Goal: Information Seeking & Learning: Learn about a topic

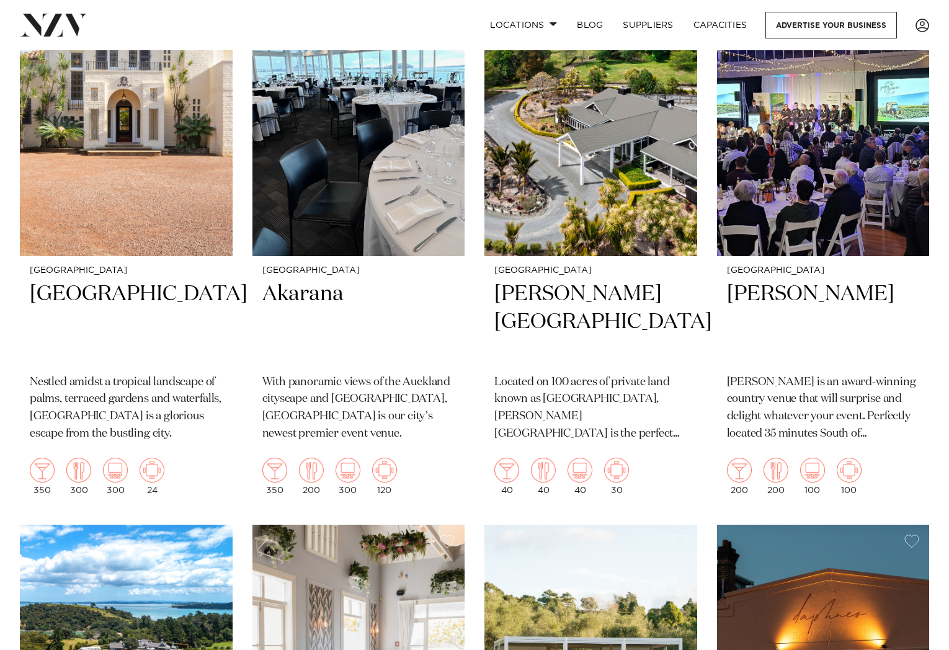
scroll to position [5398, 0]
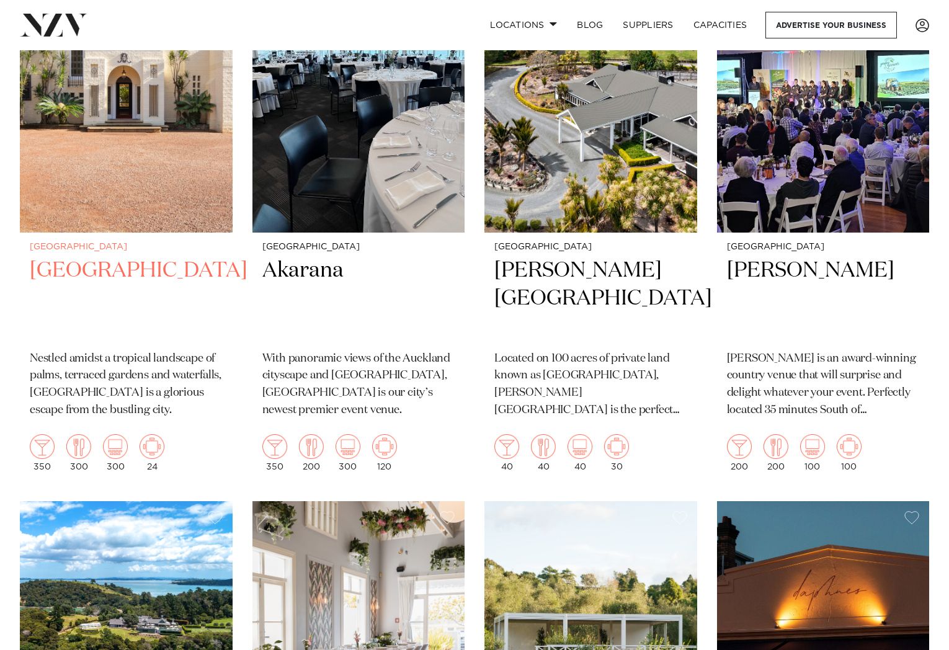
click at [145, 257] on h2 "Puketutu Island Estate" at bounding box center [126, 299] width 193 height 84
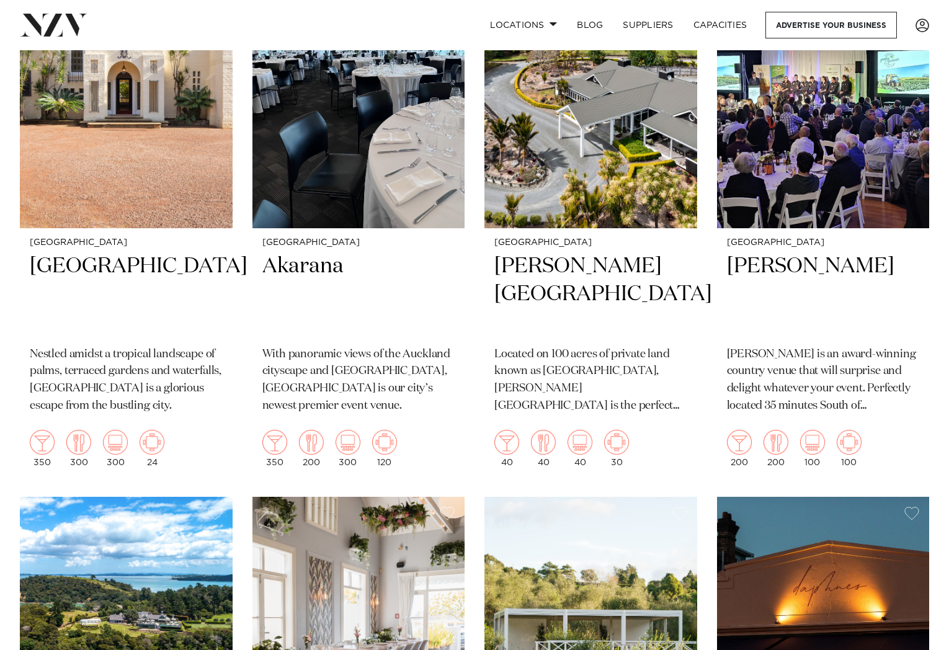
scroll to position [5618, 0]
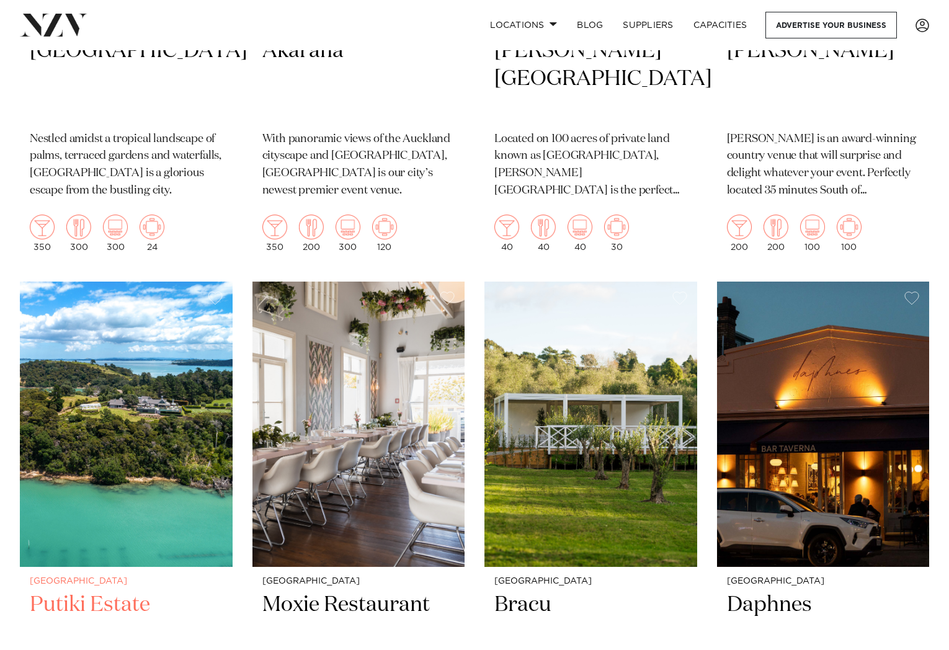
click at [122, 416] on img at bounding box center [126, 424] width 213 height 285
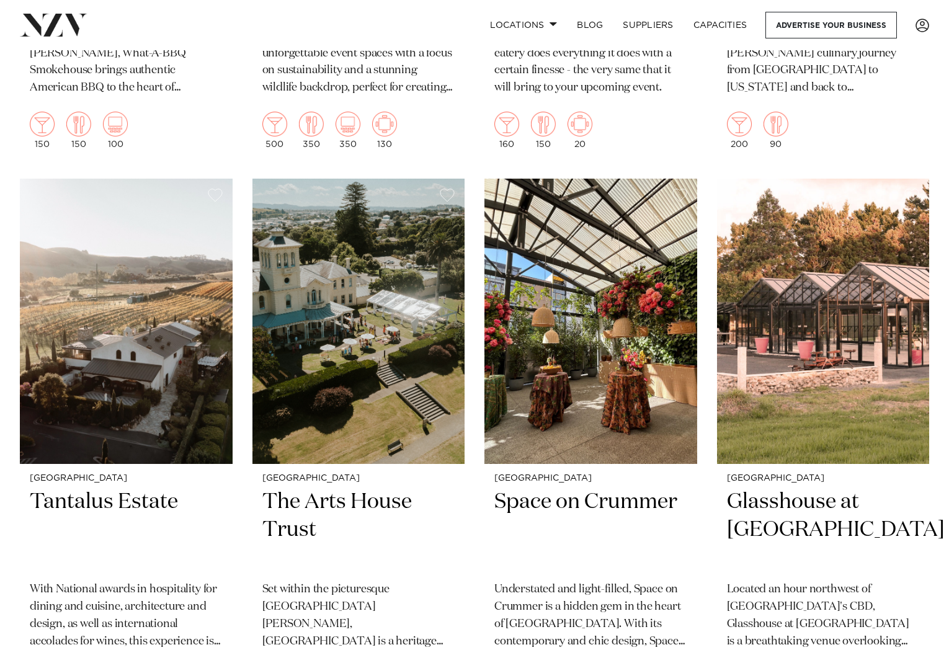
scroll to position [7386, 0]
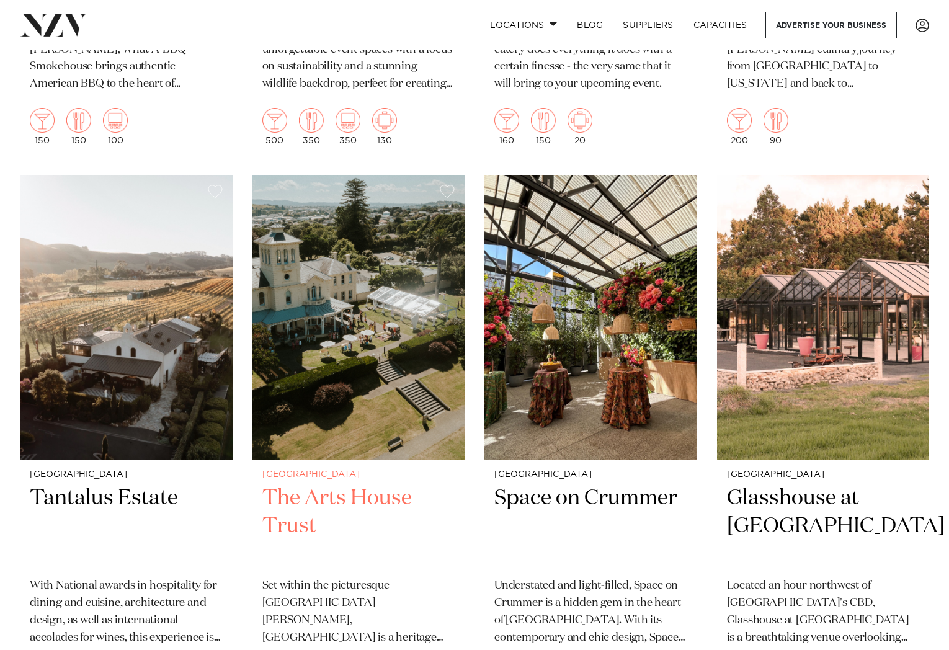
click at [303, 485] on h2 "The Arts House Trust" at bounding box center [358, 527] width 193 height 84
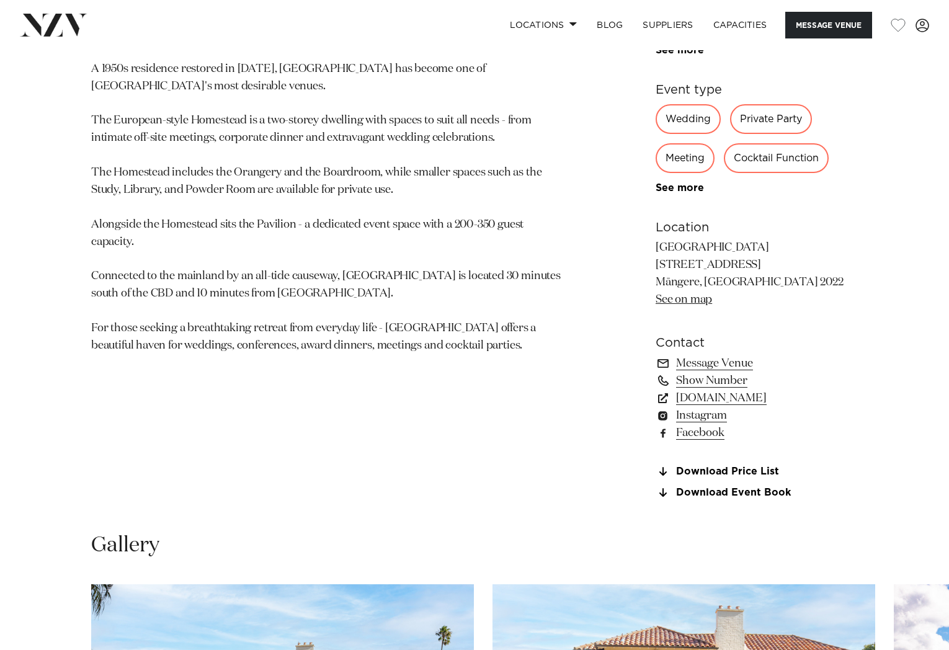
scroll to position [1117, 0]
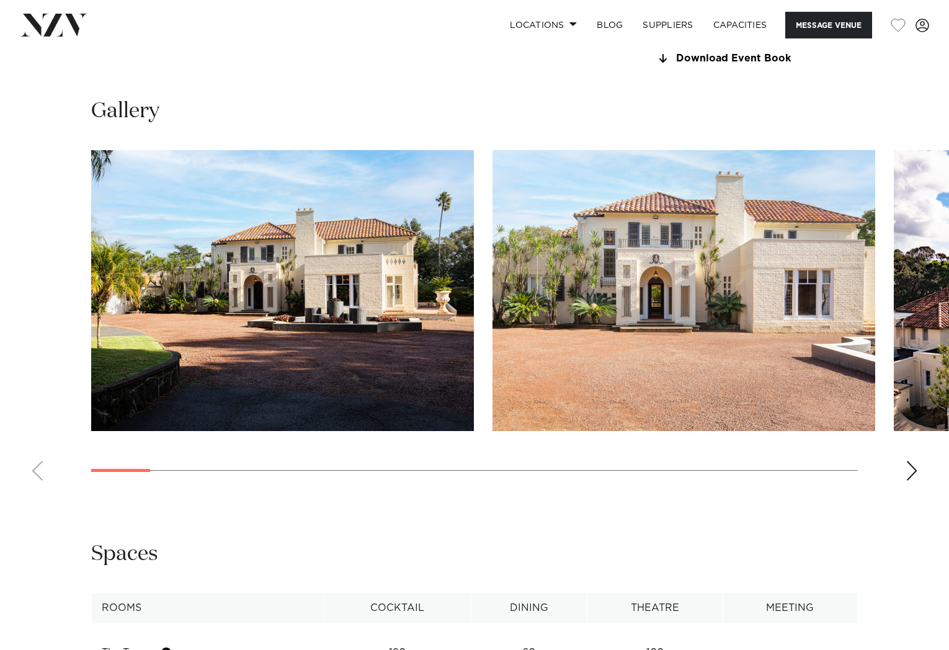
click at [346, 345] on img "1 / 25" at bounding box center [282, 290] width 383 height 281
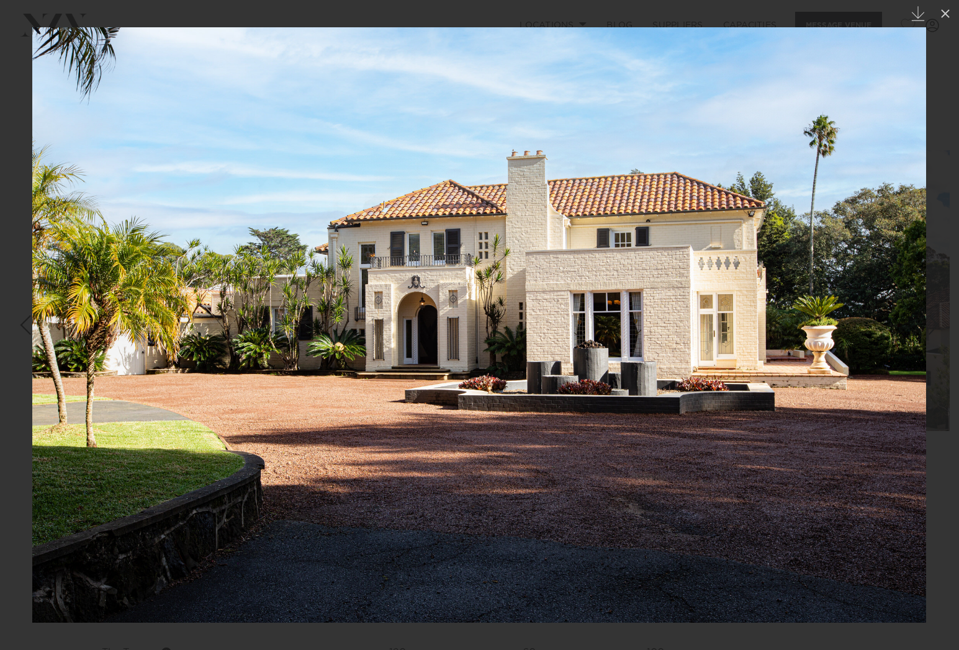
click at [897, 324] on img at bounding box center [478, 325] width 893 height 596
click at [897, 323] on img at bounding box center [478, 325] width 893 height 596
click at [908, 373] on img at bounding box center [478, 325] width 893 height 596
click at [944, 7] on div at bounding box center [479, 325] width 959 height 650
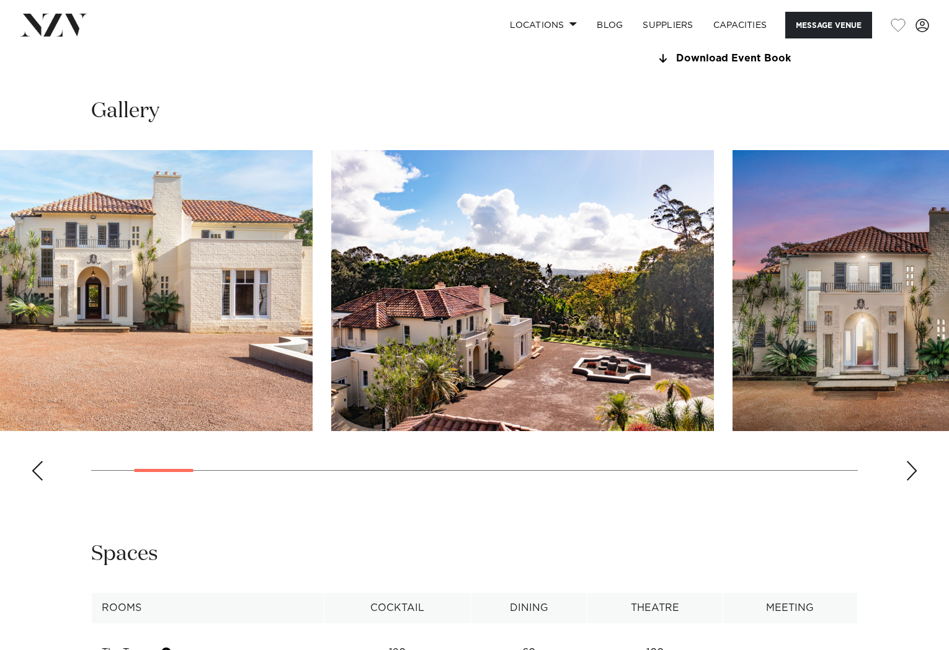
click at [247, 333] on img "2 / 25" at bounding box center [121, 290] width 383 height 281
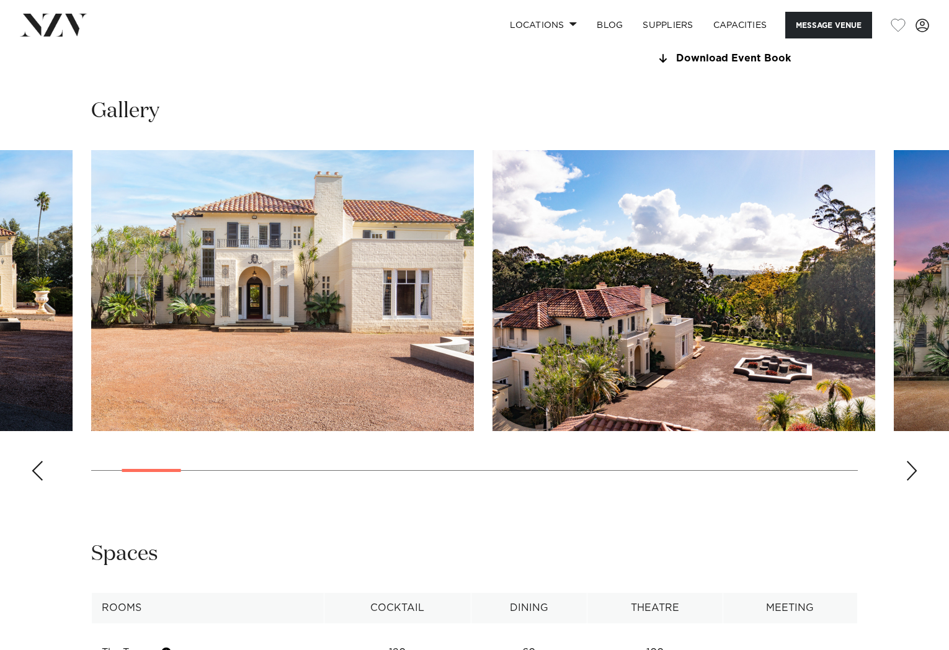
click at [911, 470] on div "Next slide" at bounding box center [912, 471] width 12 height 20
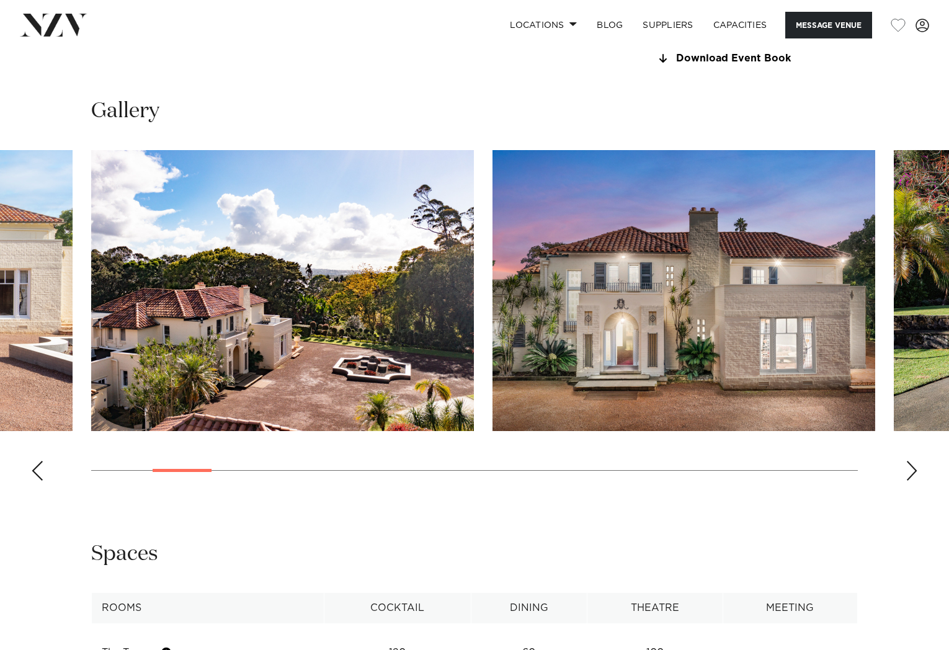
click at [910, 470] on div "Next slide" at bounding box center [912, 471] width 12 height 20
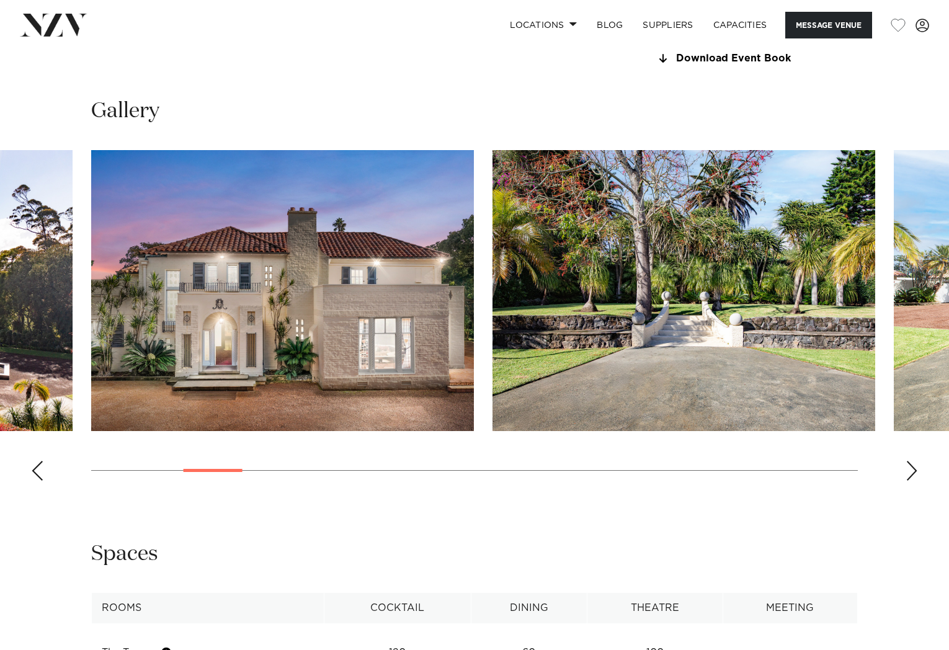
click at [910, 470] on div "Next slide" at bounding box center [912, 471] width 12 height 20
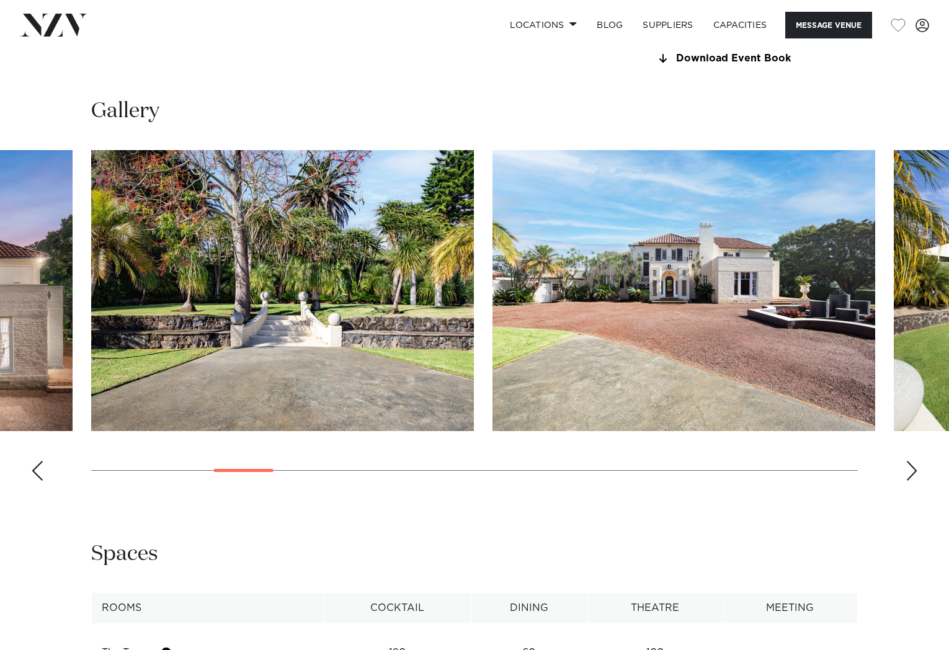
click at [910, 470] on div "Next slide" at bounding box center [912, 471] width 12 height 20
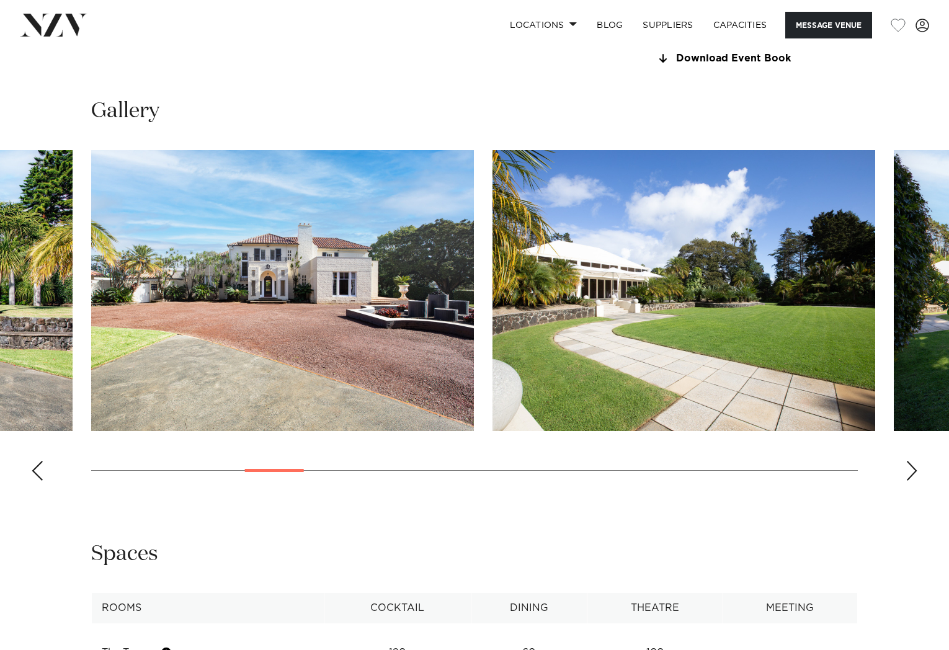
click at [910, 470] on div "Next slide" at bounding box center [912, 471] width 12 height 20
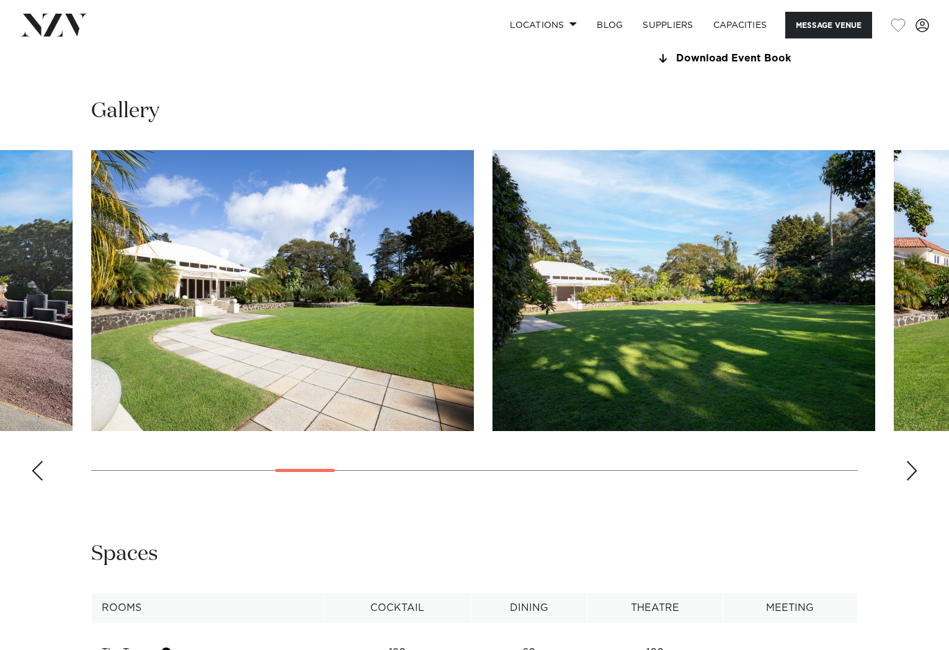
click at [910, 470] on div "Next slide" at bounding box center [912, 471] width 12 height 20
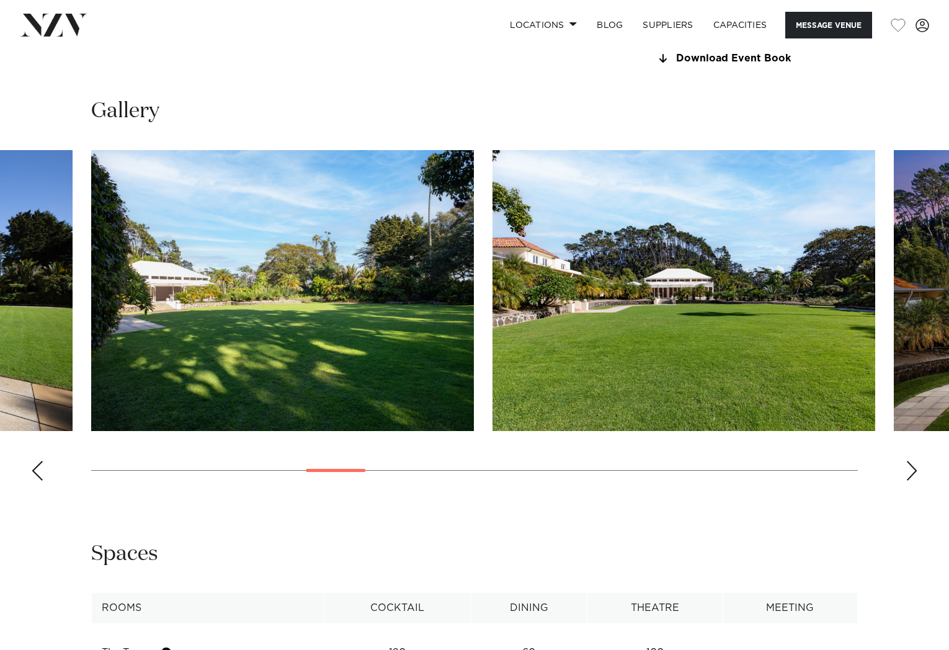
click at [910, 470] on div "Next slide" at bounding box center [912, 471] width 12 height 20
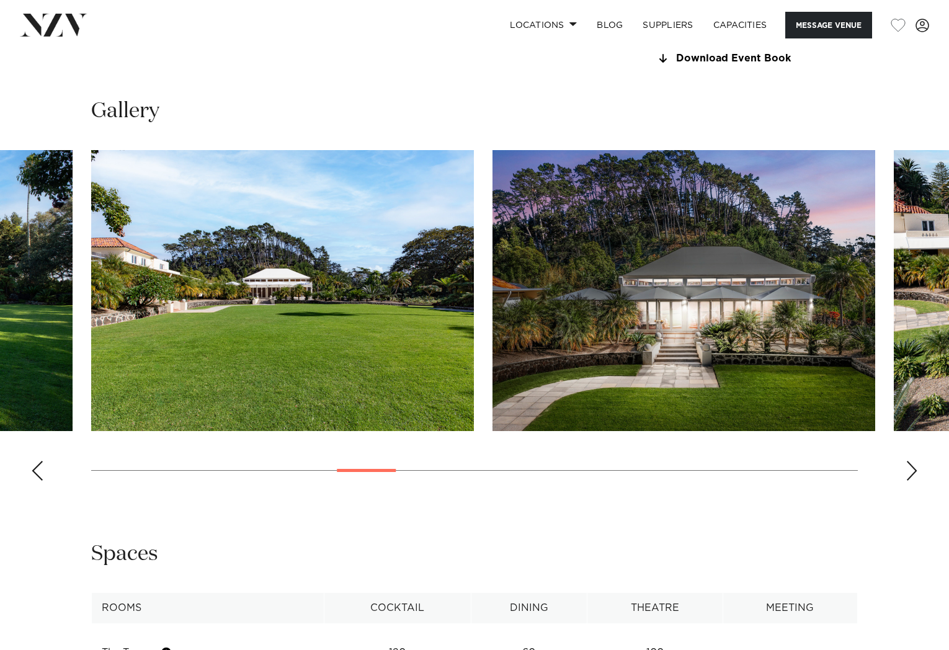
click at [910, 470] on div "Next slide" at bounding box center [912, 471] width 12 height 20
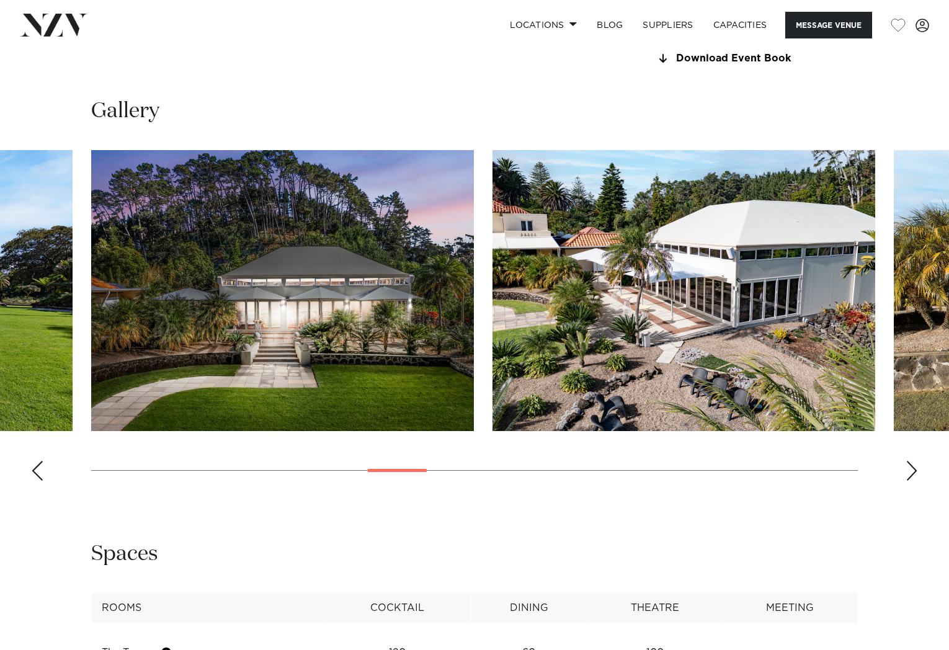
click at [910, 470] on div "Next slide" at bounding box center [912, 471] width 12 height 20
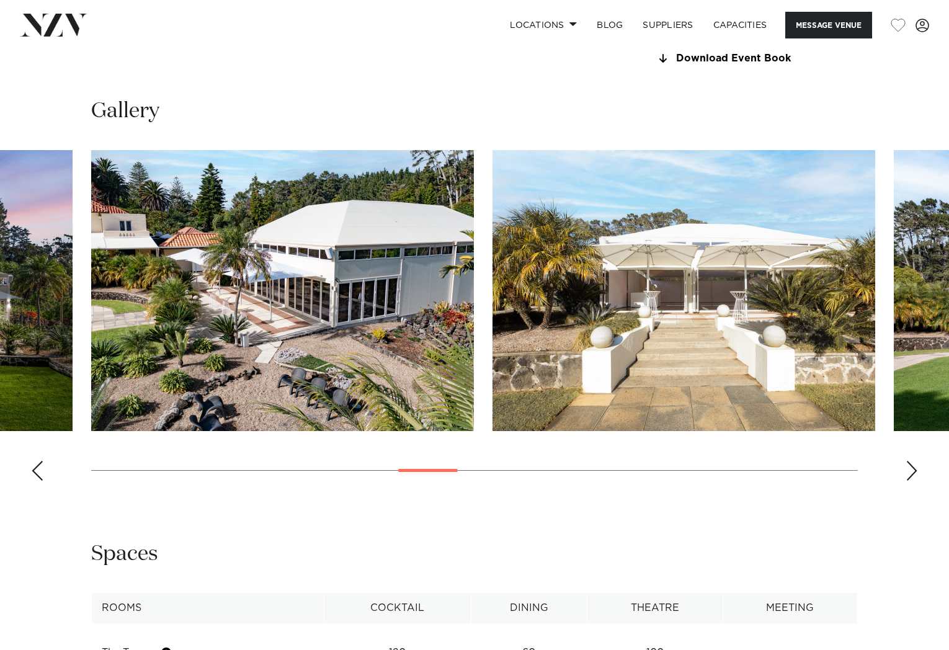
click at [910, 470] on div "Next slide" at bounding box center [912, 471] width 12 height 20
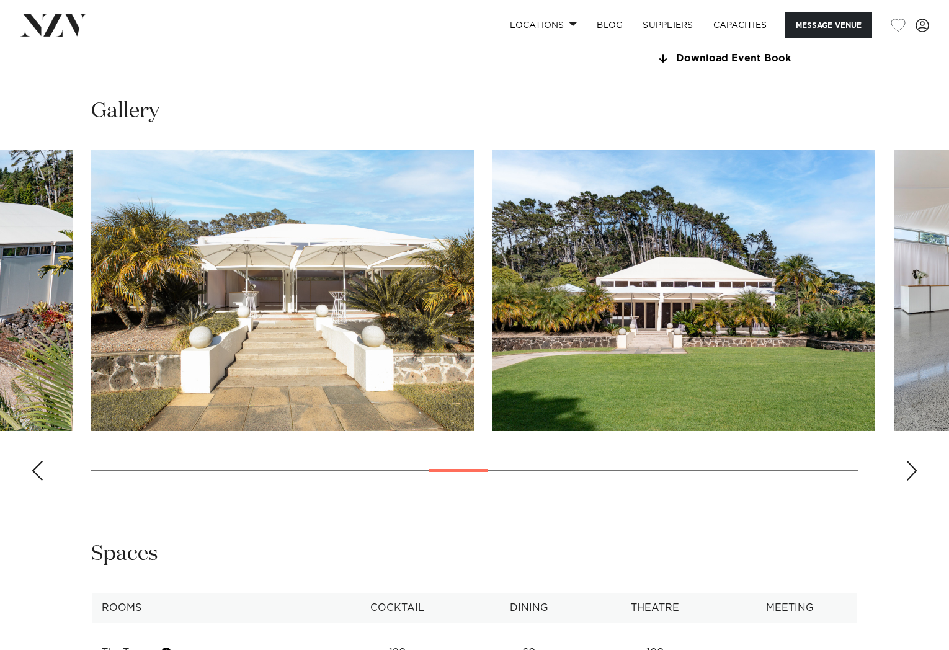
click at [910, 470] on div "Next slide" at bounding box center [912, 471] width 12 height 20
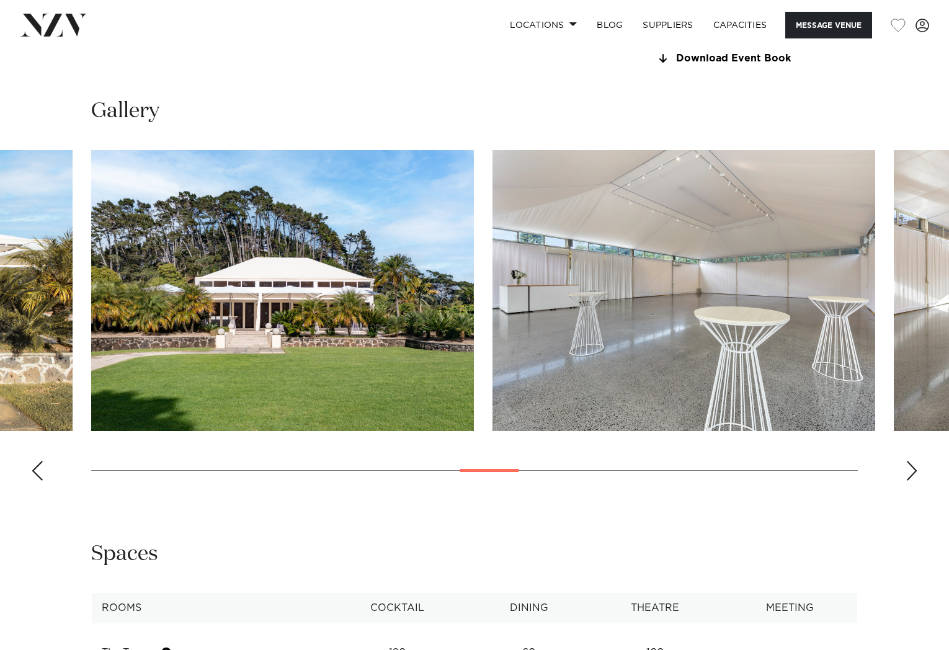
click at [910, 470] on div "Next slide" at bounding box center [912, 471] width 12 height 20
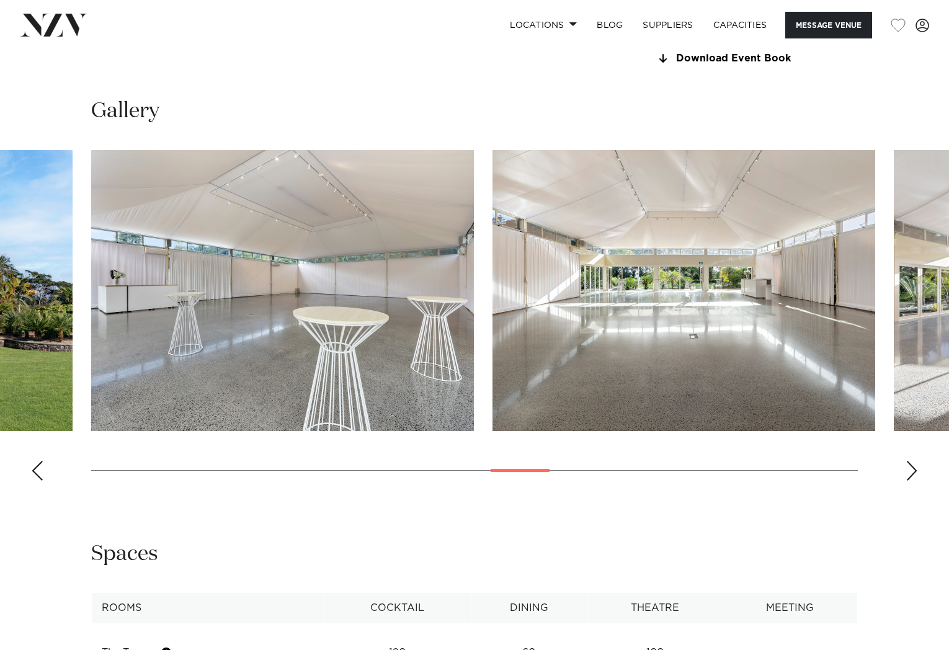
click at [910, 470] on div "Next slide" at bounding box center [912, 471] width 12 height 20
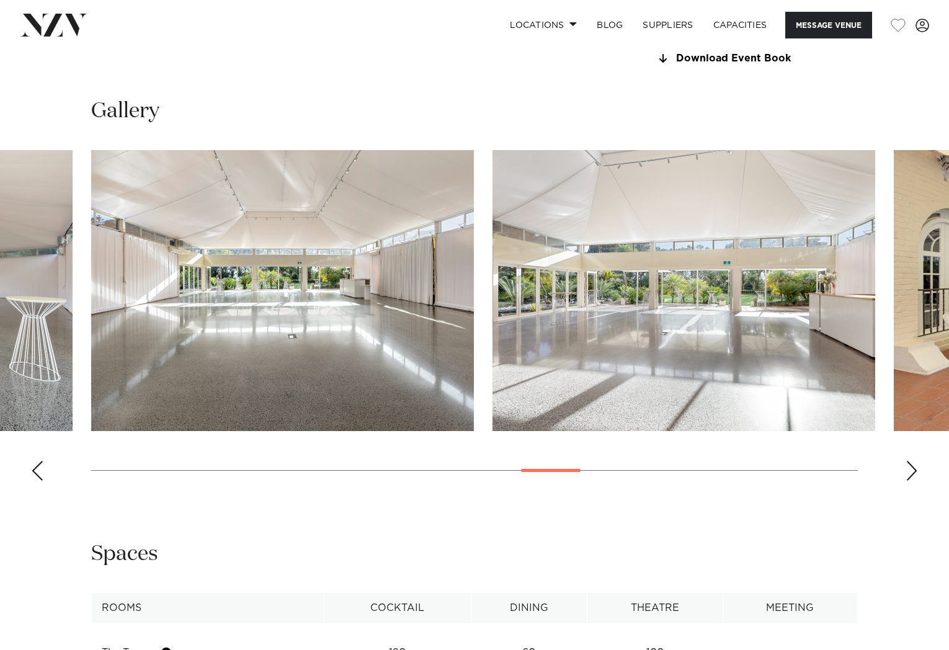
click at [910, 470] on div "Next slide" at bounding box center [912, 471] width 12 height 20
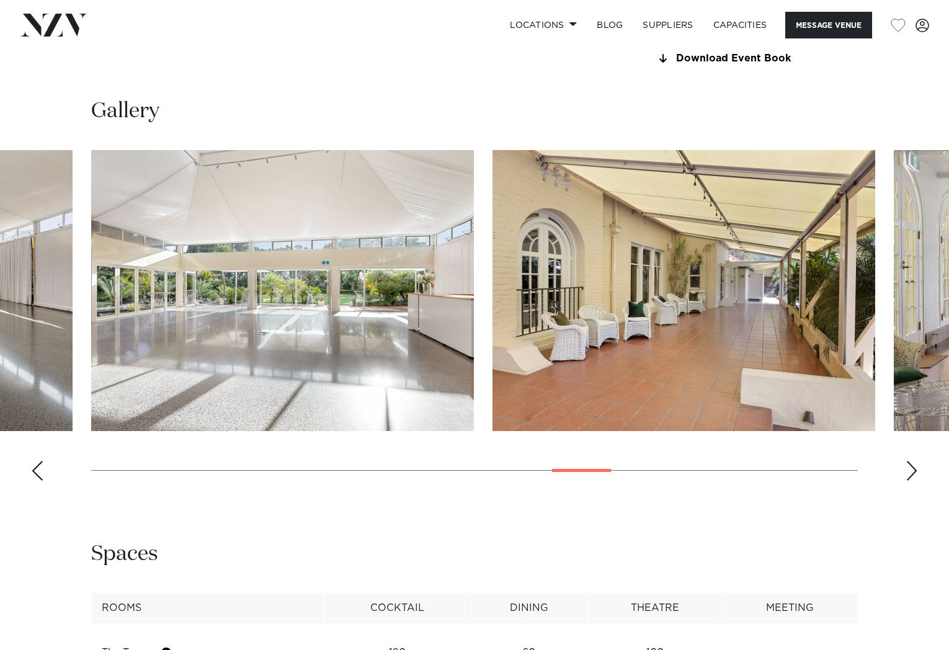
click at [910, 470] on div "Next slide" at bounding box center [912, 471] width 12 height 20
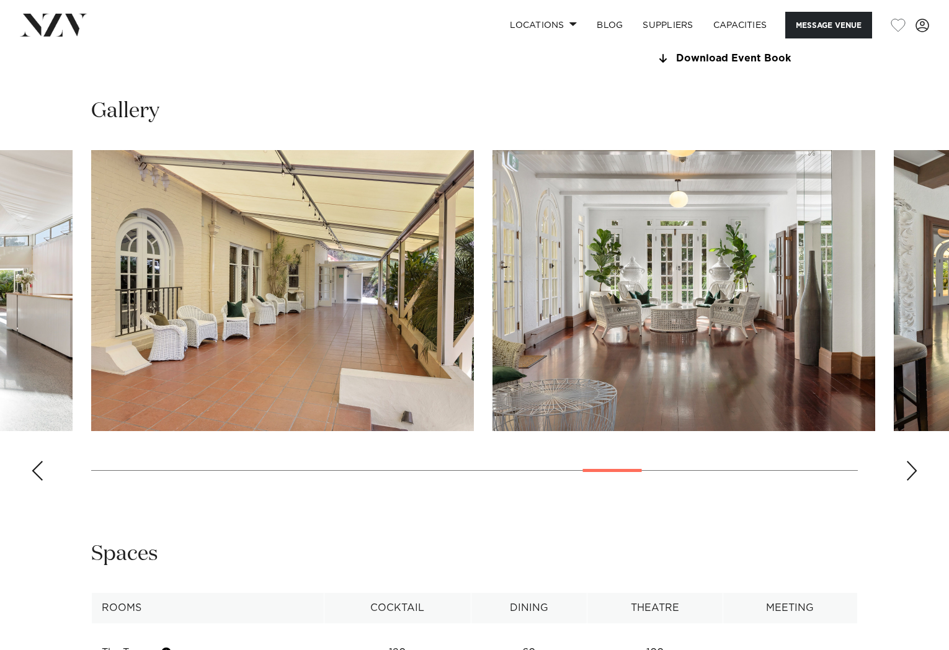
click at [910, 470] on div "Next slide" at bounding box center [912, 471] width 12 height 20
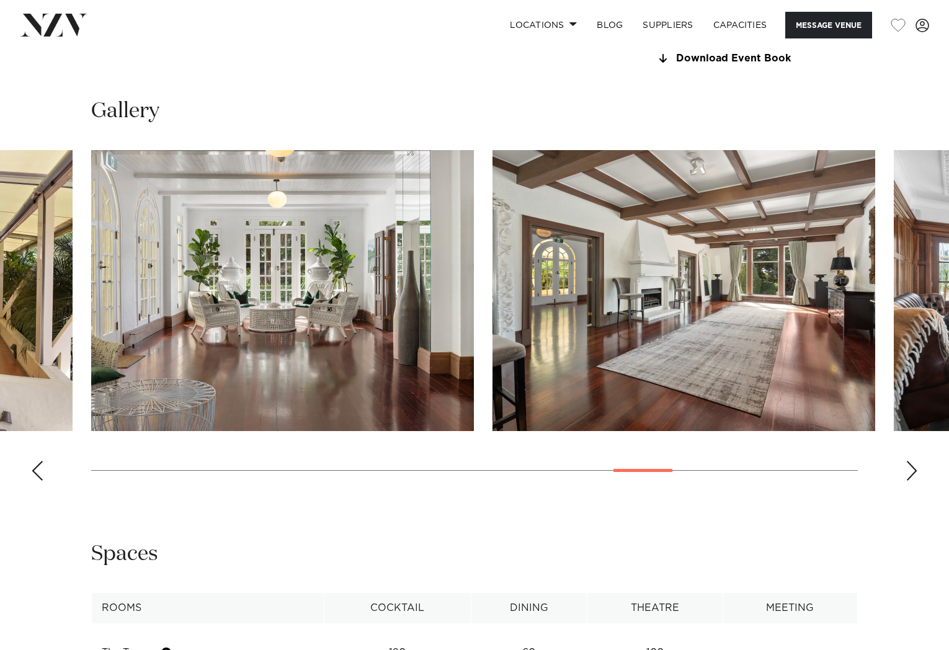
click at [910, 470] on div "Next slide" at bounding box center [912, 471] width 12 height 20
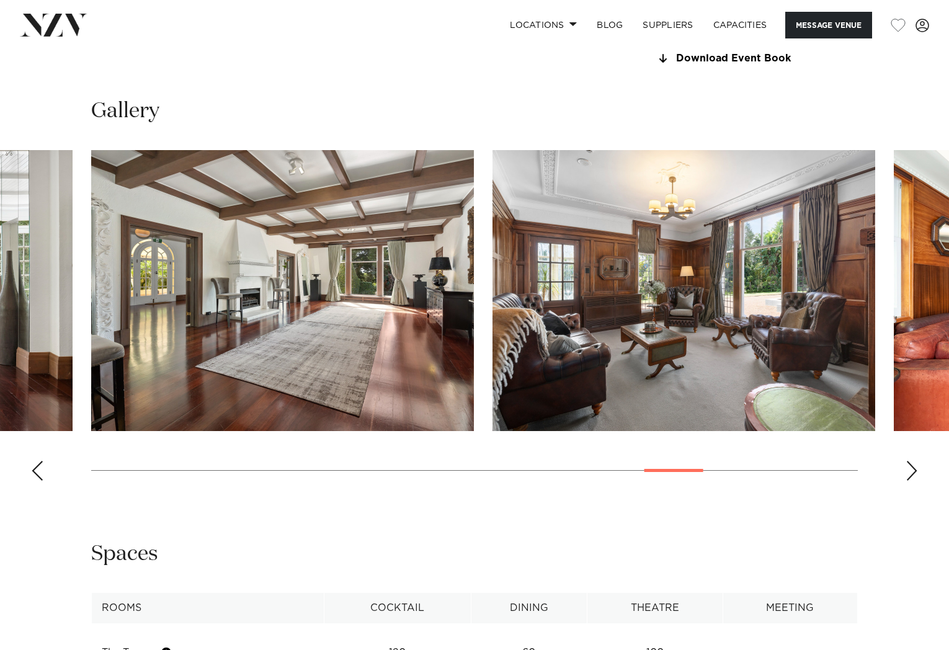
click at [910, 470] on div "Next slide" at bounding box center [912, 471] width 12 height 20
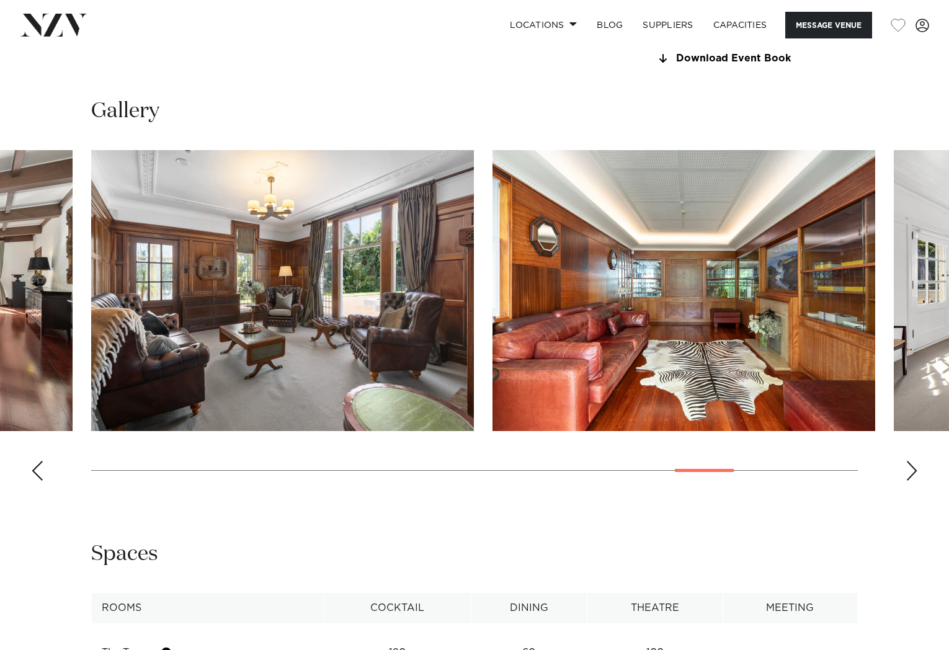
click at [910, 470] on div "Next slide" at bounding box center [912, 471] width 12 height 20
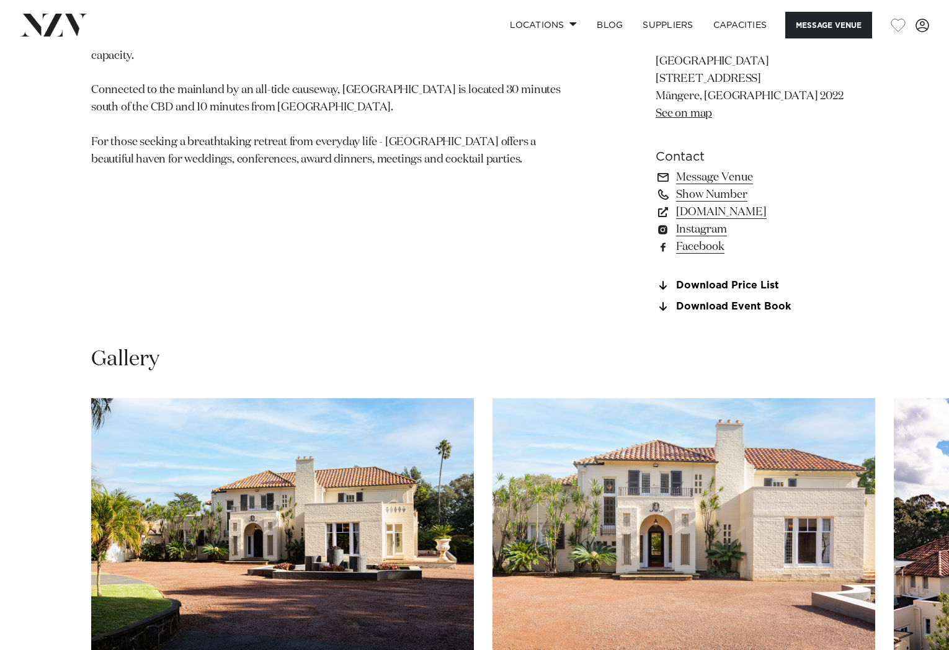
scroll to position [1179, 0]
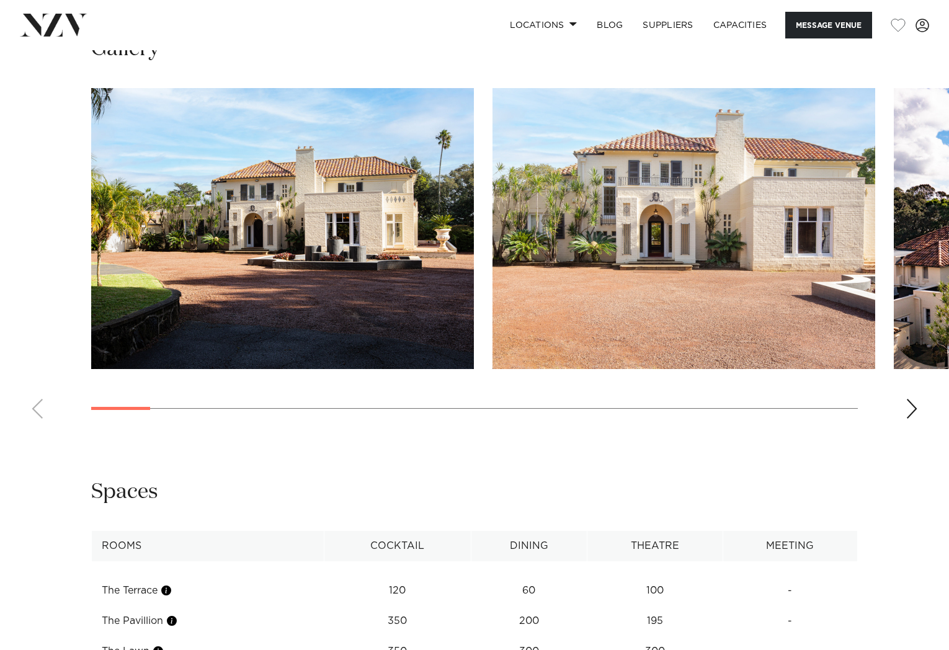
click at [906, 406] on div "Next slide" at bounding box center [912, 409] width 12 height 20
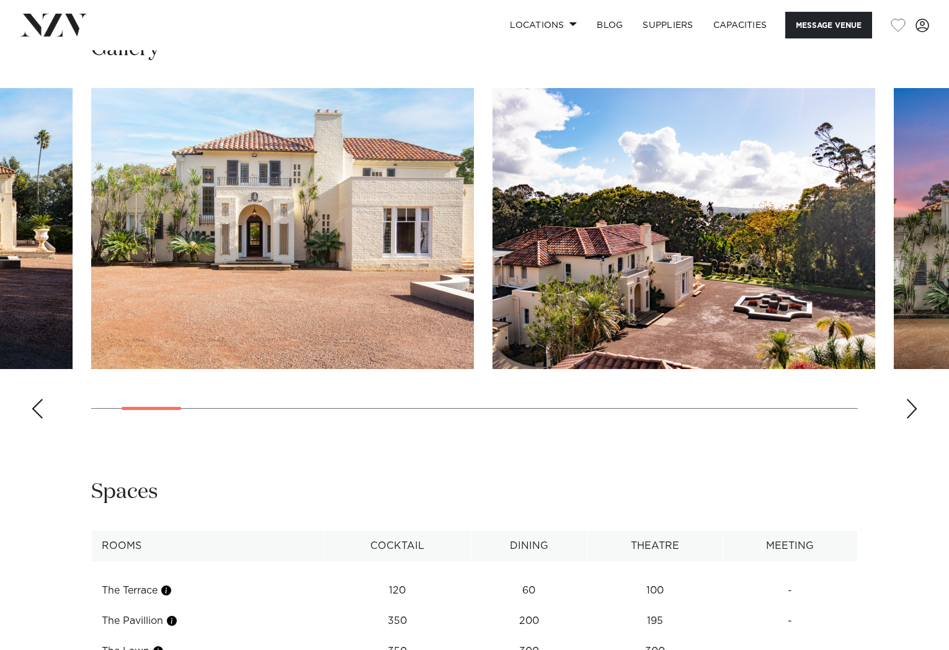
click at [911, 409] on div "Next slide" at bounding box center [912, 409] width 12 height 20
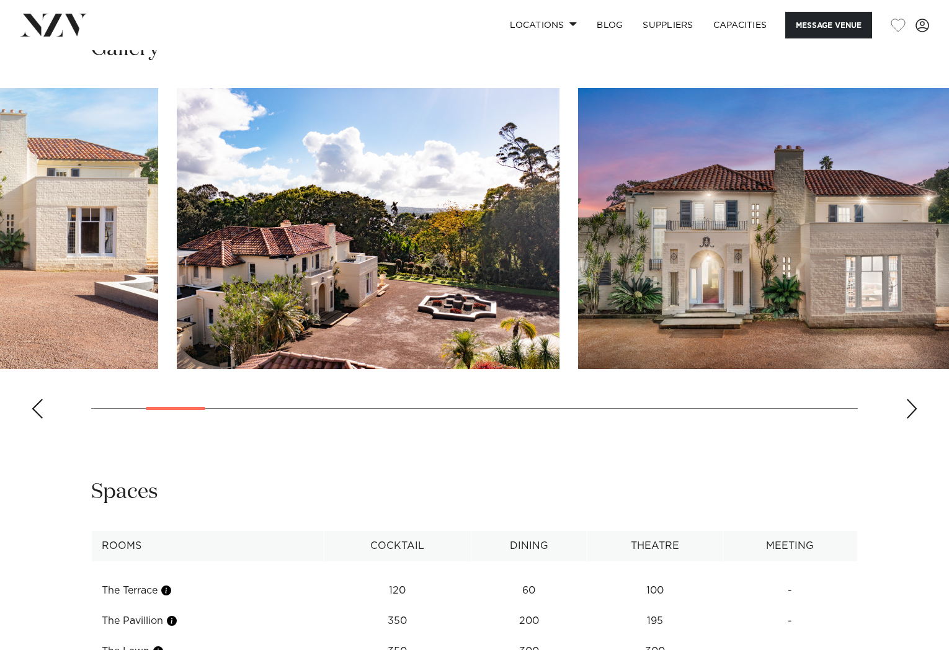
click at [217, 411] on swiper-container at bounding box center [474, 258] width 949 height 341
click at [171, 416] on swiper-container at bounding box center [474, 258] width 949 height 341
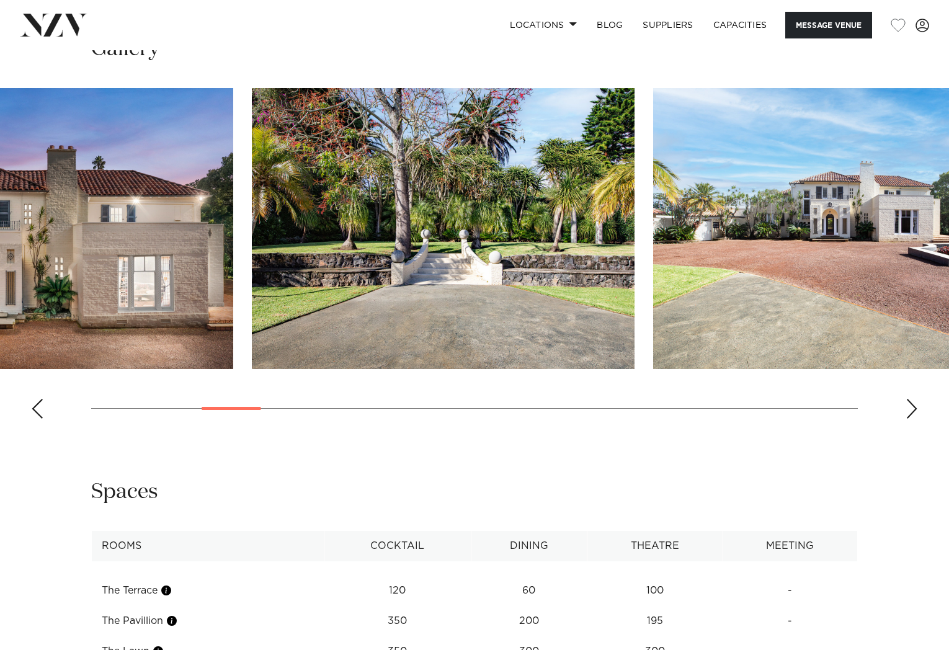
click at [0, 442] on html "Locations Auckland Wellington Christchurch Queenstown Hamilton Northland Bay of…" at bounding box center [474, 477] width 949 height 3313
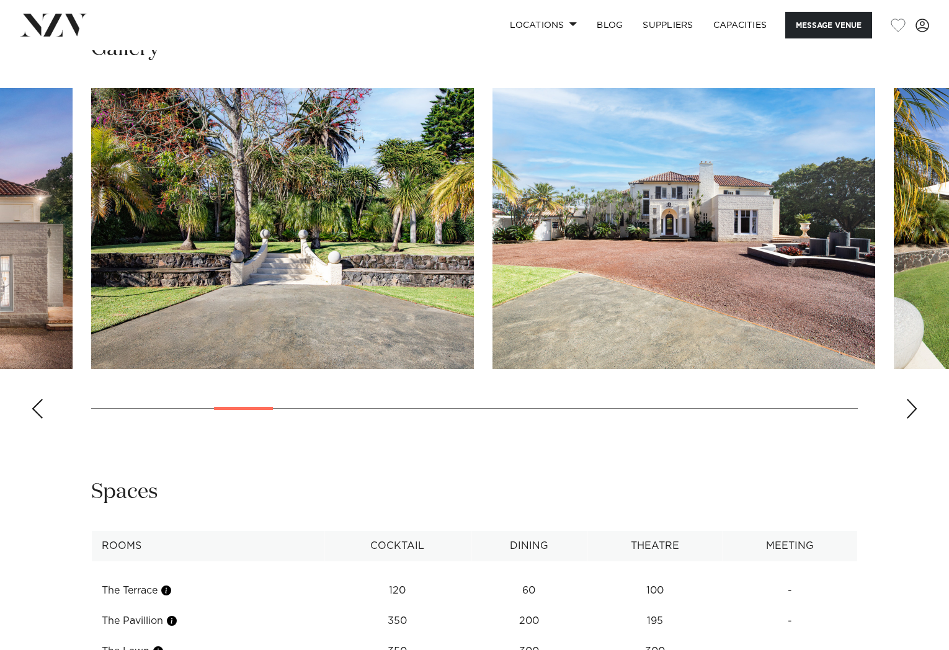
click at [912, 406] on div "Next slide" at bounding box center [912, 409] width 12 height 20
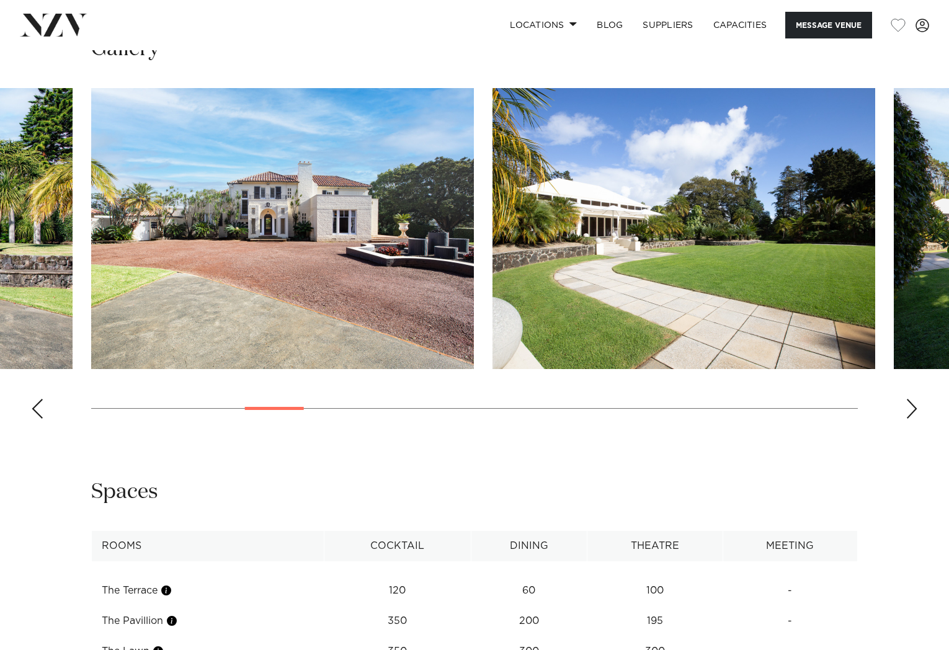
click at [911, 406] on div "Next slide" at bounding box center [912, 409] width 12 height 20
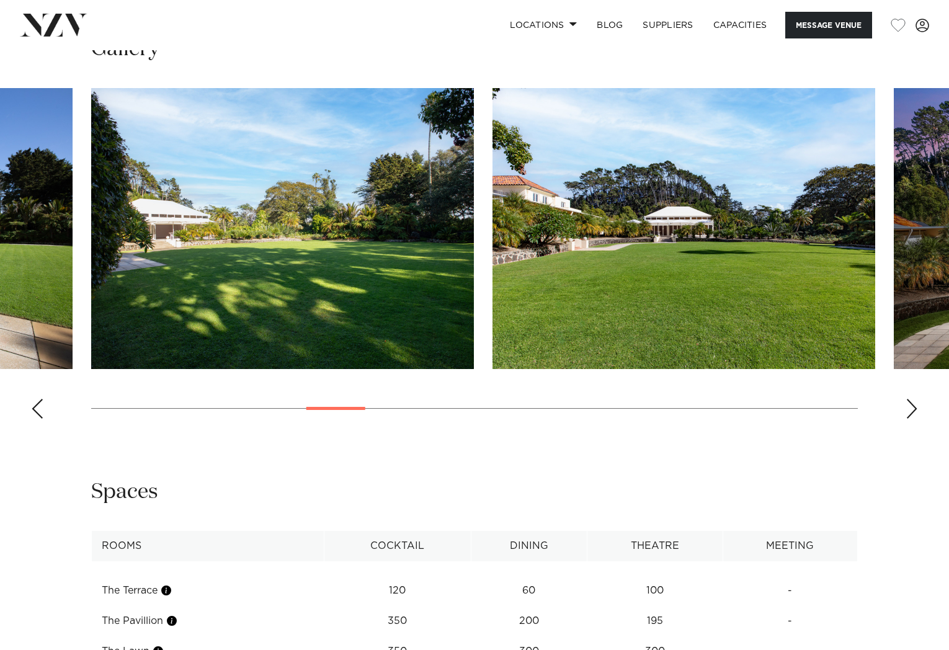
click at [911, 406] on div "Next slide" at bounding box center [912, 409] width 12 height 20
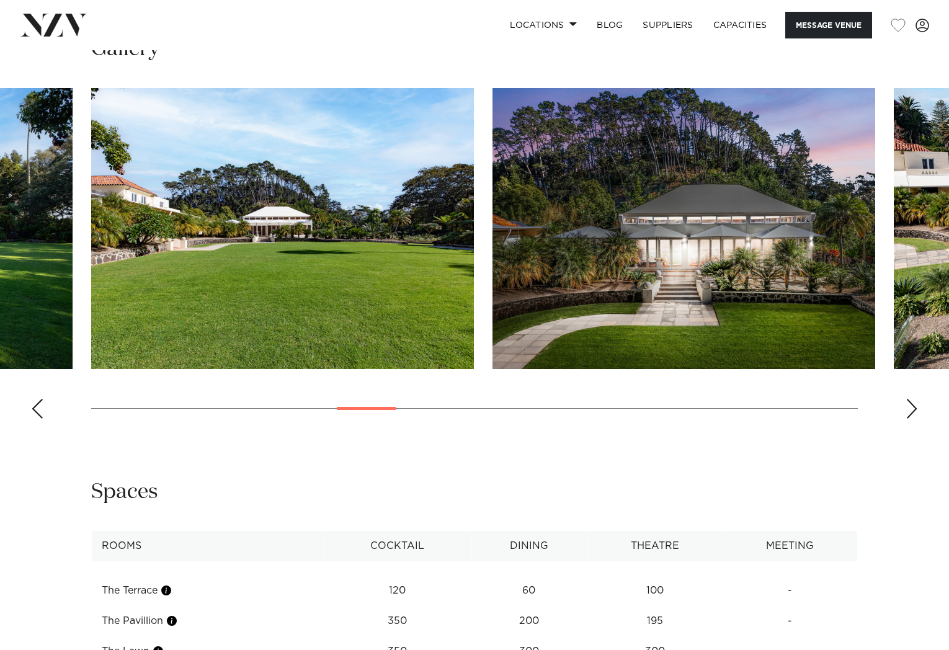
click at [911, 406] on div "Next slide" at bounding box center [912, 409] width 12 height 20
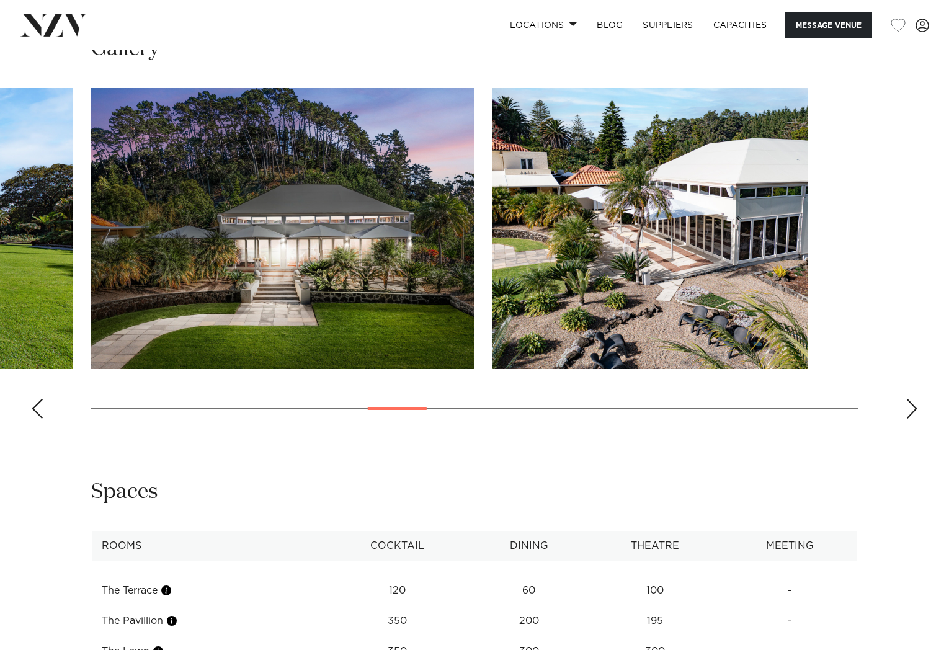
click at [911, 406] on div "Next slide" at bounding box center [912, 409] width 12 height 20
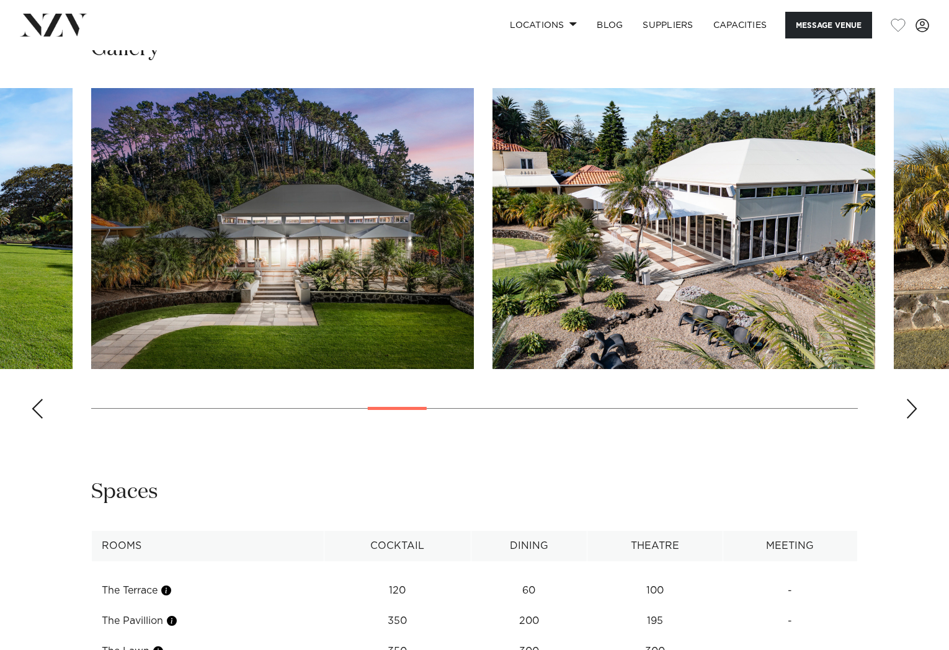
click at [911, 406] on div "Next slide" at bounding box center [912, 409] width 12 height 20
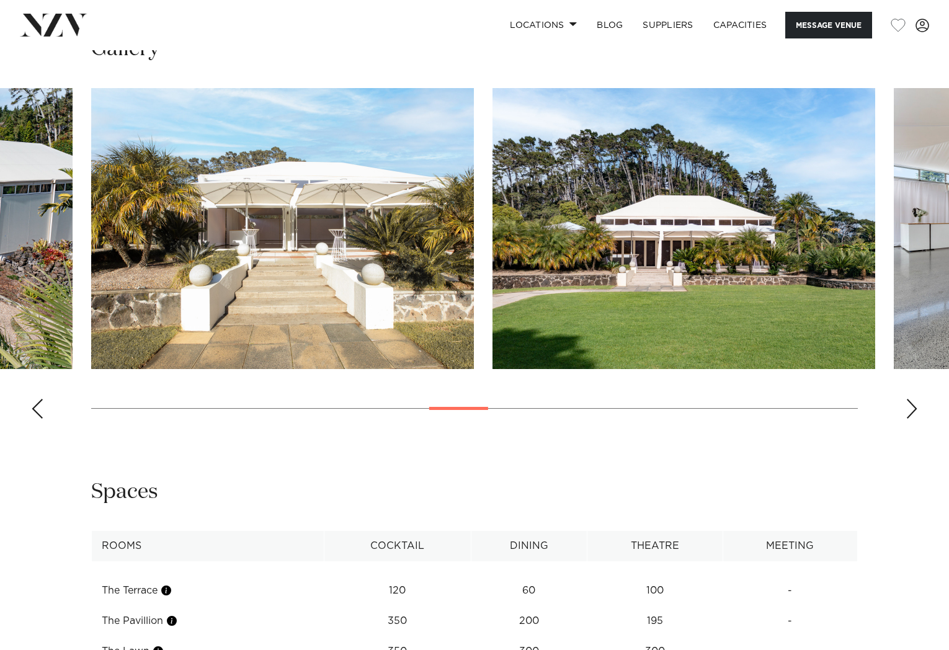
click at [911, 406] on div "Next slide" at bounding box center [912, 409] width 12 height 20
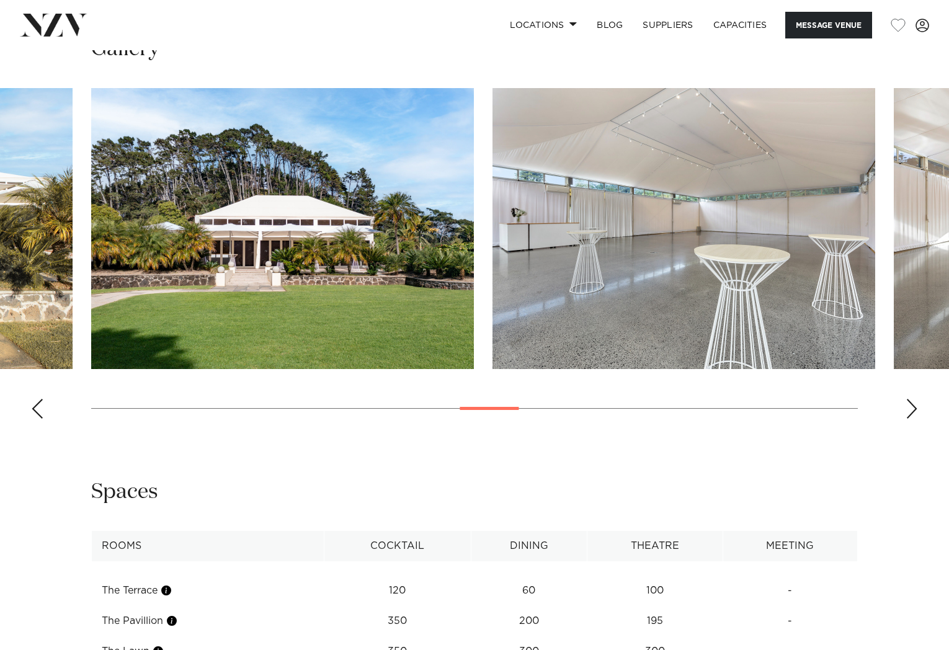
click at [911, 406] on div "Next slide" at bounding box center [912, 409] width 12 height 20
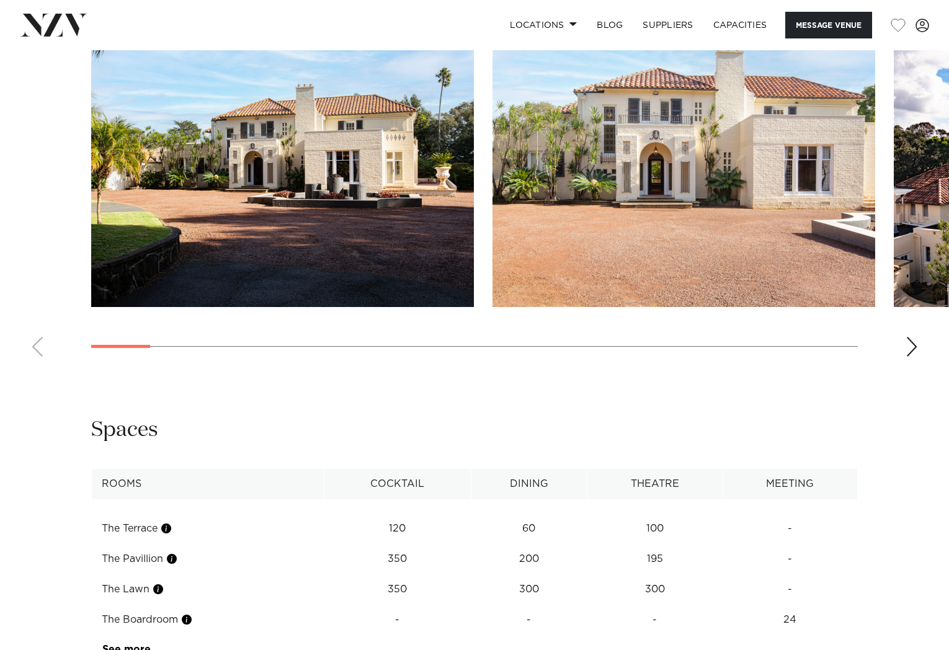
scroll to position [1401, 0]
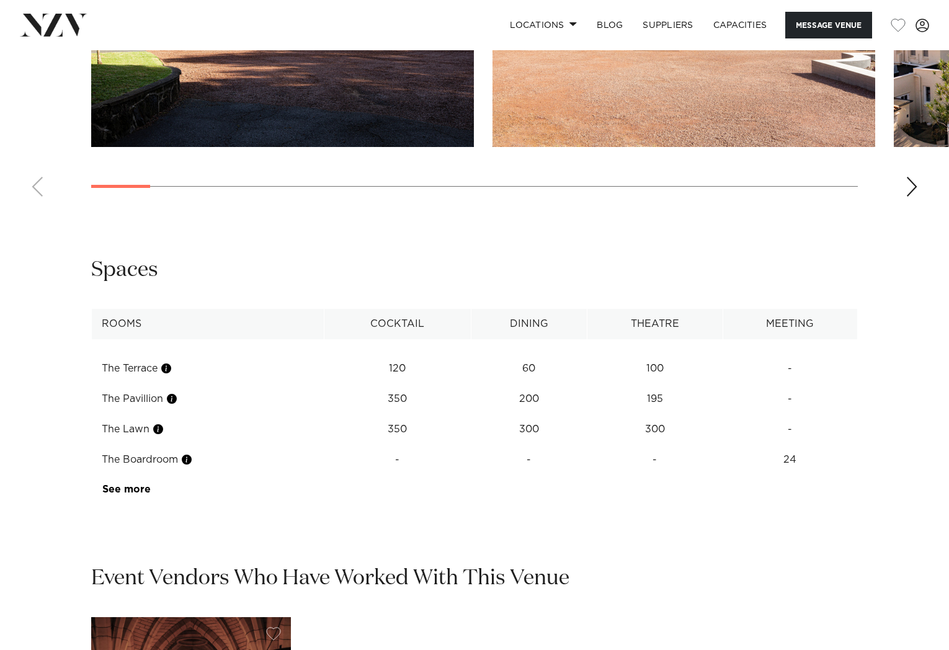
click at [915, 190] on div "Next slide" at bounding box center [912, 187] width 12 height 20
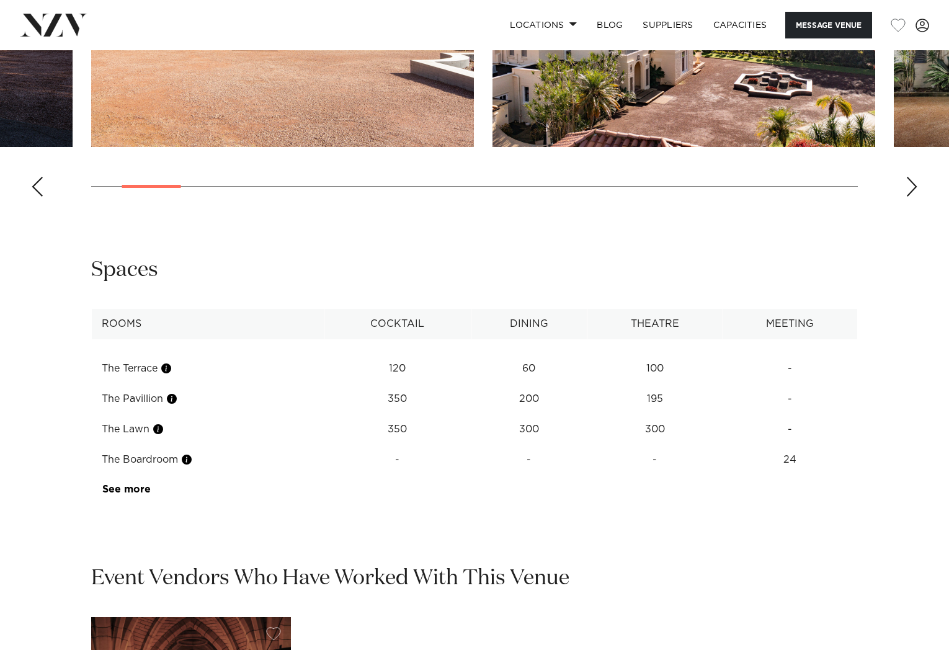
click at [915, 190] on div "Next slide" at bounding box center [912, 187] width 12 height 20
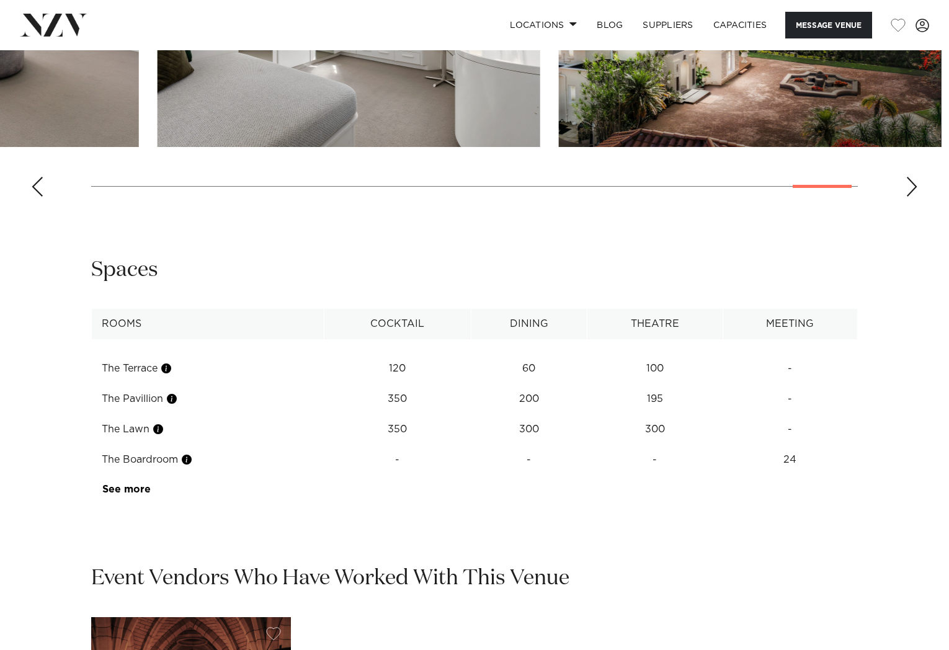
click at [838, 190] on swiper-container at bounding box center [474, 36] width 949 height 341
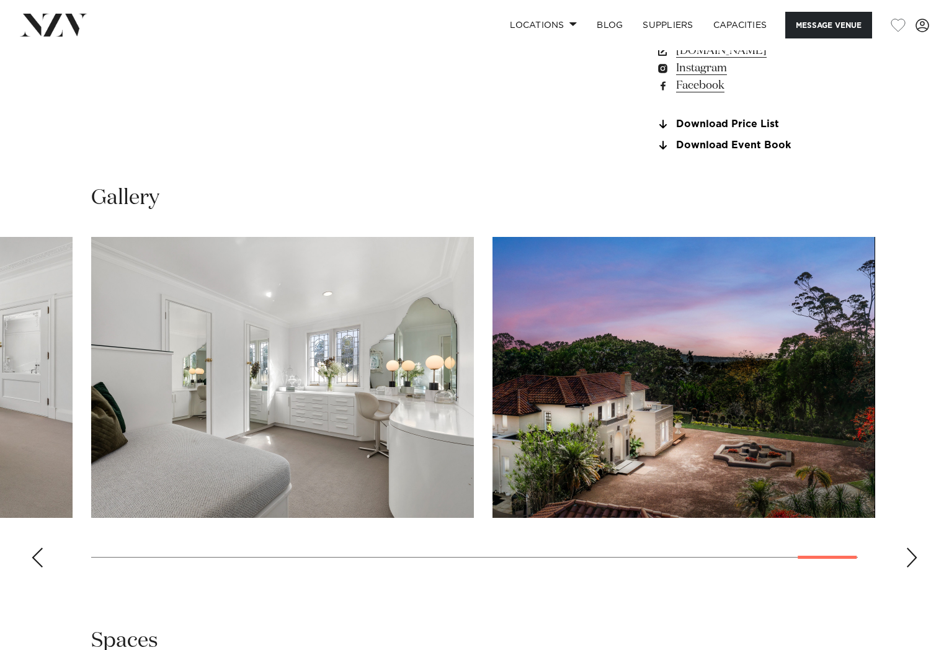
scroll to position [1029, 0]
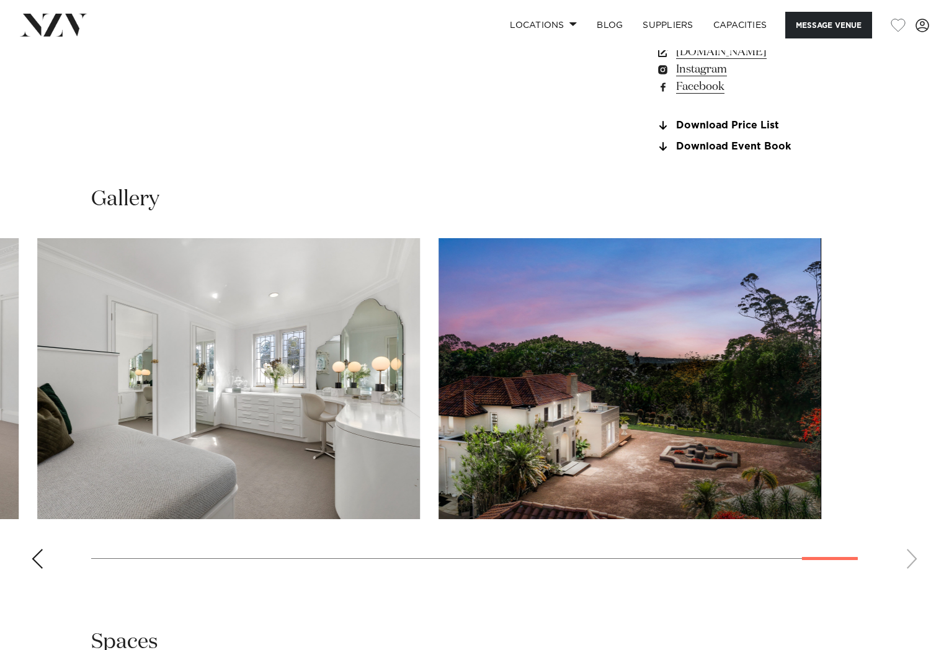
click at [720, 559] on swiper-container at bounding box center [474, 408] width 949 height 341
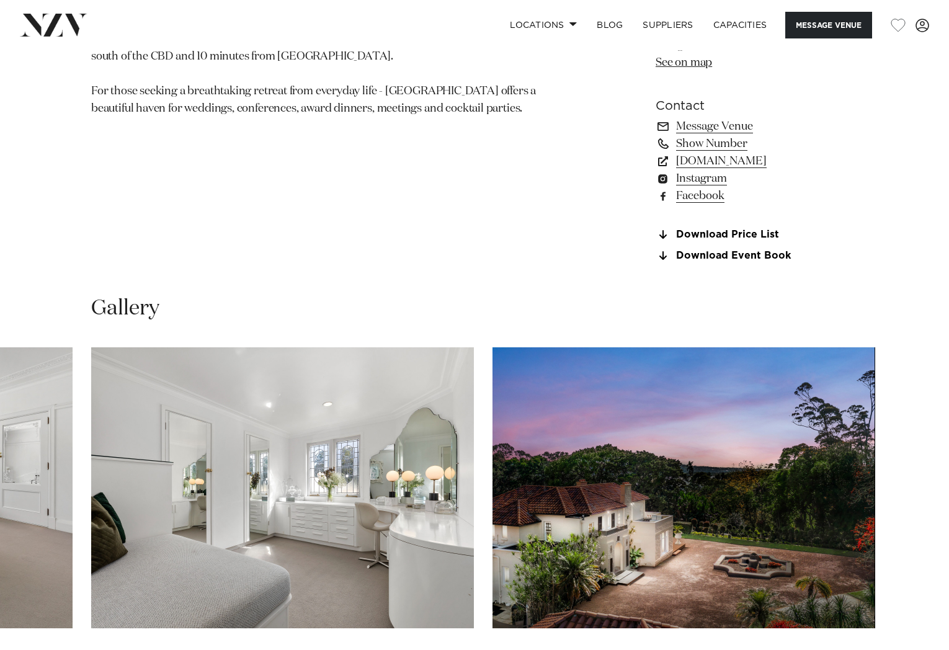
scroll to position [905, 0]
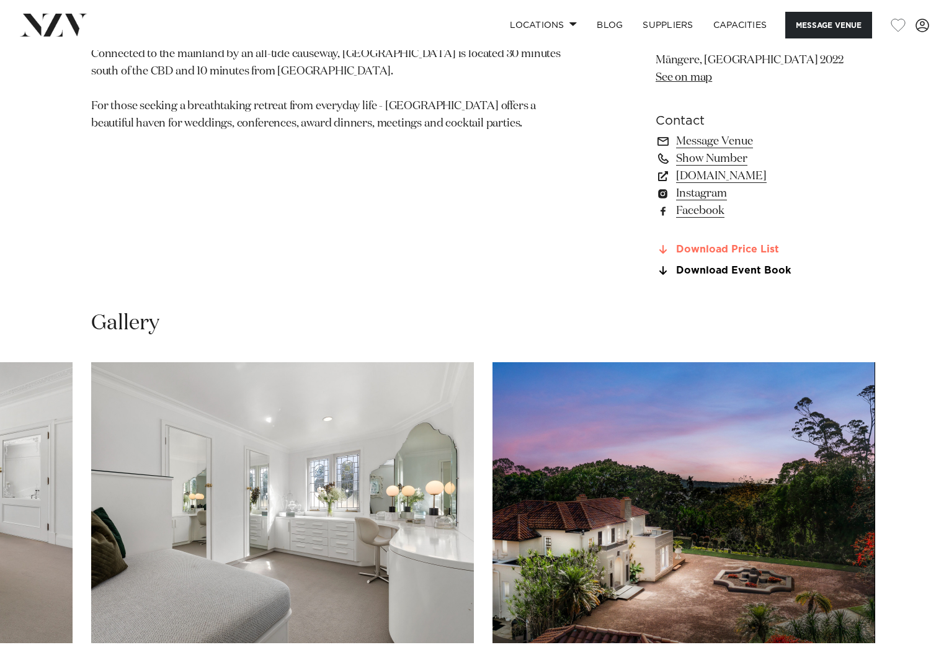
click at [745, 251] on link "Download Price List" at bounding box center [757, 249] width 202 height 11
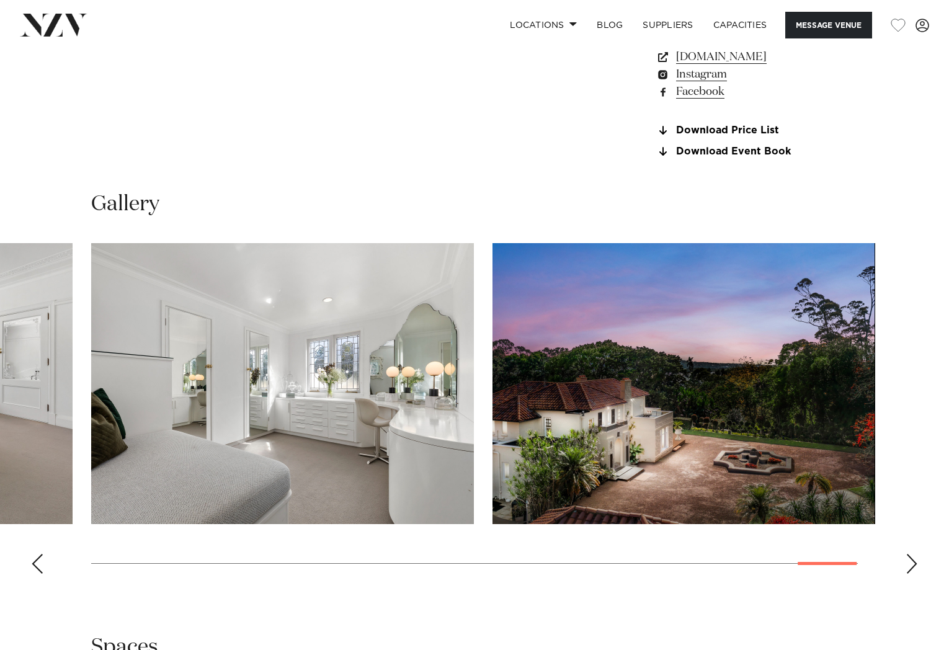
scroll to position [1215, 0]
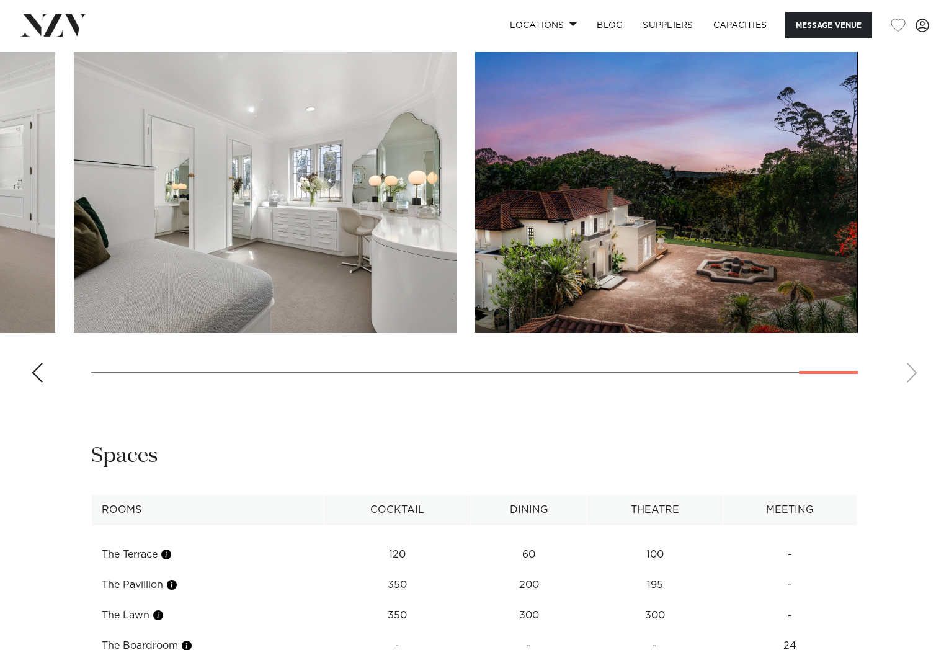
click at [855, 373] on div at bounding box center [828, 372] width 59 height 3
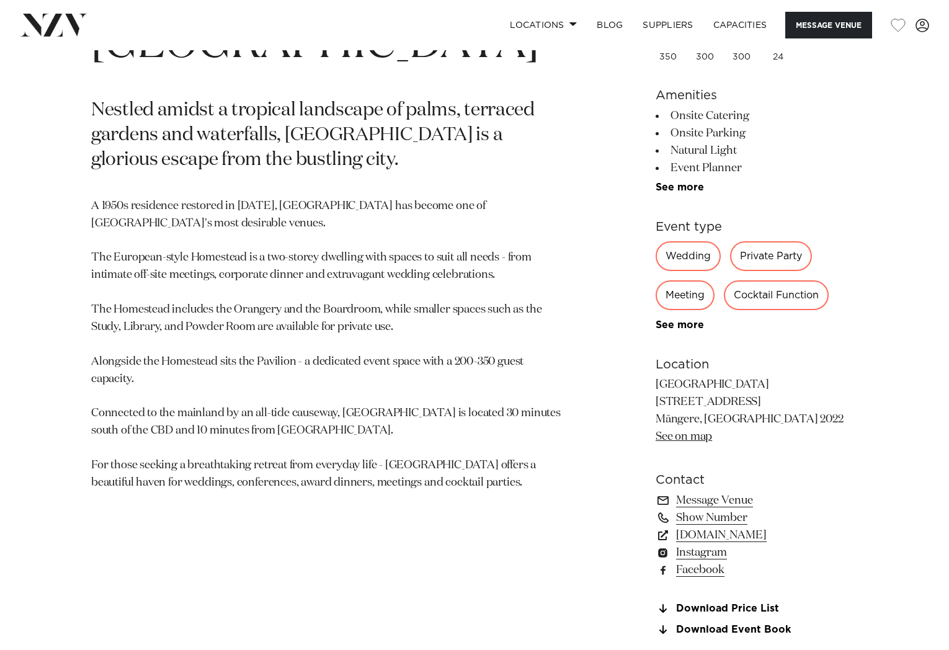
scroll to position [532, 0]
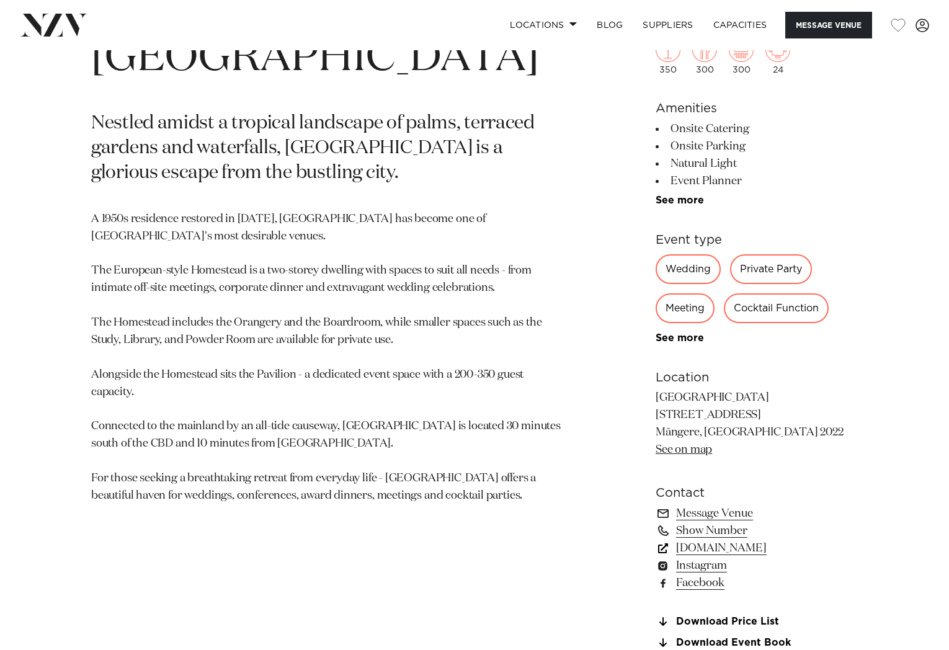
click at [742, 545] on link "www.puketutuislandestate.co.nz" at bounding box center [757, 548] width 202 height 17
click at [687, 450] on link "See on map" at bounding box center [684, 449] width 56 height 11
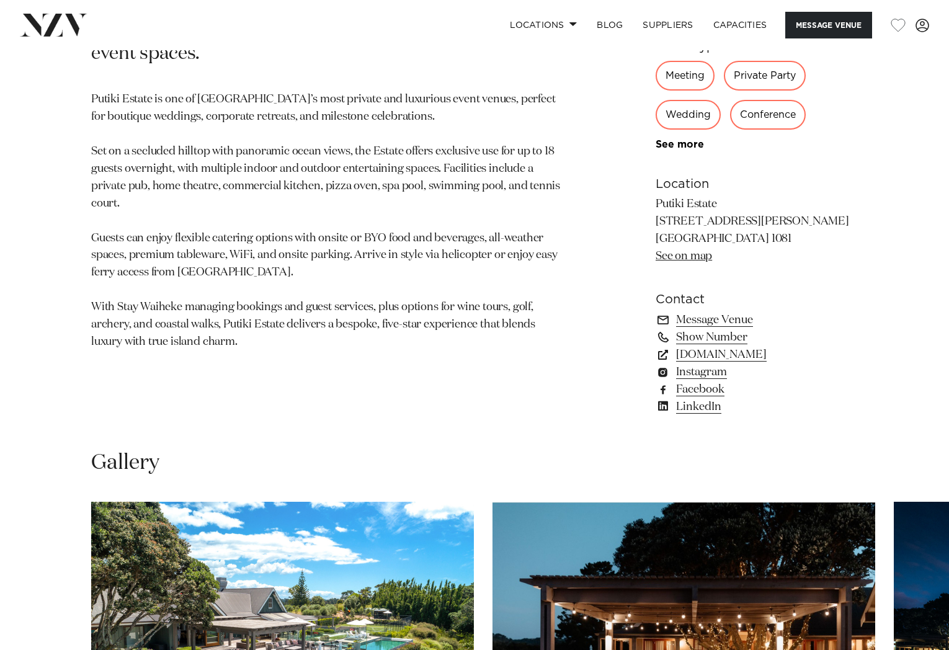
scroll to position [931, 0]
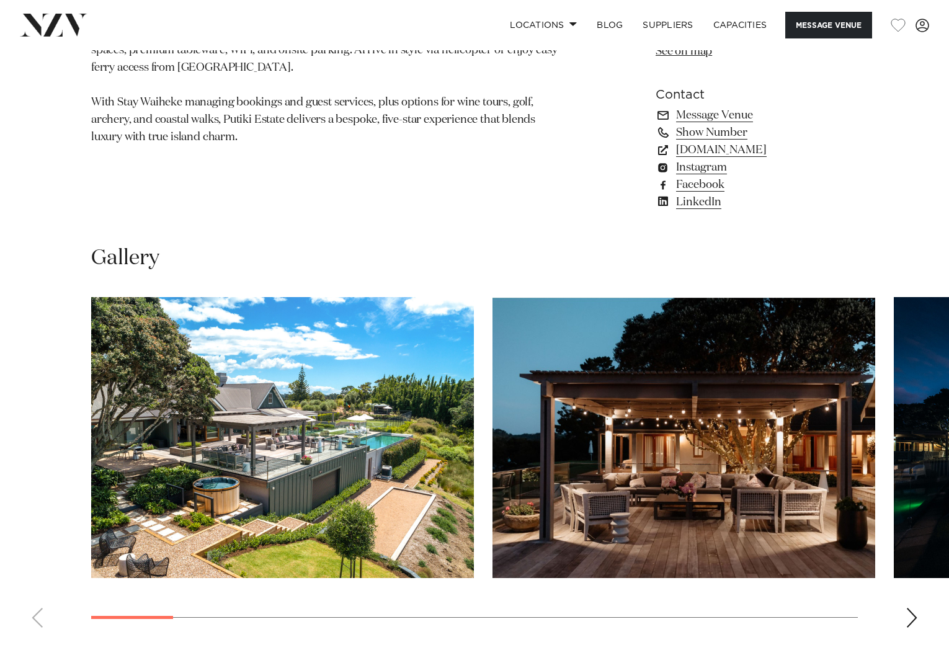
click at [337, 476] on img "1 / 18" at bounding box center [282, 437] width 383 height 281
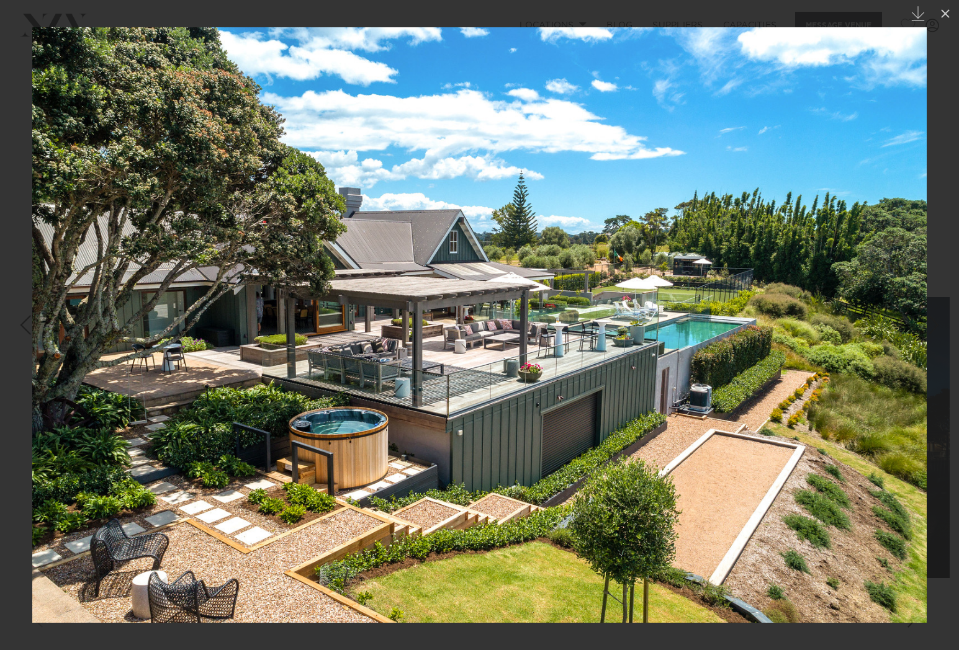
click at [916, 321] on link at bounding box center [936, 325] width 43 height 62
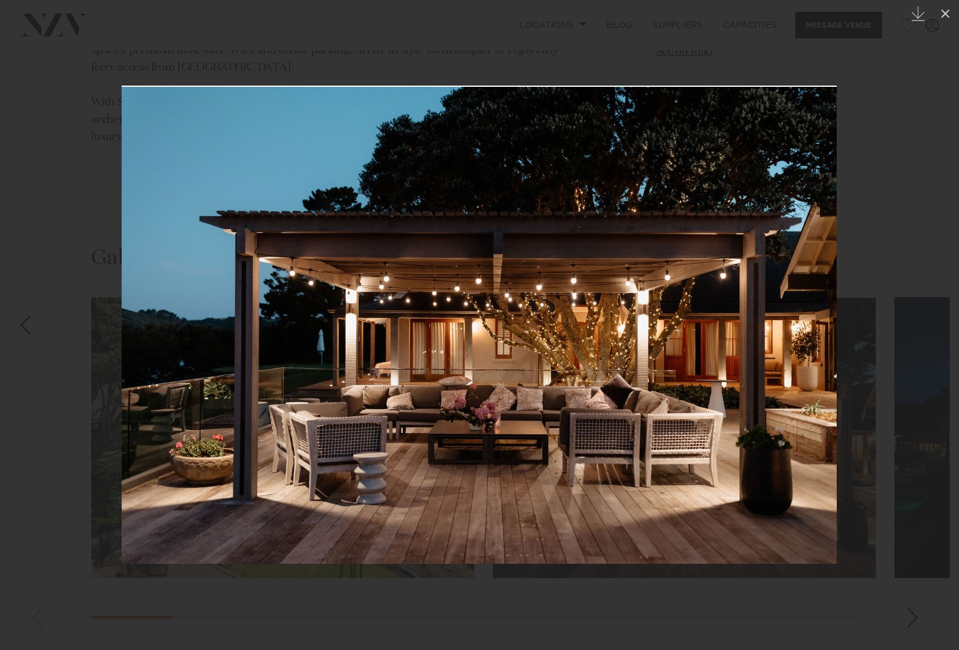
click at [823, 331] on img at bounding box center [479, 325] width 715 height 478
click at [904, 331] on div at bounding box center [479, 325] width 959 height 650
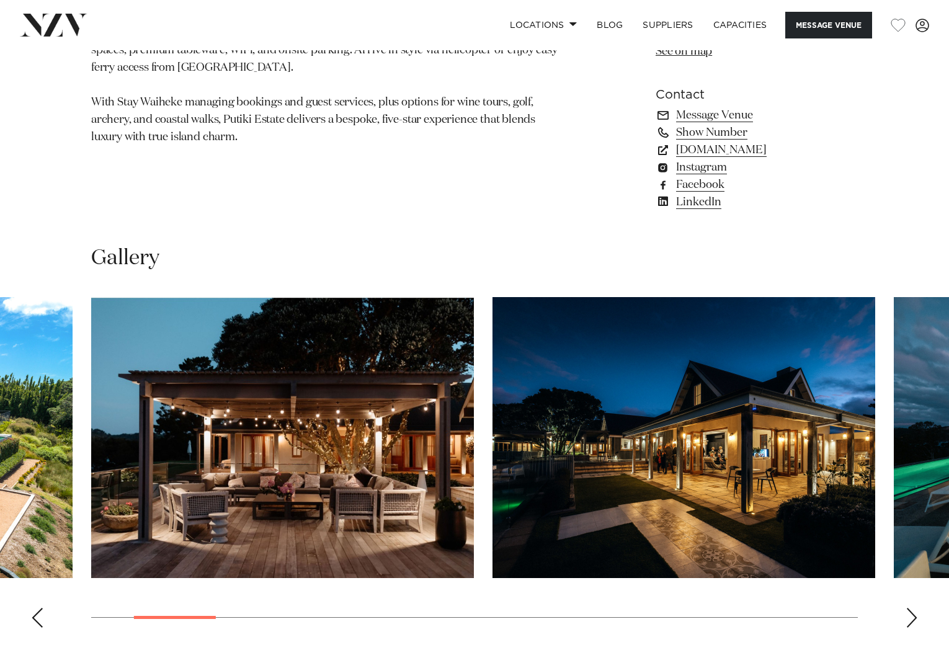
click at [406, 449] on img "2 / 18" at bounding box center [282, 437] width 383 height 281
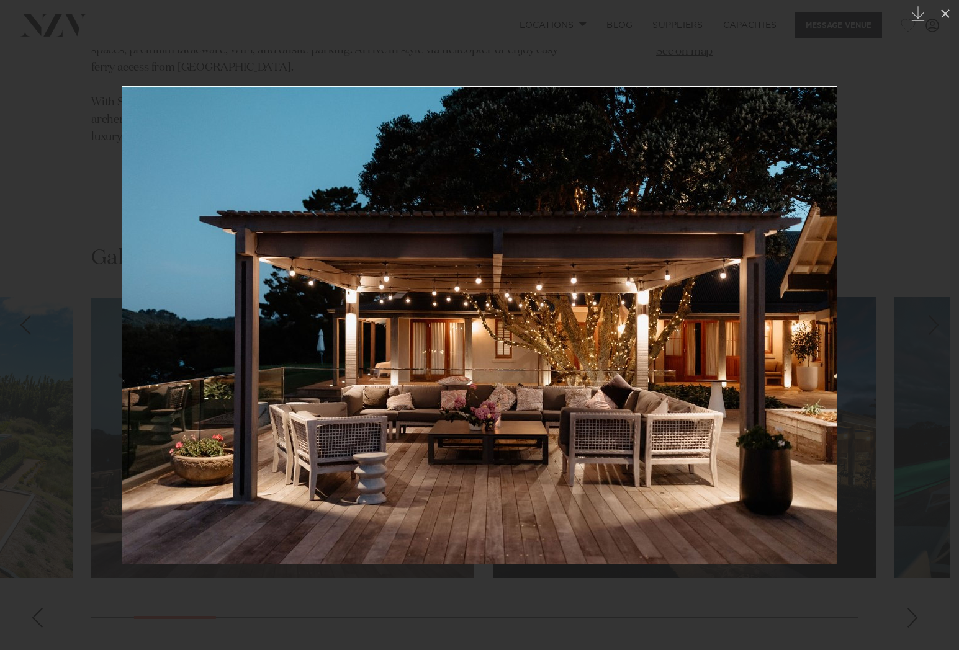
click at [822, 323] on img at bounding box center [479, 325] width 715 height 478
drag, startPoint x: 789, startPoint y: 323, endPoint x: 305, endPoint y: 341, distance: 484.3
click at [310, 339] on img at bounding box center [479, 325] width 715 height 478
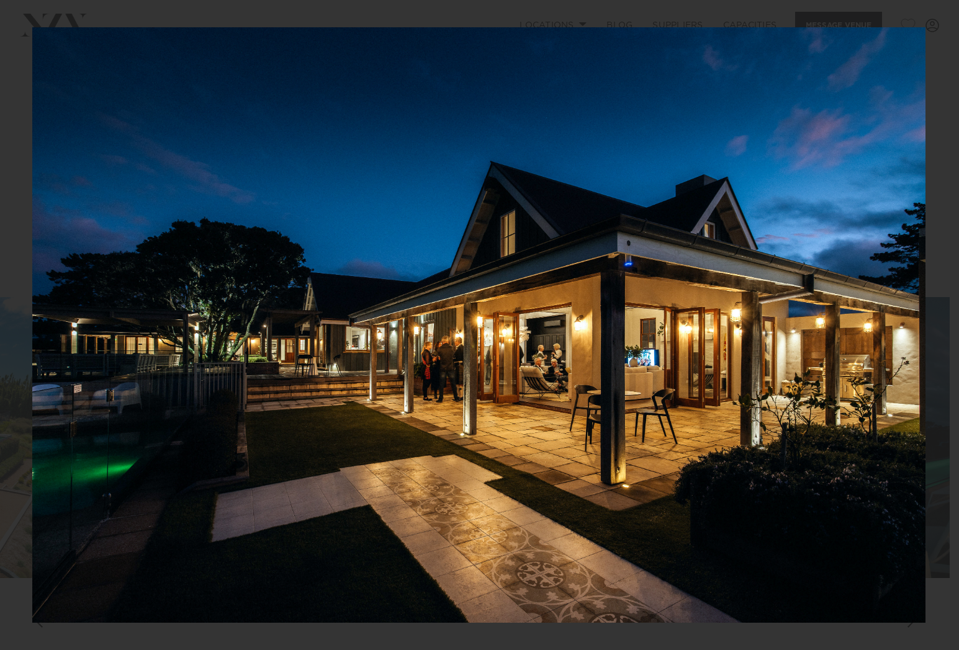
click at [898, 326] on img at bounding box center [478, 325] width 893 height 596
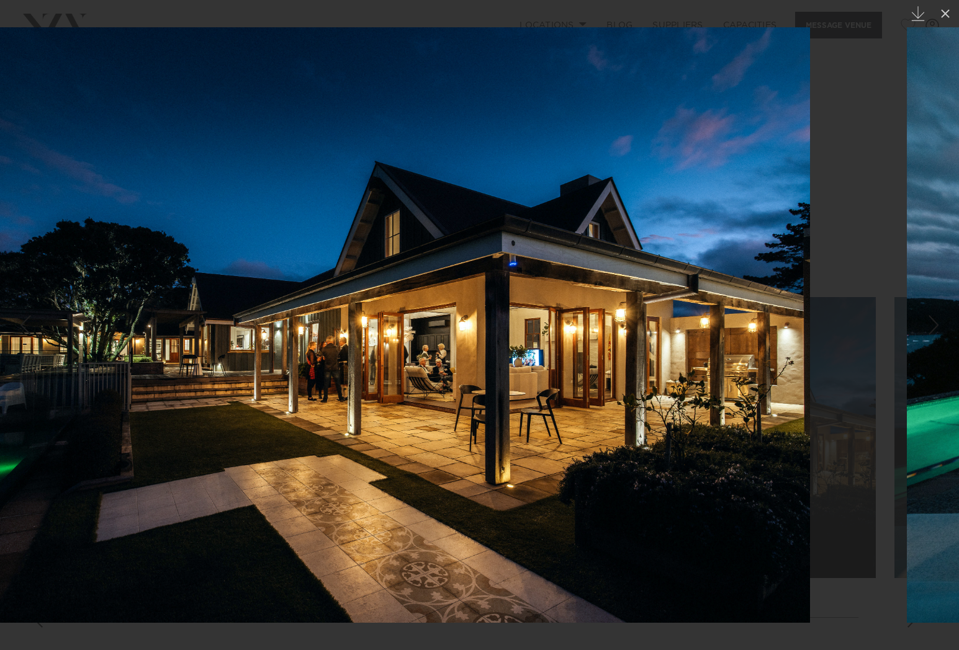
drag, startPoint x: 898, startPoint y: 326, endPoint x: 168, endPoint y: 368, distance: 730.8
click at [178, 367] on img at bounding box center [363, 325] width 893 height 596
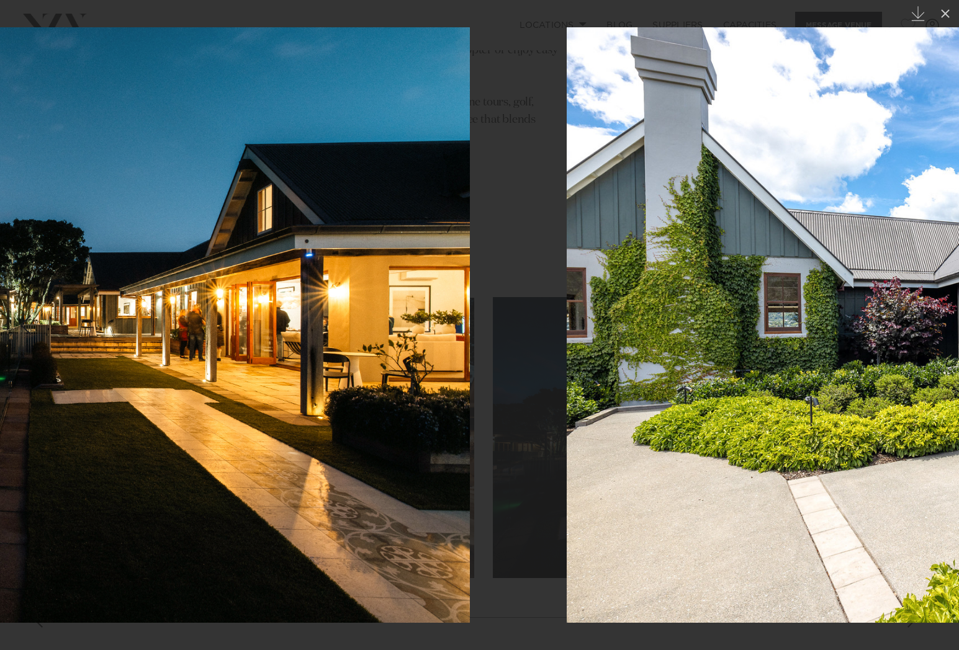
drag, startPoint x: 437, startPoint y: 359, endPoint x: 334, endPoint y: 364, distance: 102.5
click at [342, 363] on img at bounding box center [23, 325] width 893 height 596
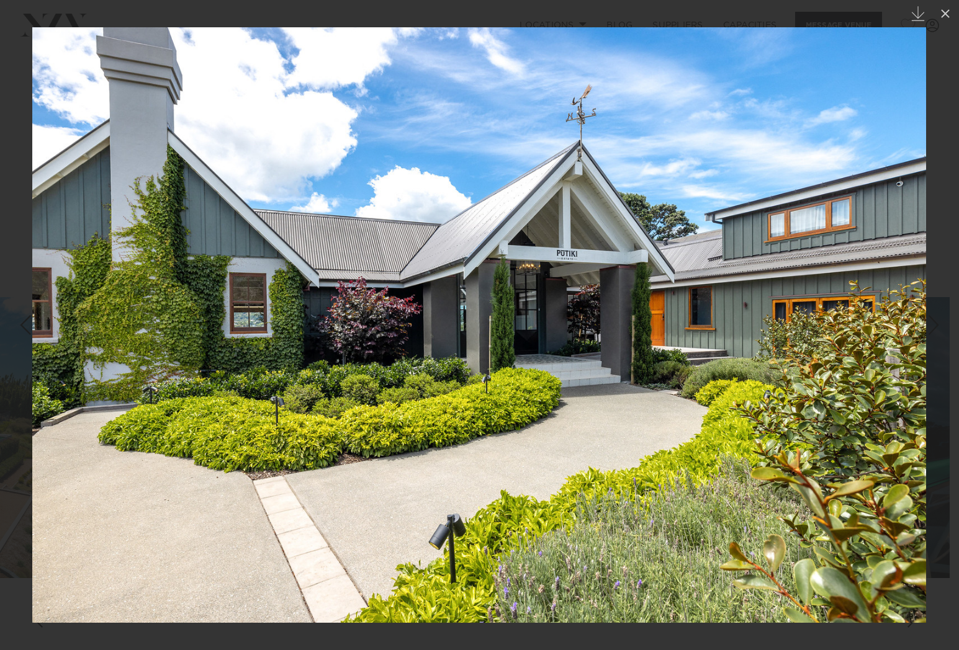
drag, startPoint x: 781, startPoint y: 351, endPoint x: 295, endPoint y: 378, distance: 486.6
click at [297, 378] on img at bounding box center [478, 325] width 893 height 596
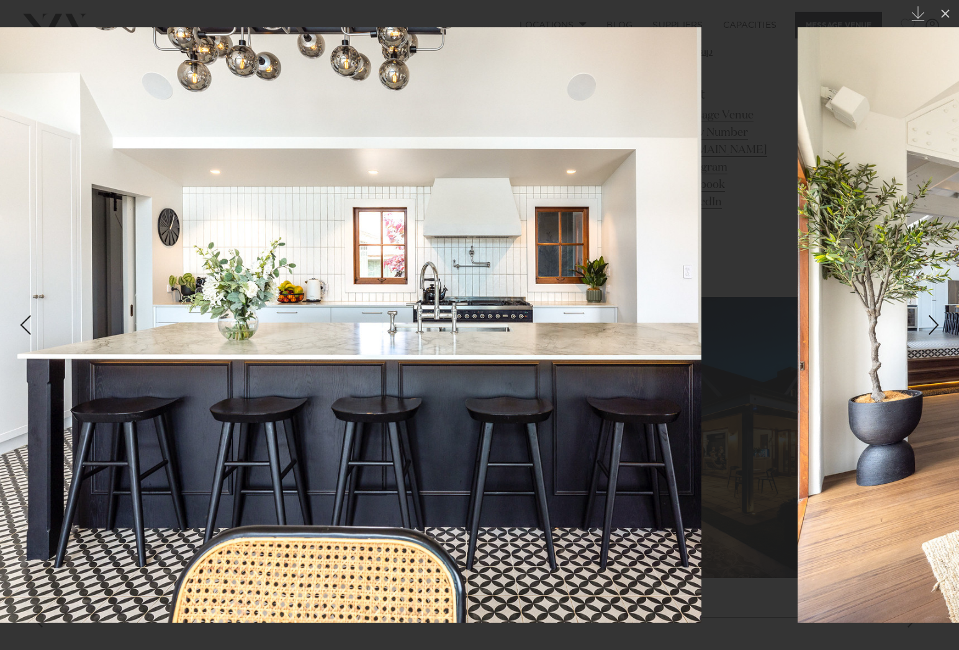
drag, startPoint x: 597, startPoint y: 374, endPoint x: 384, endPoint y: 375, distance: 213.4
click at [313, 377] on img at bounding box center [254, 325] width 893 height 596
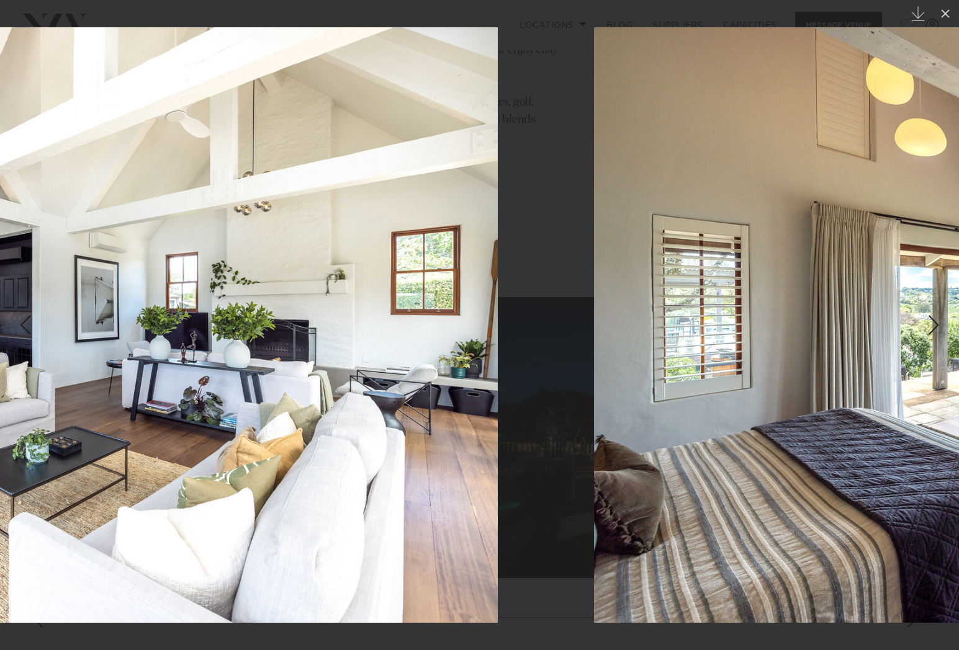
drag, startPoint x: 644, startPoint y: 362, endPoint x: 291, endPoint y: 385, distance: 353.8
click at [313, 385] on img at bounding box center [50, 325] width 893 height 596
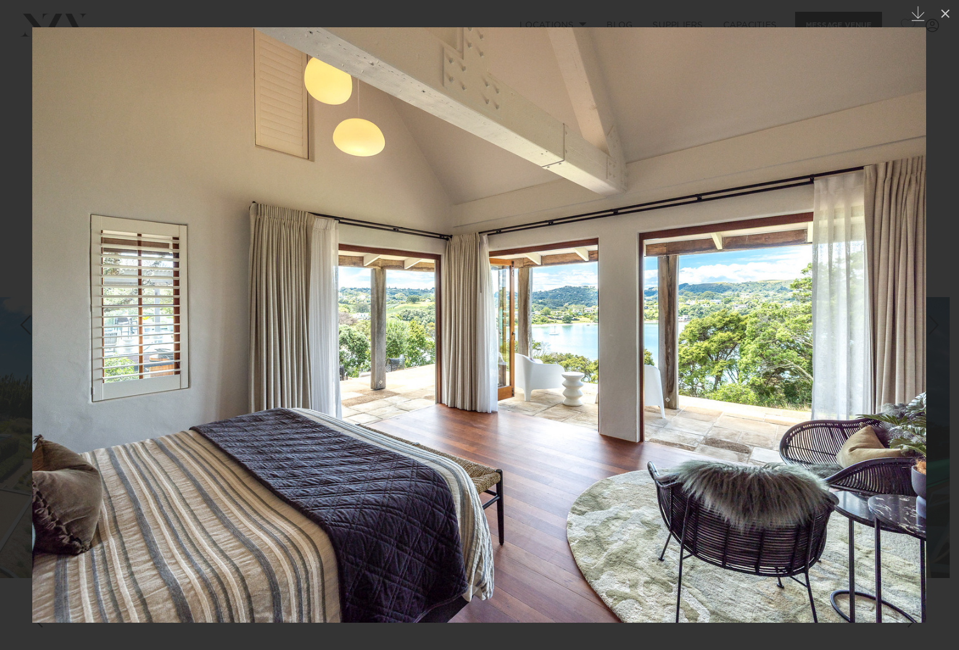
drag, startPoint x: 778, startPoint y: 368, endPoint x: 326, endPoint y: 397, distance: 453.2
click at [342, 395] on img at bounding box center [478, 325] width 893 height 596
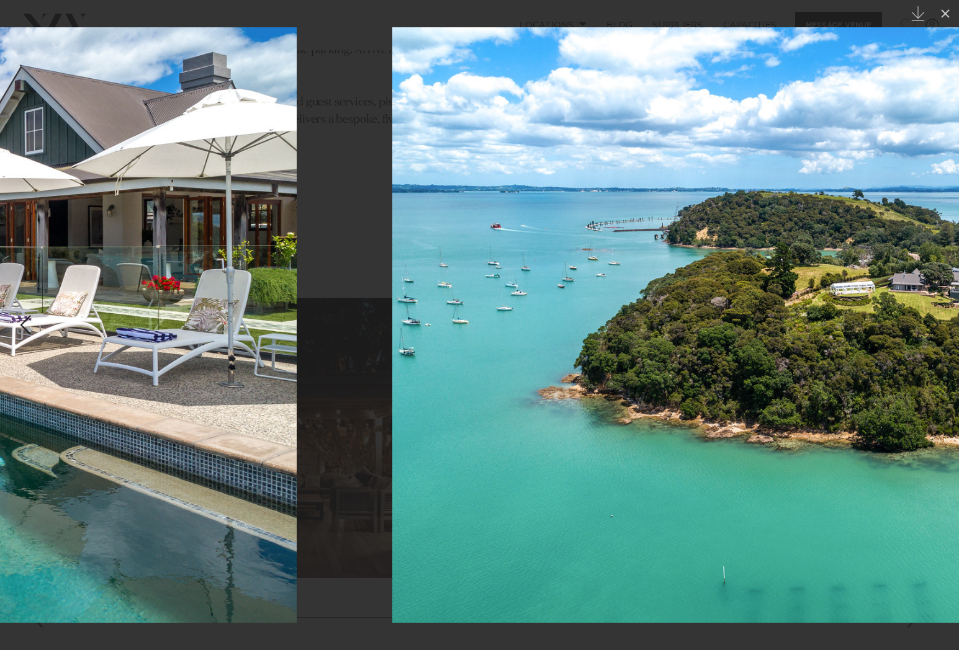
drag, startPoint x: 365, startPoint y: 352, endPoint x: 279, endPoint y: 357, distance: 87.0
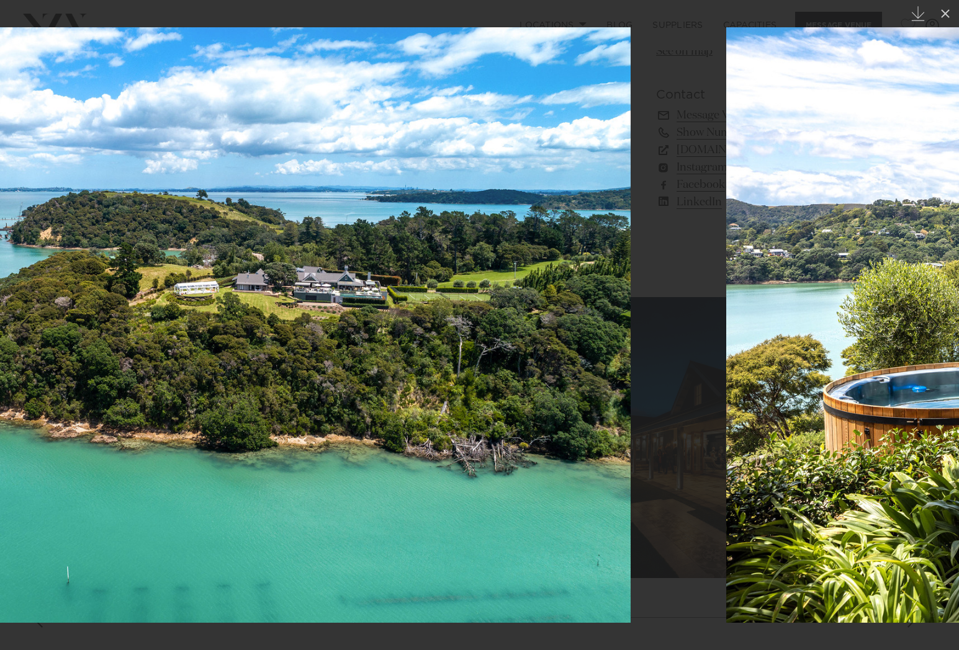
drag, startPoint x: 556, startPoint y: 342, endPoint x: 290, endPoint y: 360, distance: 266.2
click at [301, 359] on img at bounding box center [183, 325] width 894 height 596
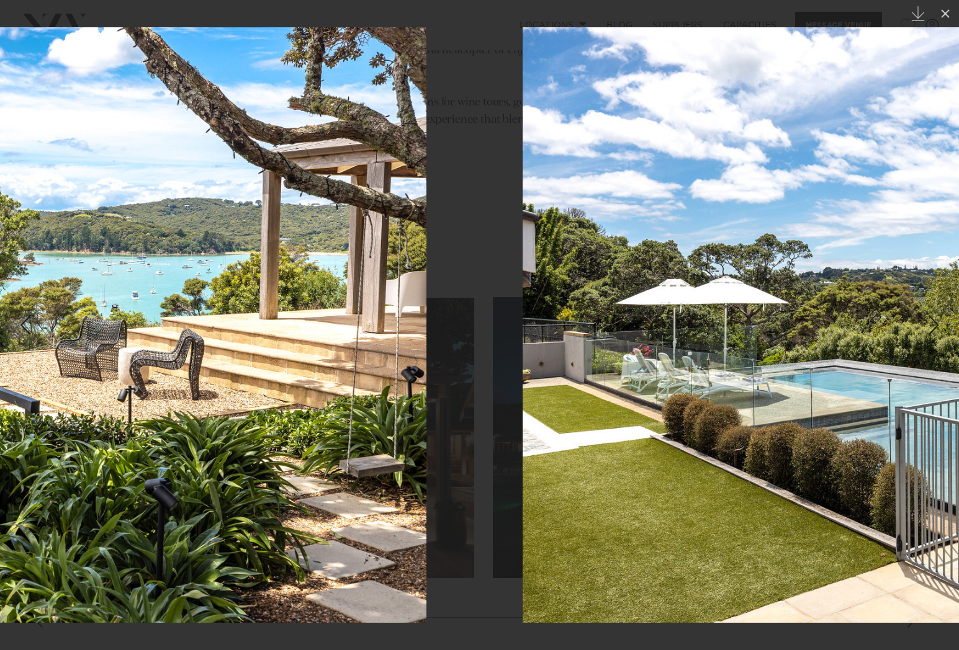
drag, startPoint x: 345, startPoint y: 356, endPoint x: 333, endPoint y: 359, distance: 12.8
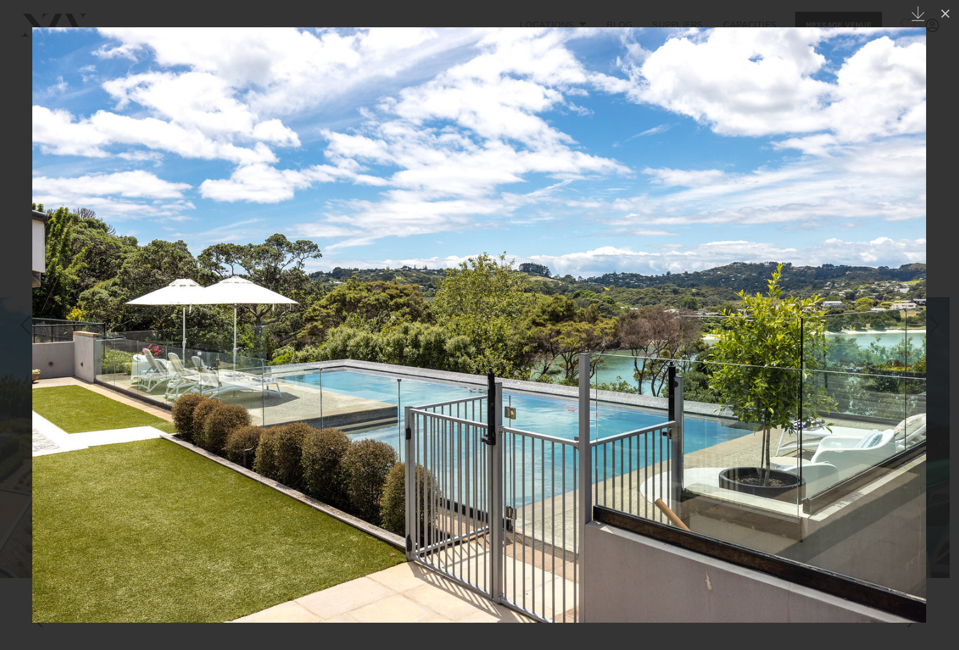
drag, startPoint x: 870, startPoint y: 340, endPoint x: 230, endPoint y: 359, distance: 640.6
click at [240, 359] on img at bounding box center [478, 325] width 893 height 596
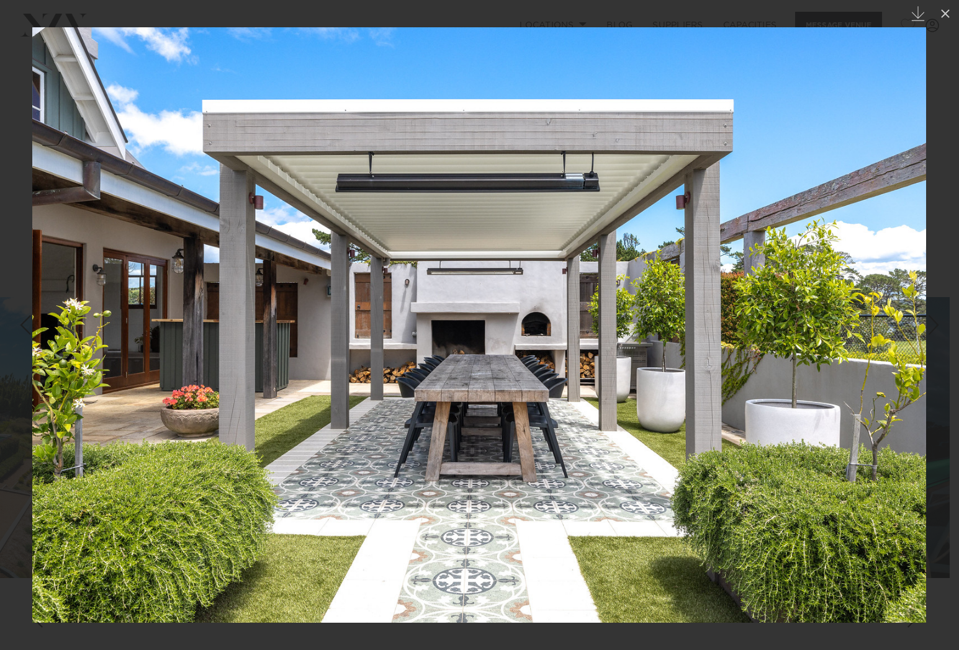
click at [931, 323] on div "Next slide" at bounding box center [933, 325] width 17 height 24
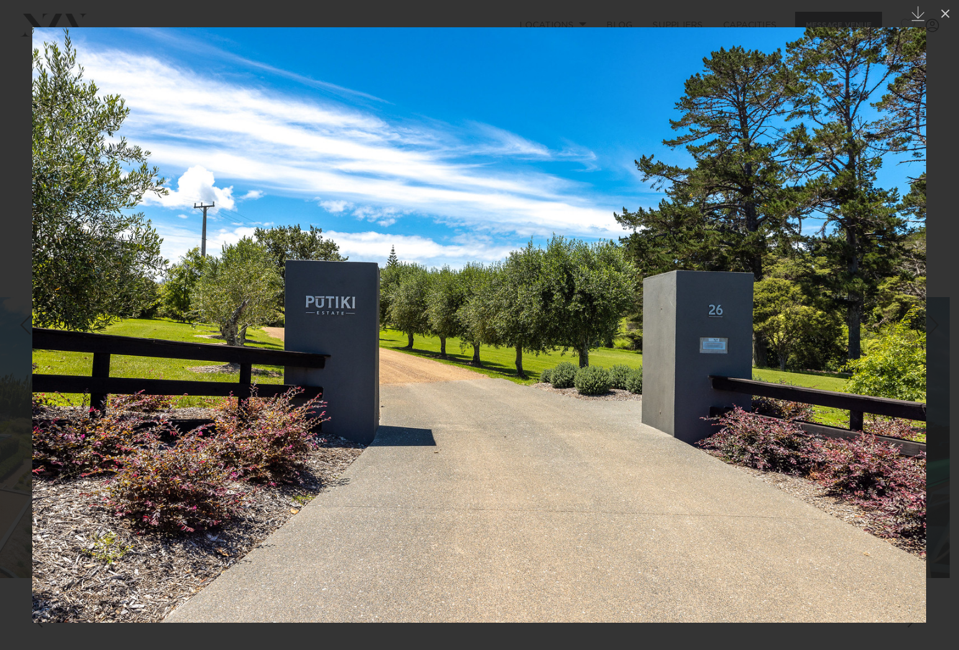
click at [931, 323] on div "Next slide" at bounding box center [933, 325] width 17 height 24
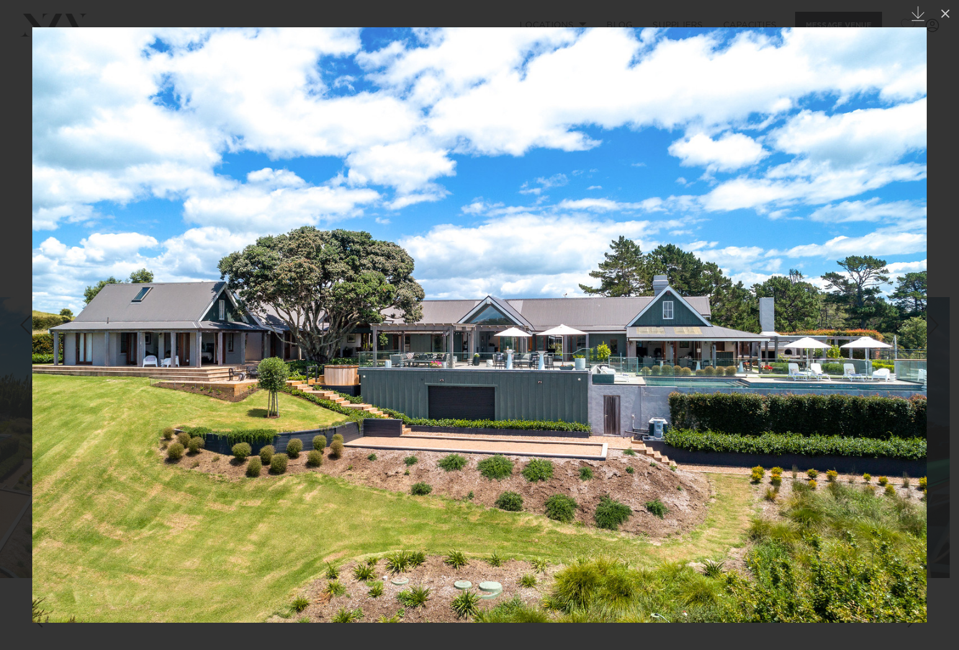
click at [931, 323] on div "Next slide" at bounding box center [933, 325] width 17 height 24
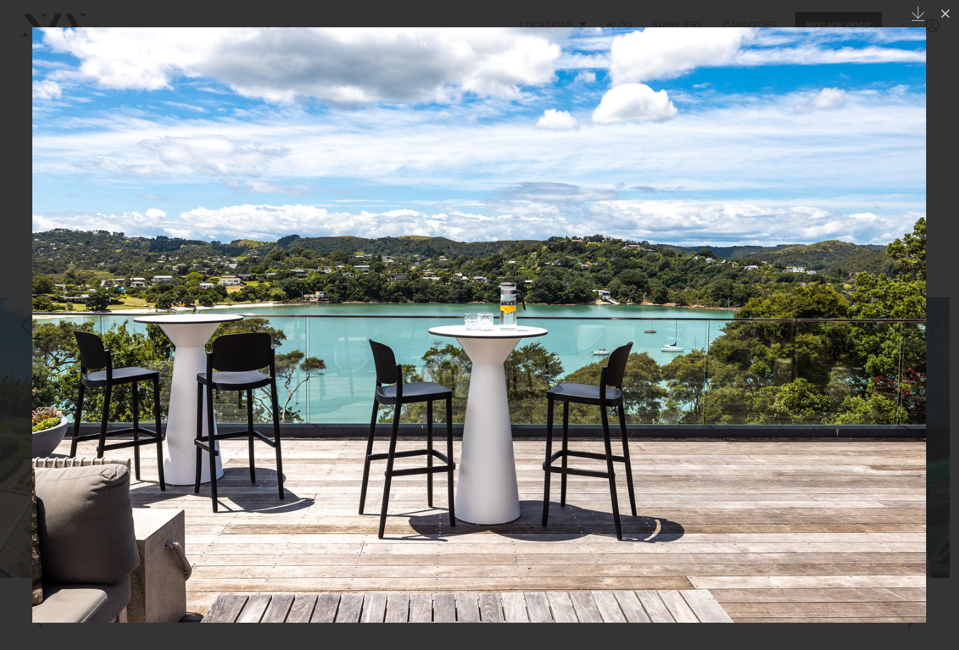
click at [931, 323] on div "Next slide" at bounding box center [933, 325] width 17 height 24
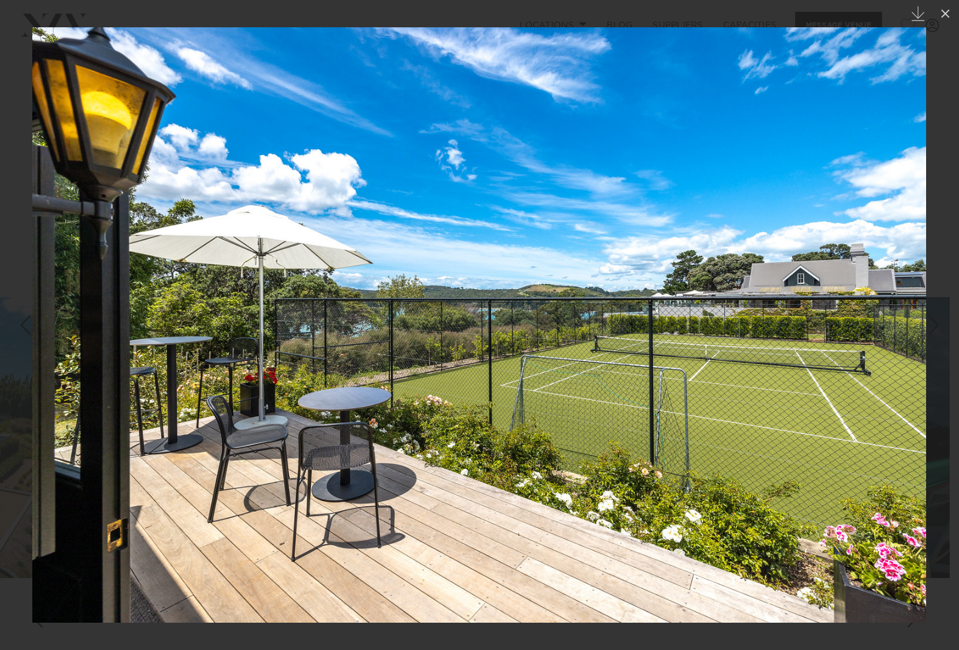
click at [931, 323] on div "Next slide" at bounding box center [933, 325] width 17 height 24
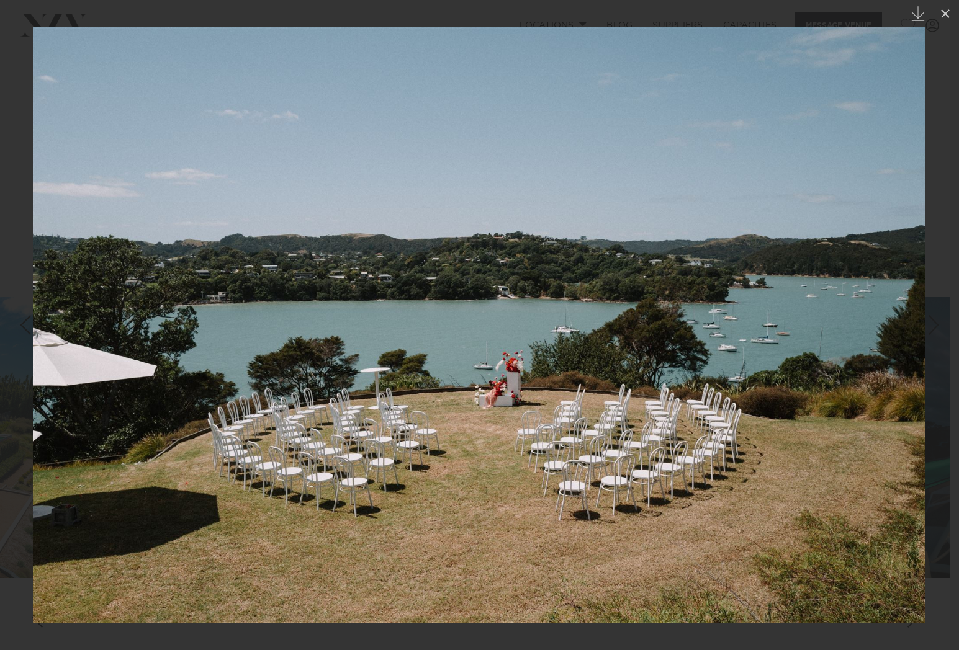
click at [931, 323] on div "Next slide" at bounding box center [933, 325] width 17 height 24
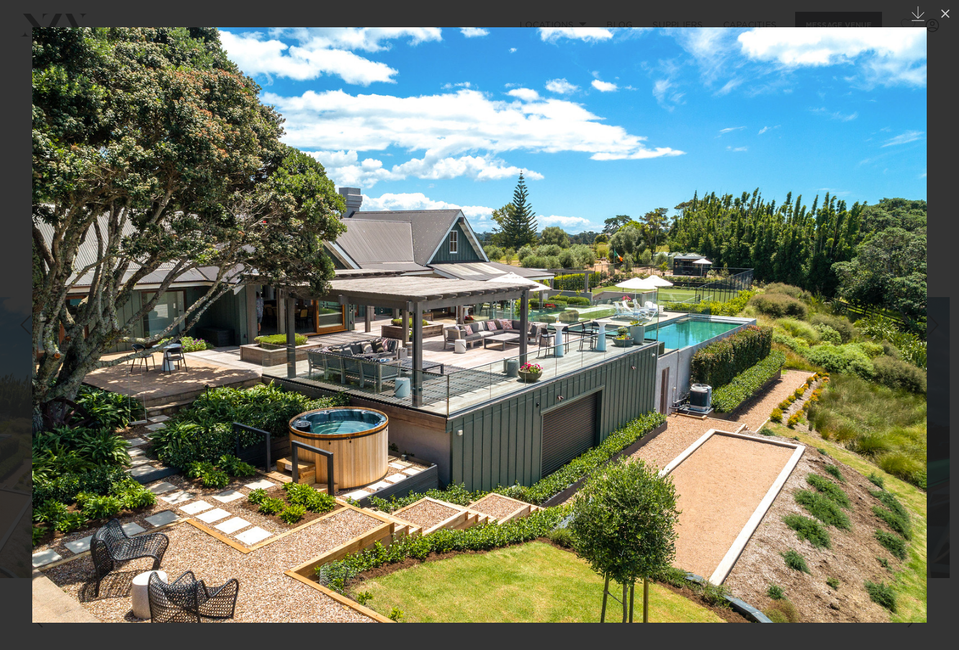
click at [931, 323] on div "Next slide" at bounding box center [933, 325] width 17 height 24
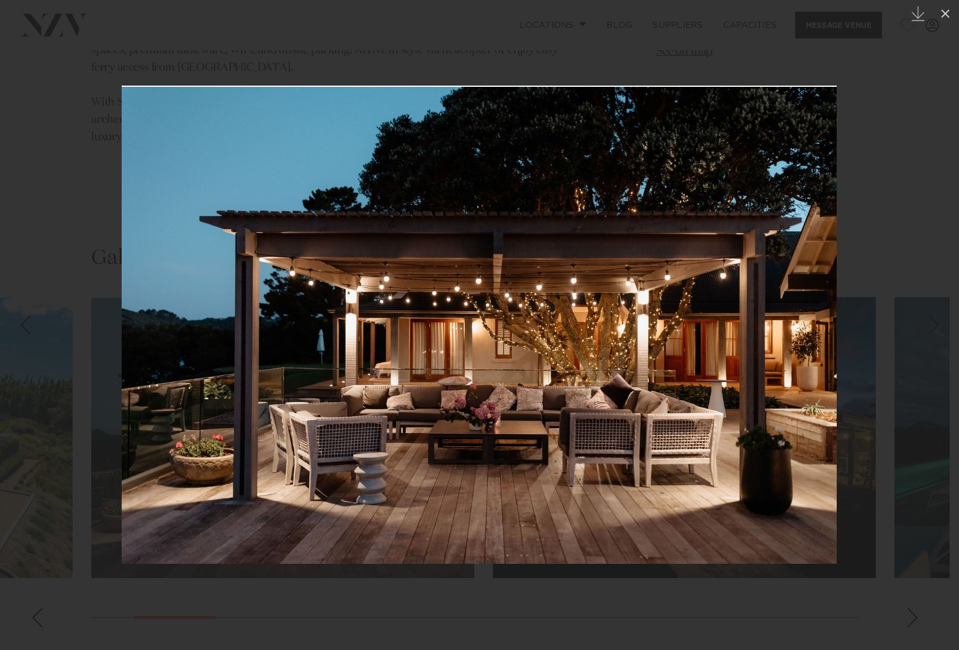
click at [931, 323] on div "Next slide" at bounding box center [933, 325] width 17 height 24
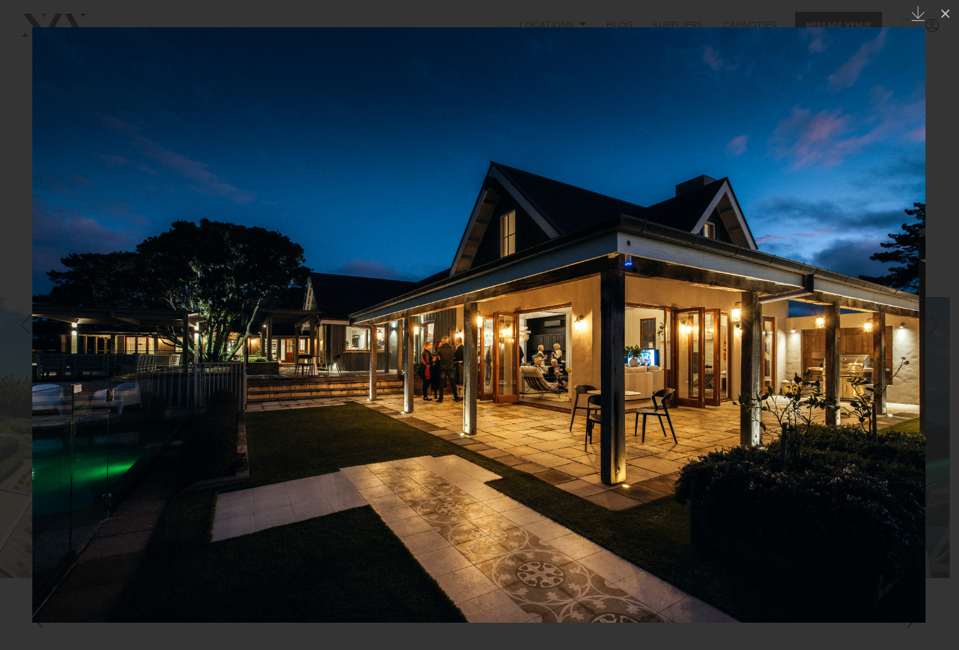
click at [934, 323] on div "Next slide" at bounding box center [933, 325] width 17 height 24
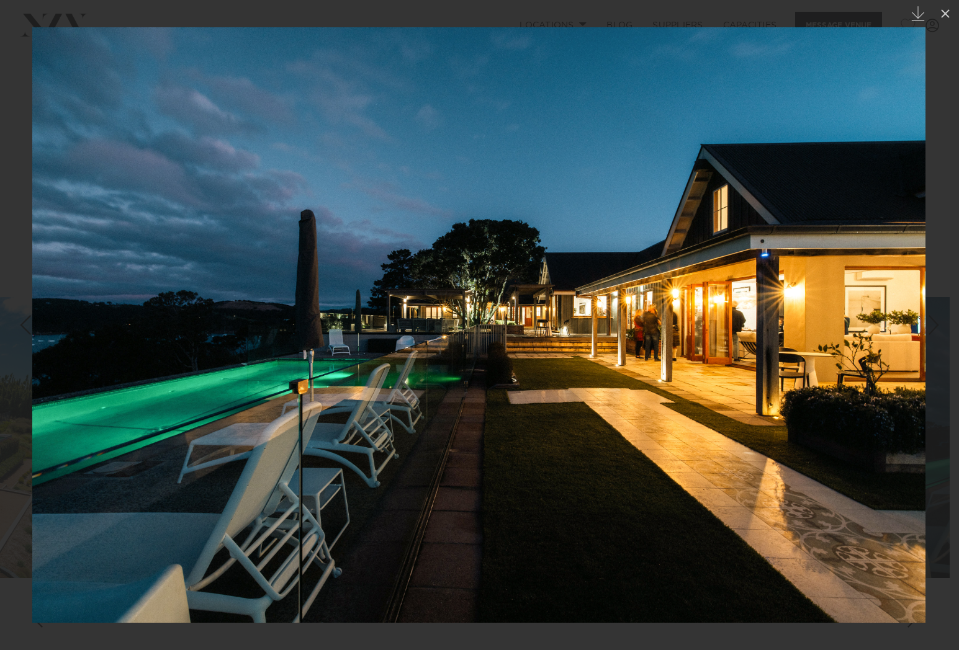
click at [934, 323] on div "Next slide" at bounding box center [933, 325] width 17 height 24
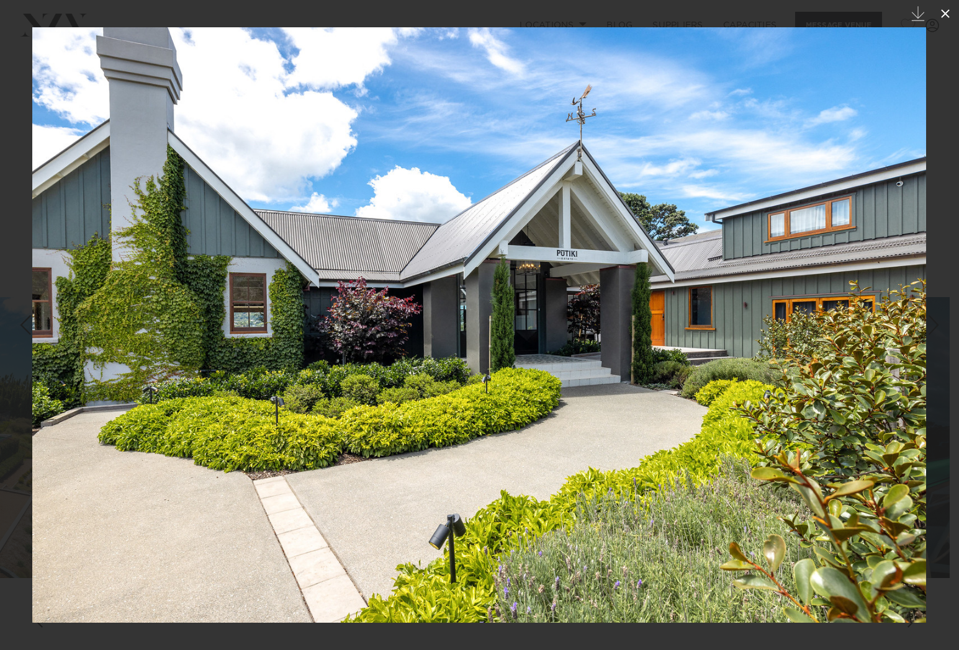
click at [943, 19] on icon at bounding box center [945, 13] width 15 height 15
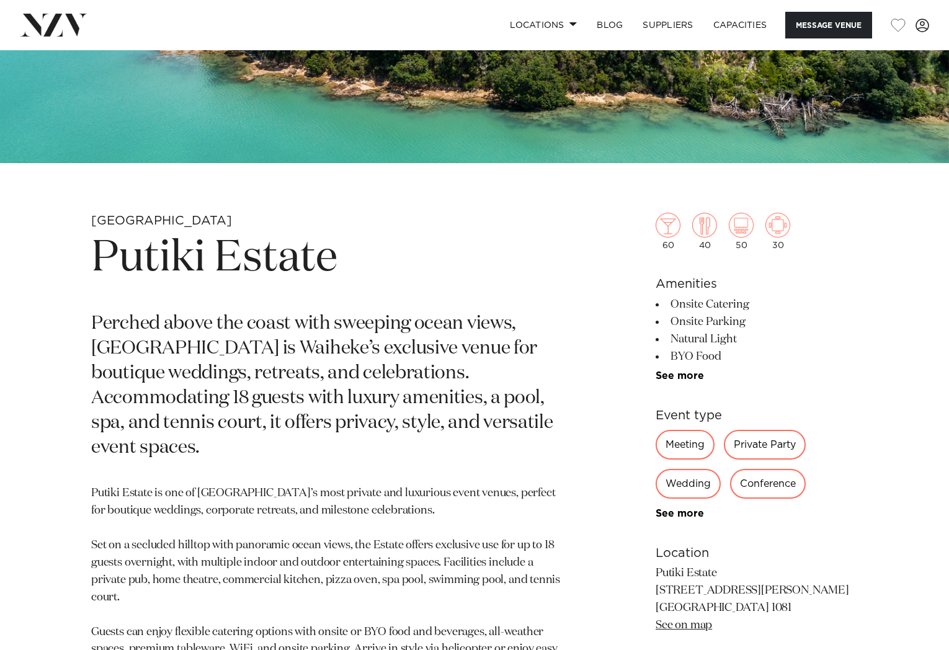
scroll to position [310, 0]
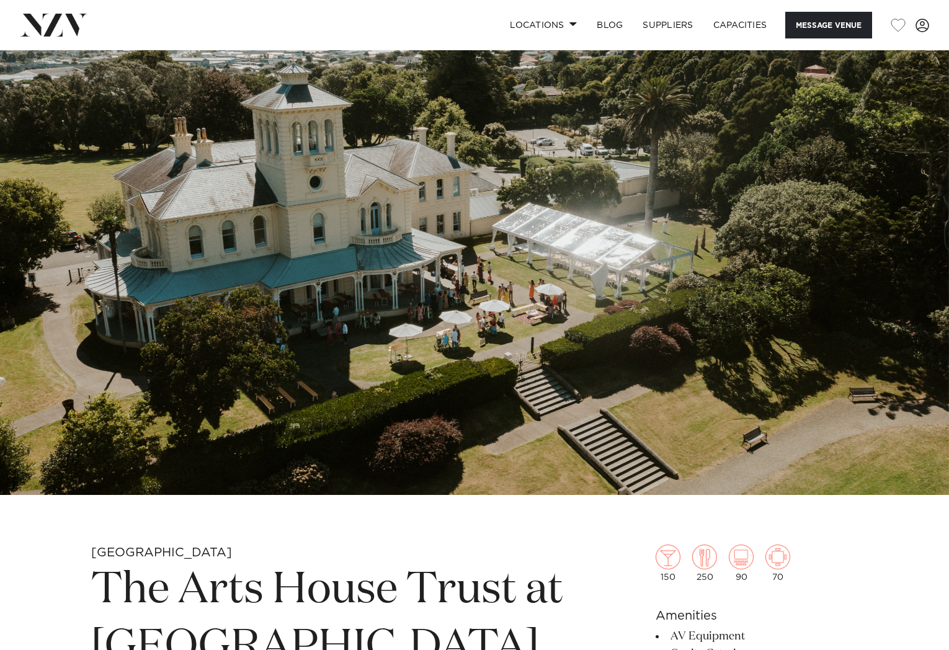
click at [437, 289] on img at bounding box center [474, 272] width 949 height 445
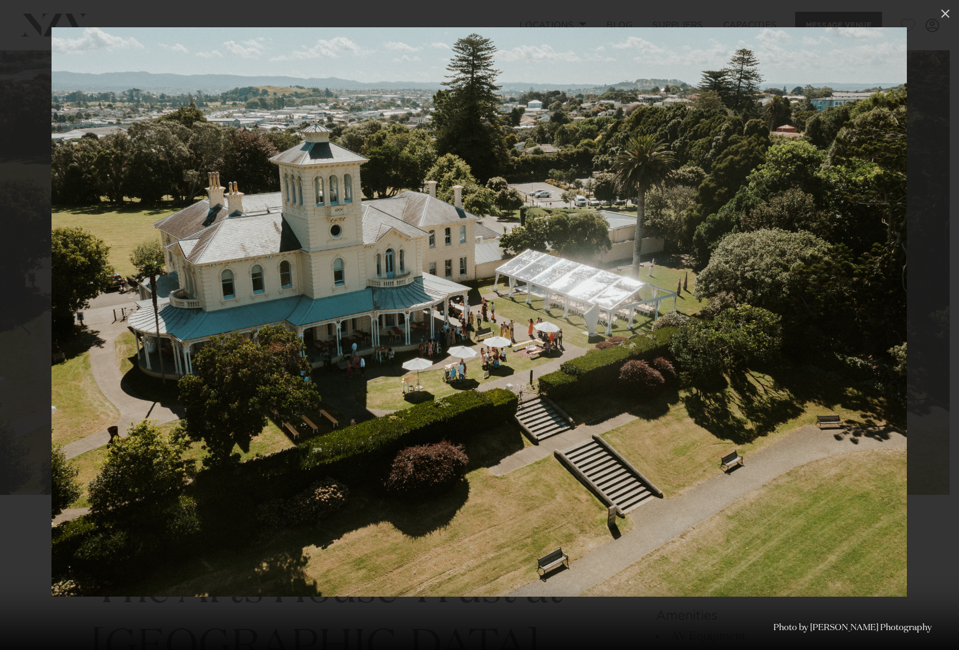
click at [928, 322] on div "Next slide" at bounding box center [933, 325] width 17 height 24
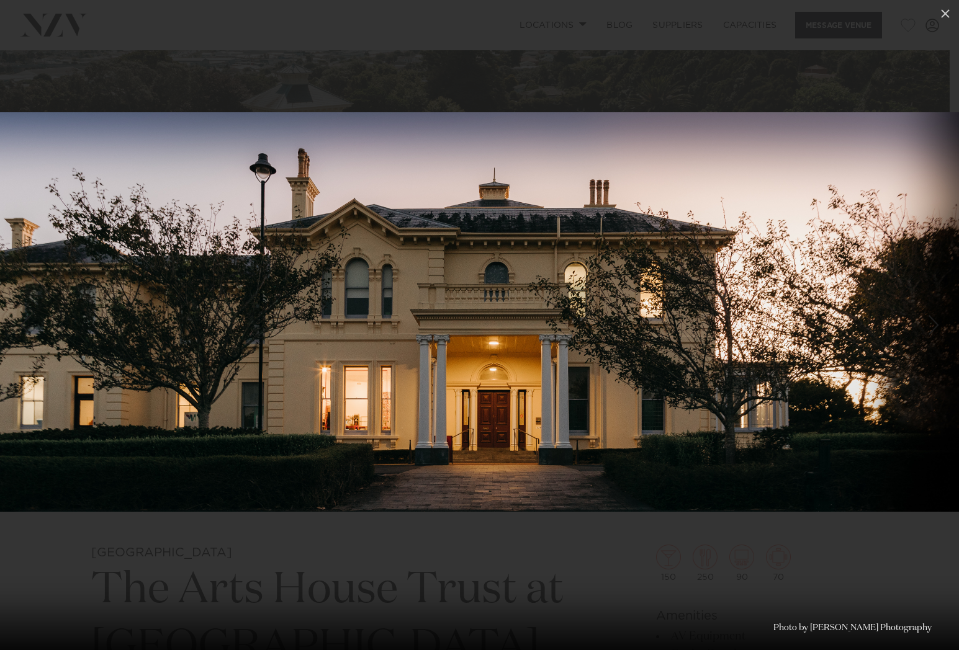
click at [937, 326] on div "Next slide" at bounding box center [933, 325] width 17 height 24
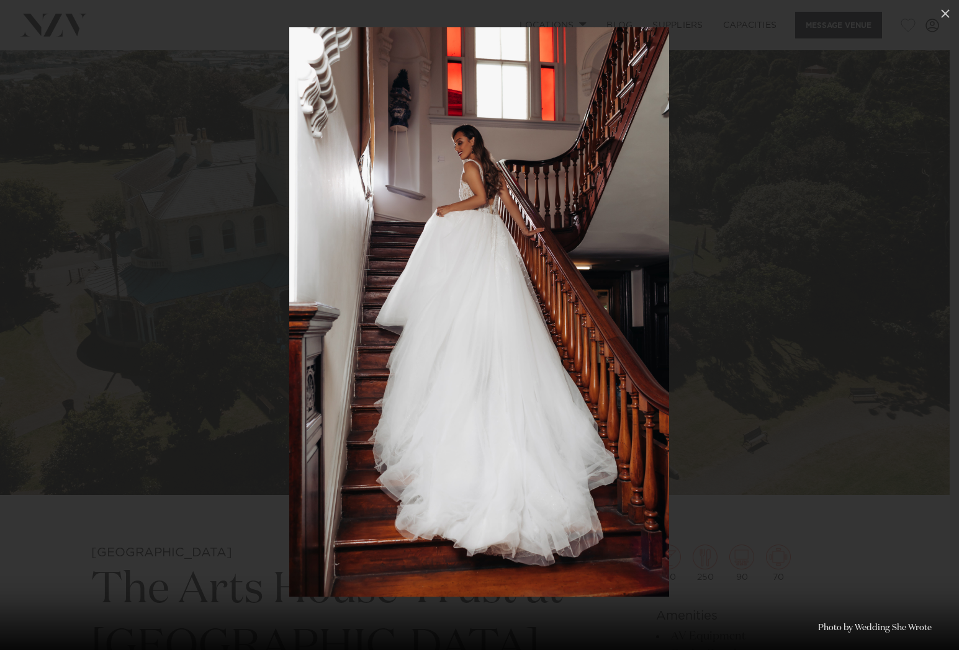
click at [937, 326] on div "Next slide" at bounding box center [933, 325] width 17 height 24
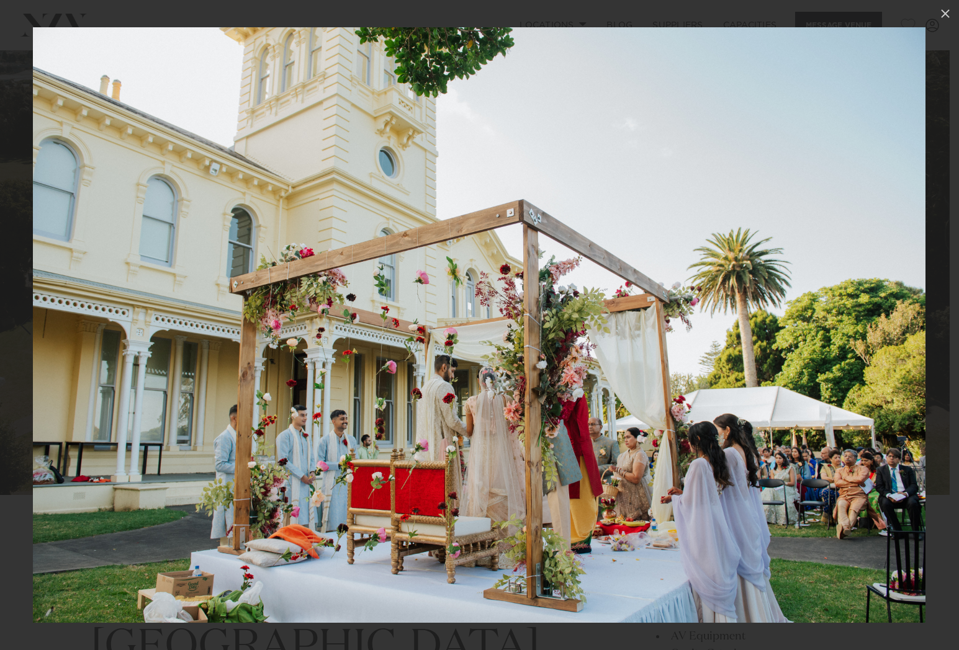
click at [937, 326] on div "Next slide" at bounding box center [933, 325] width 17 height 24
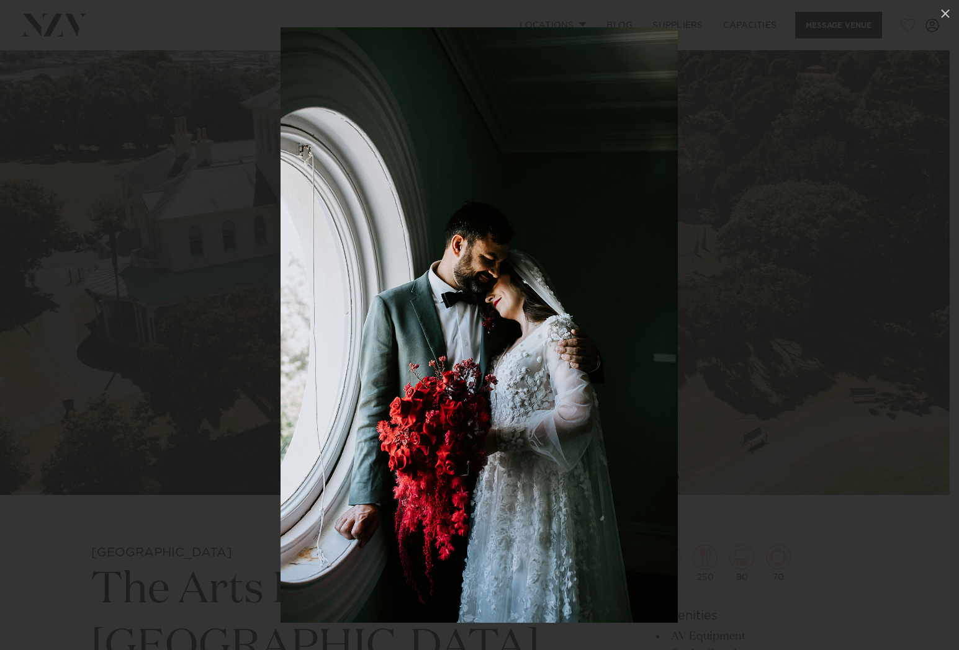
click at [937, 326] on div "Next slide" at bounding box center [933, 325] width 17 height 24
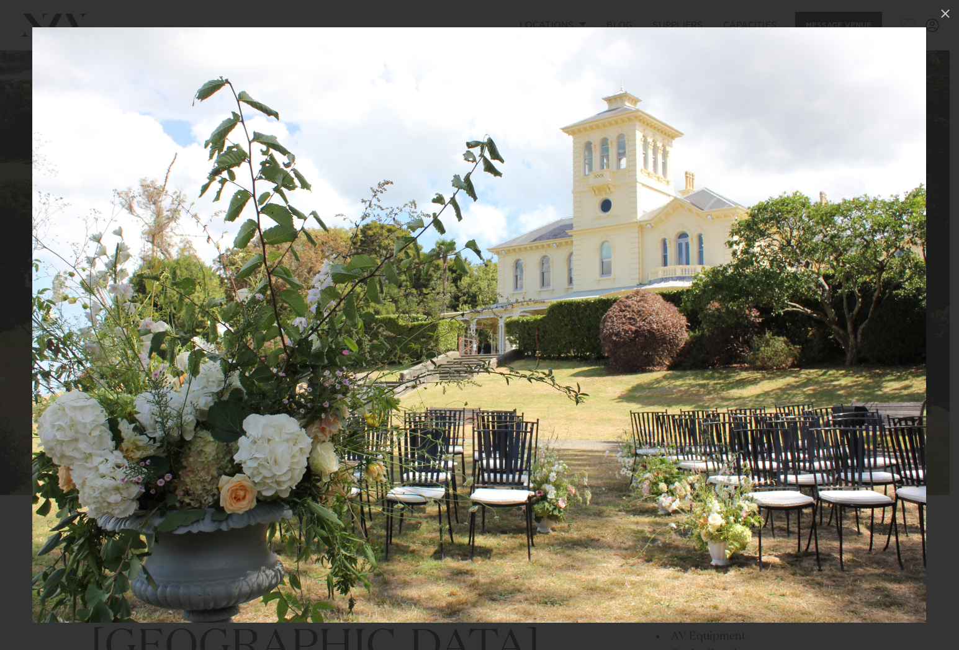
click at [937, 326] on div "6 / 23 Photo by Wedding She Wrote" at bounding box center [479, 325] width 959 height 650
click at [938, 321] on div "Next slide" at bounding box center [933, 325] width 17 height 24
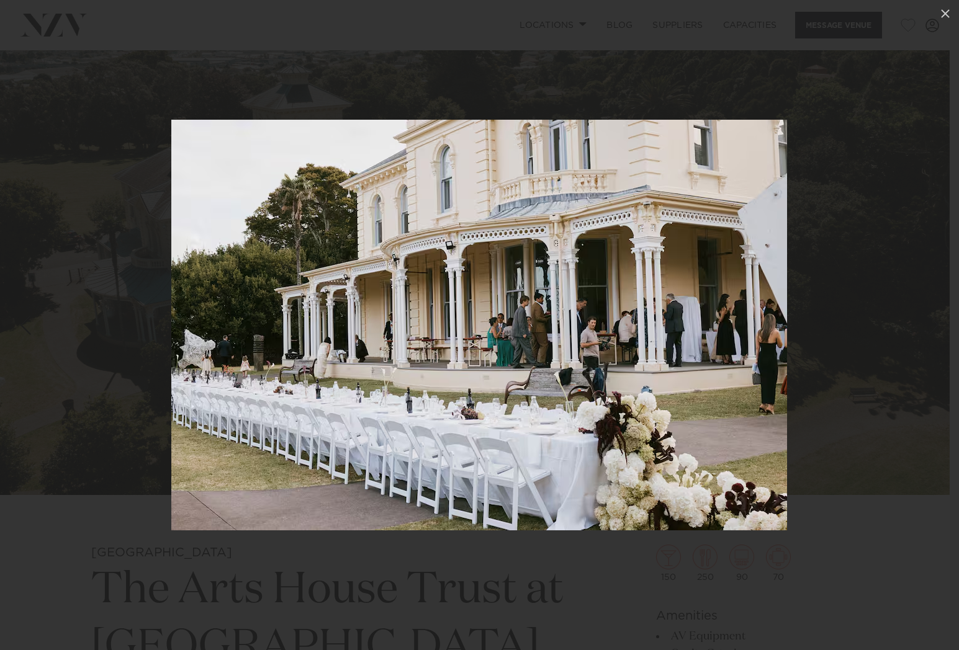
click at [936, 318] on div "Next slide" at bounding box center [933, 325] width 17 height 24
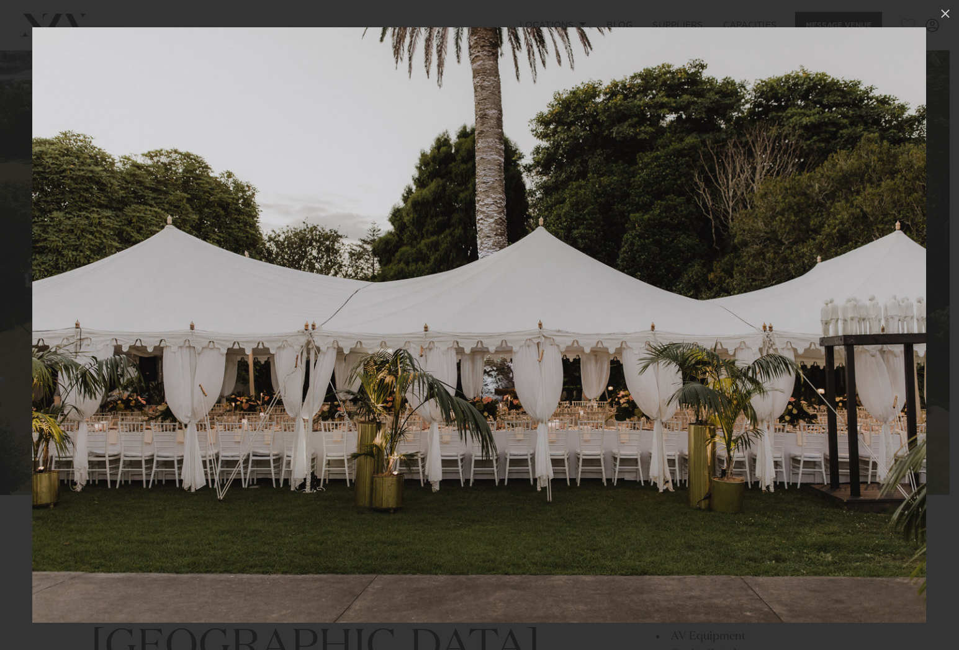
click at [936, 318] on div "Next slide" at bounding box center [933, 325] width 17 height 24
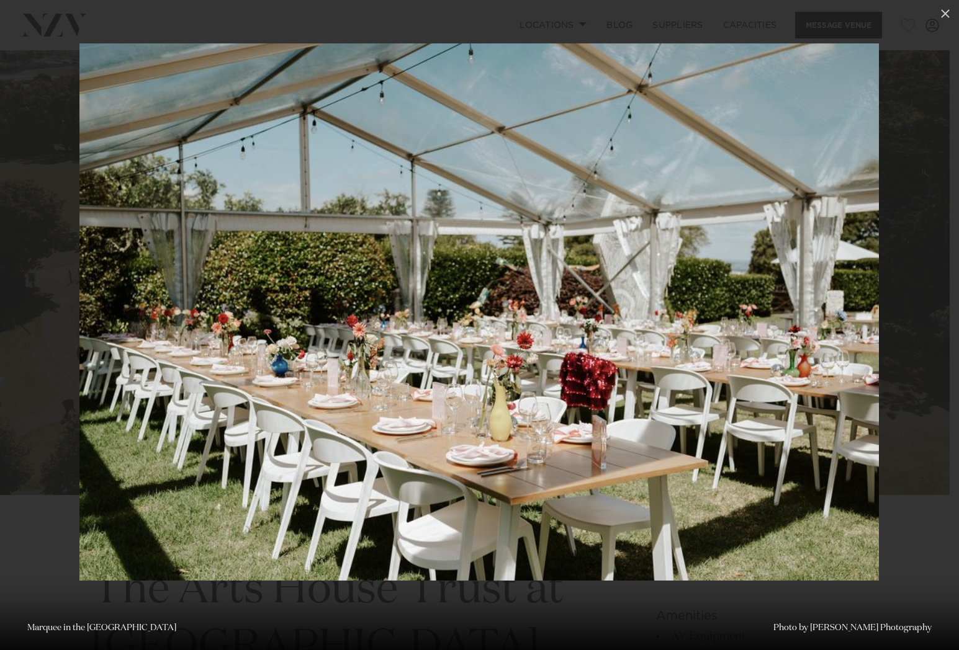
click at [936, 318] on div "Next slide" at bounding box center [933, 325] width 17 height 24
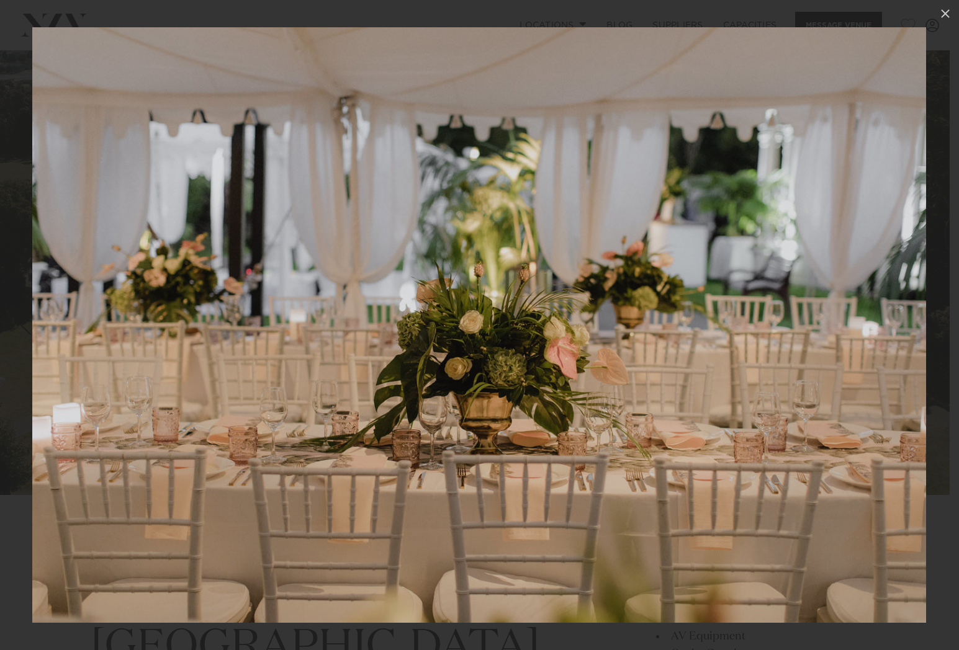
click at [936, 318] on div "Next slide" at bounding box center [933, 325] width 17 height 24
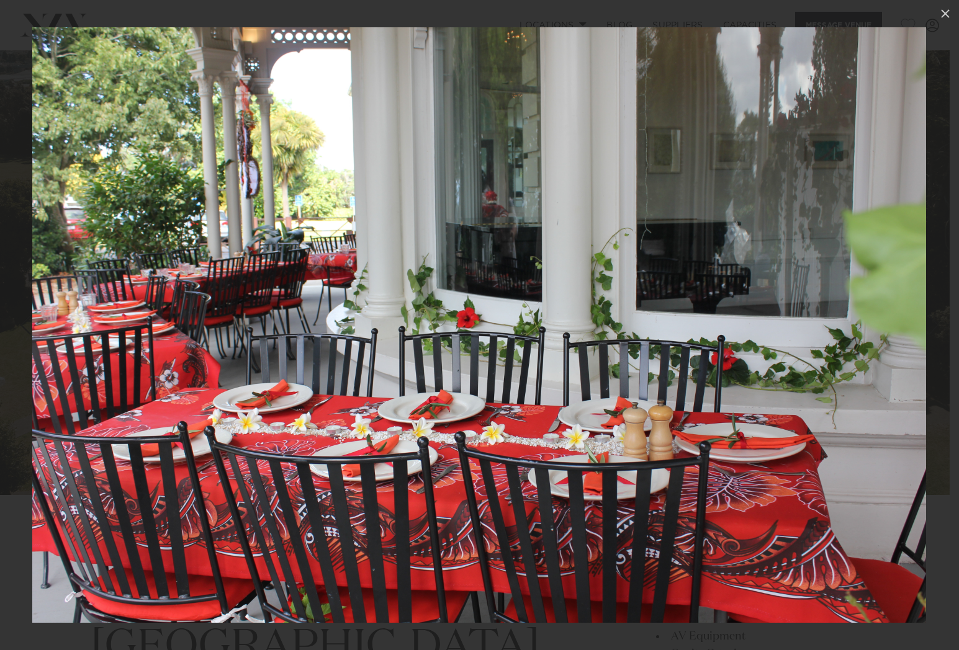
click at [936, 318] on div "Next slide" at bounding box center [933, 325] width 17 height 24
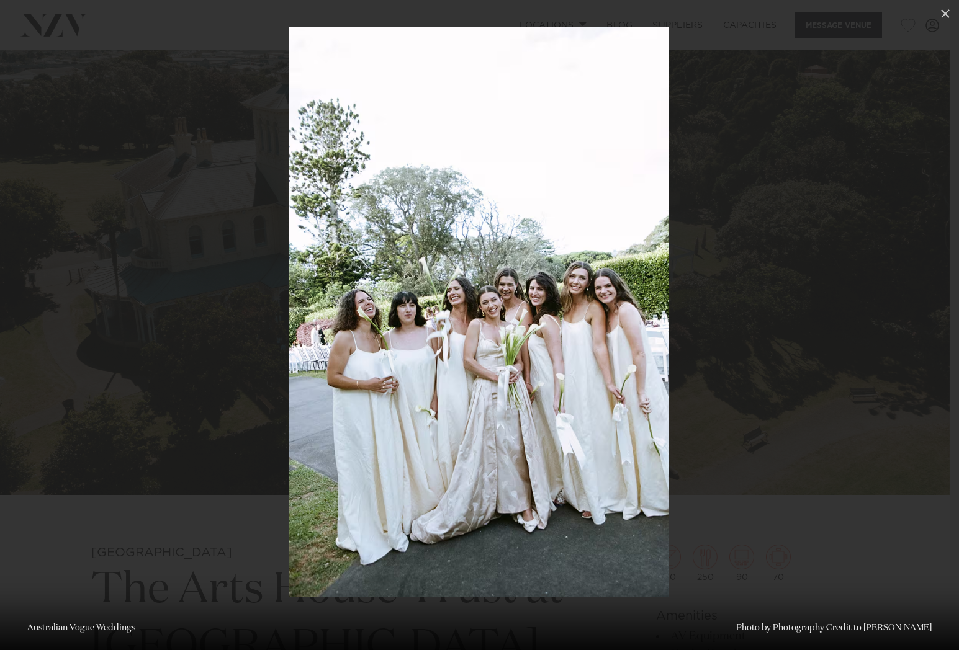
click at [936, 318] on div "Next slide" at bounding box center [933, 325] width 17 height 24
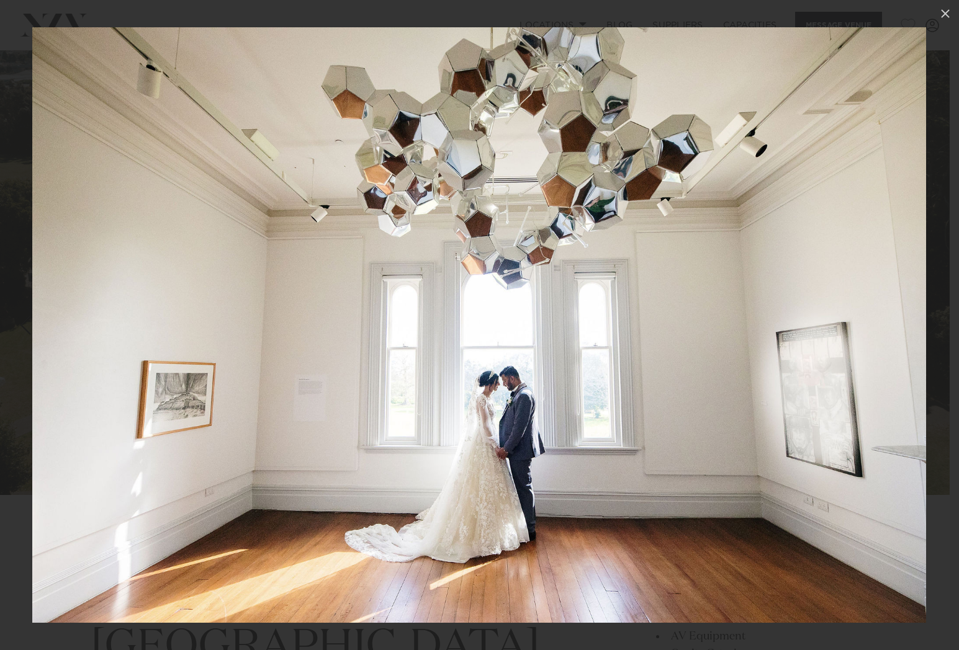
click at [936, 318] on div "Next slide" at bounding box center [933, 325] width 17 height 24
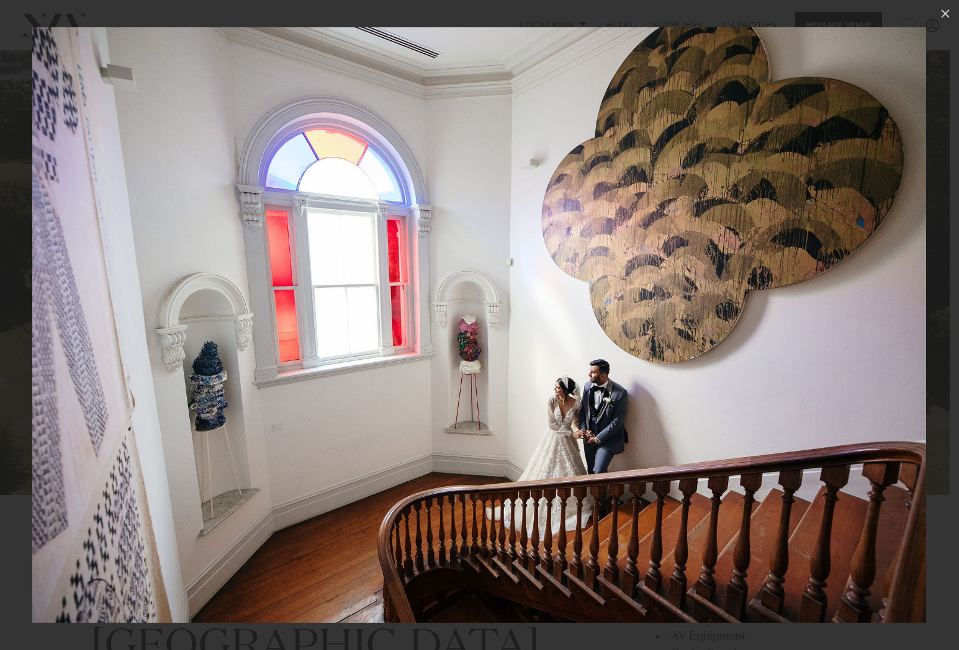
click at [936, 318] on div "Next slide" at bounding box center [933, 325] width 17 height 24
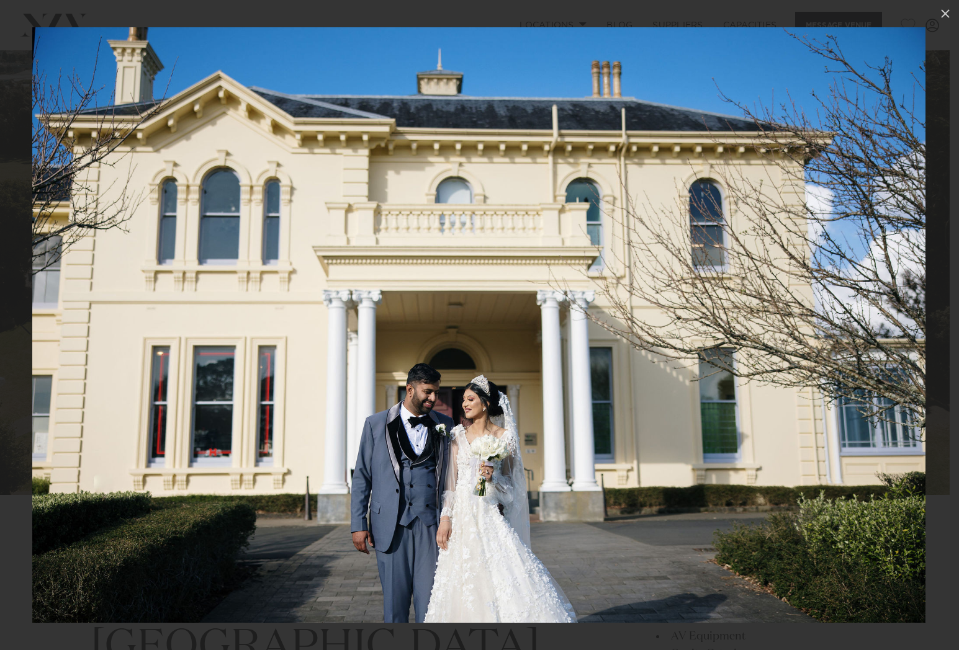
click at [936, 318] on div "Next slide" at bounding box center [933, 325] width 17 height 24
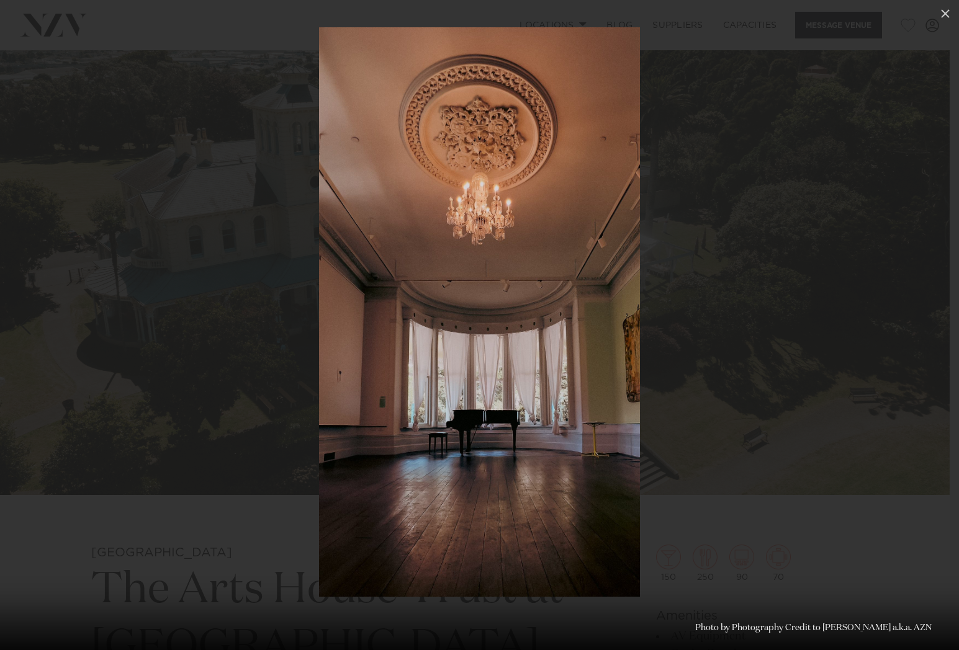
click at [936, 318] on div "Next slide" at bounding box center [933, 325] width 17 height 24
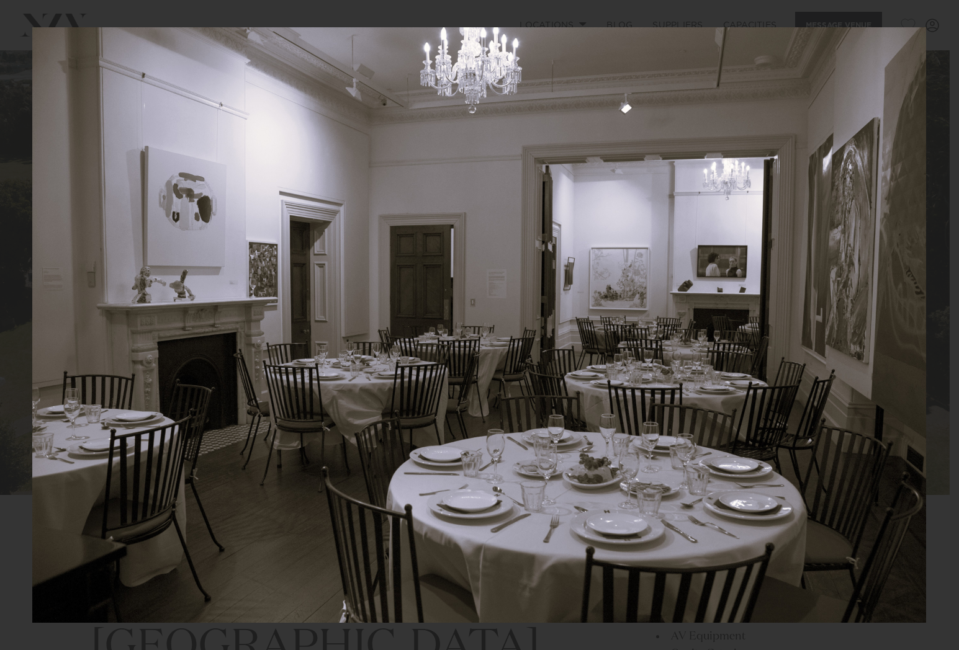
click at [936, 318] on div "17 / 23 Photo by Photography Credit to [PERSON_NAME] a.k.a. AZN" at bounding box center [479, 325] width 959 height 650
click at [944, 324] on link at bounding box center [936, 325] width 43 height 62
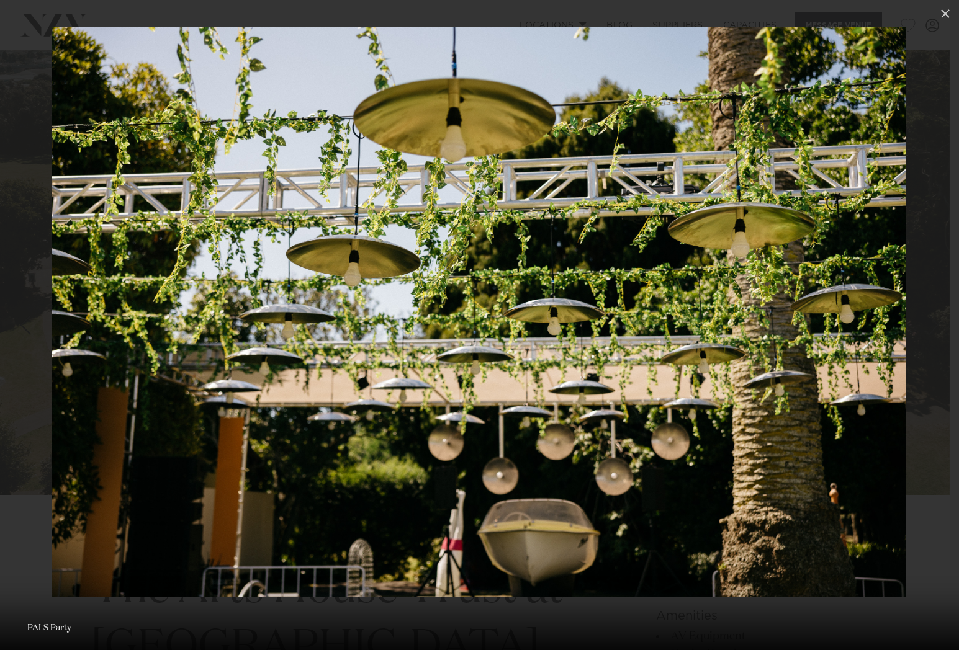
click at [944, 324] on link at bounding box center [936, 325] width 43 height 62
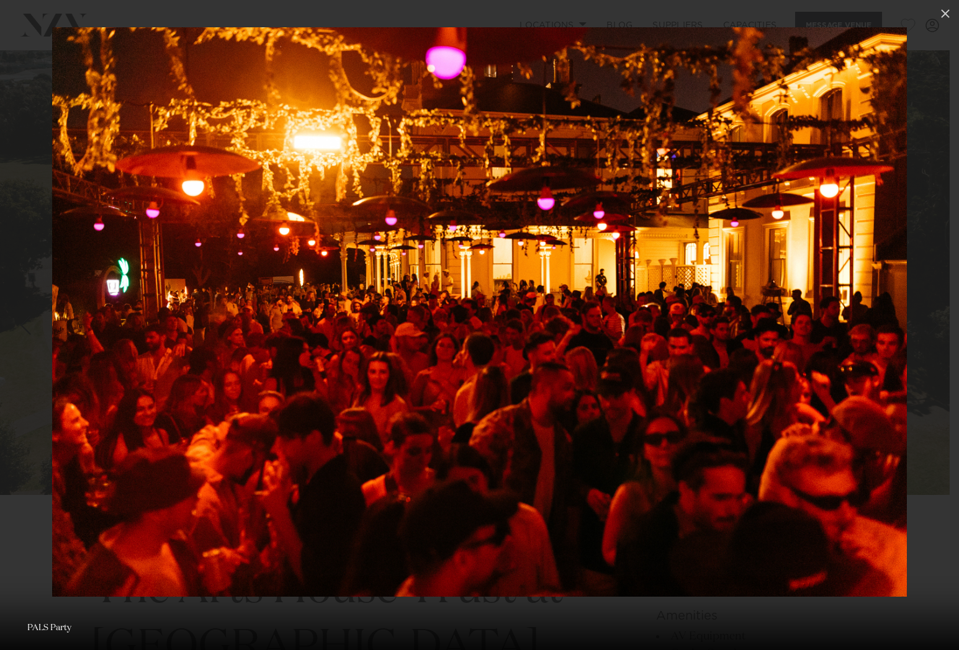
click at [944, 324] on link at bounding box center [936, 325] width 43 height 62
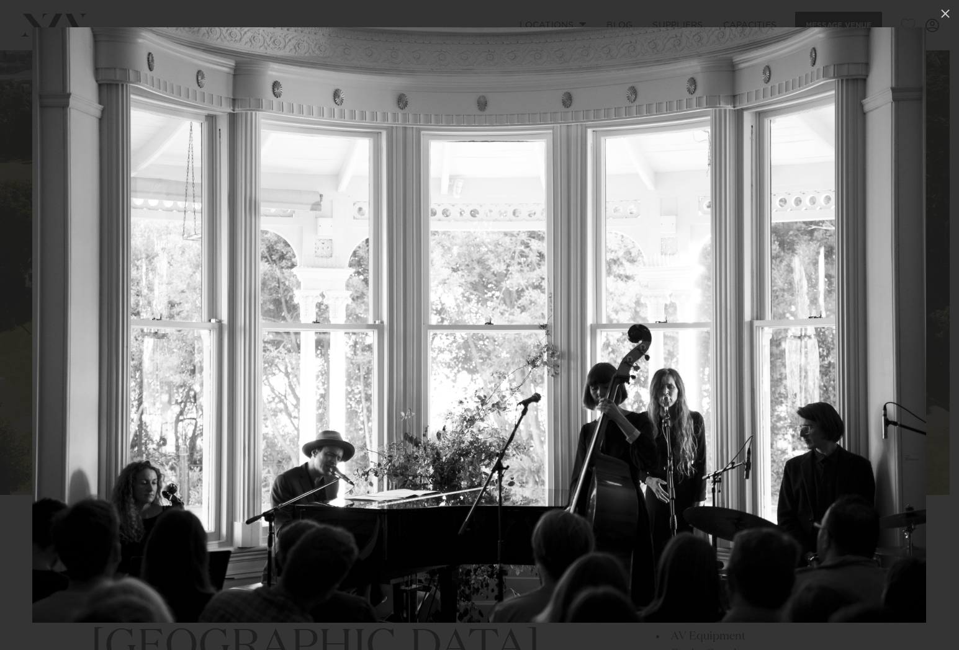
click at [944, 324] on link at bounding box center [936, 325] width 43 height 62
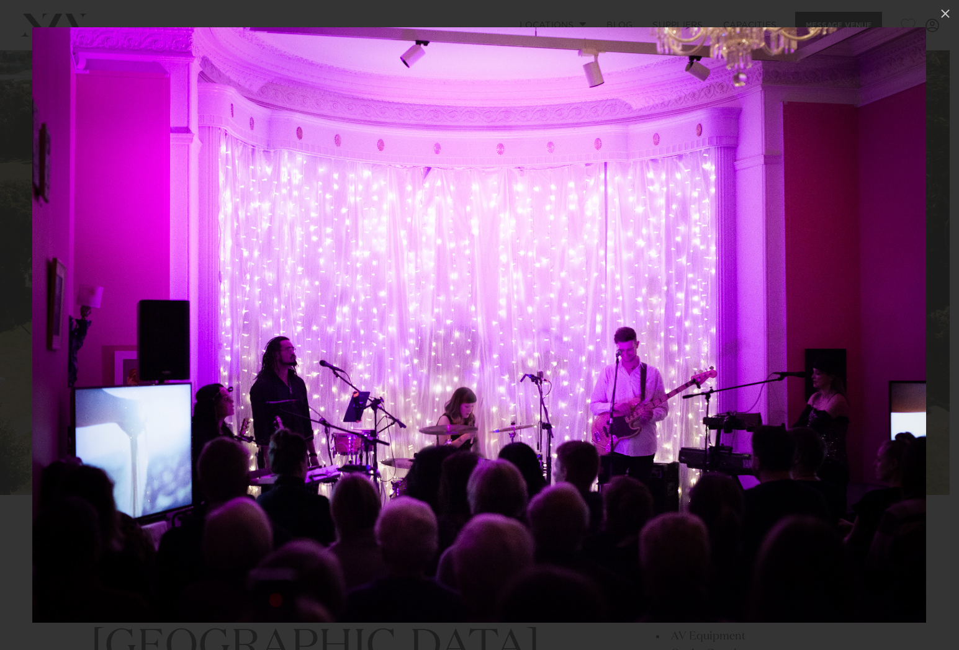
click at [944, 324] on link at bounding box center [936, 325] width 43 height 62
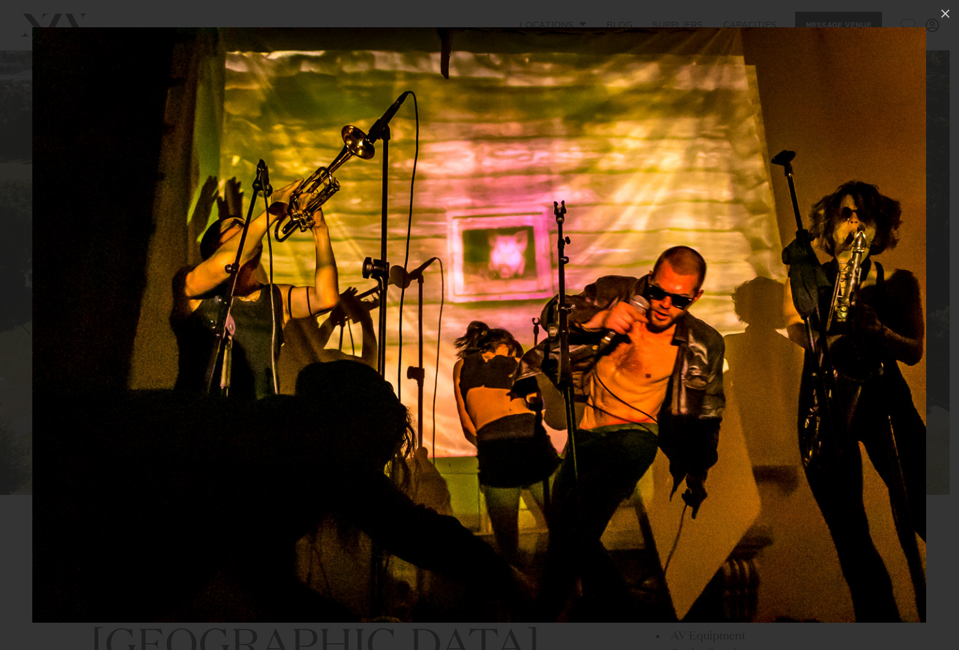
click at [944, 324] on link at bounding box center [936, 325] width 43 height 62
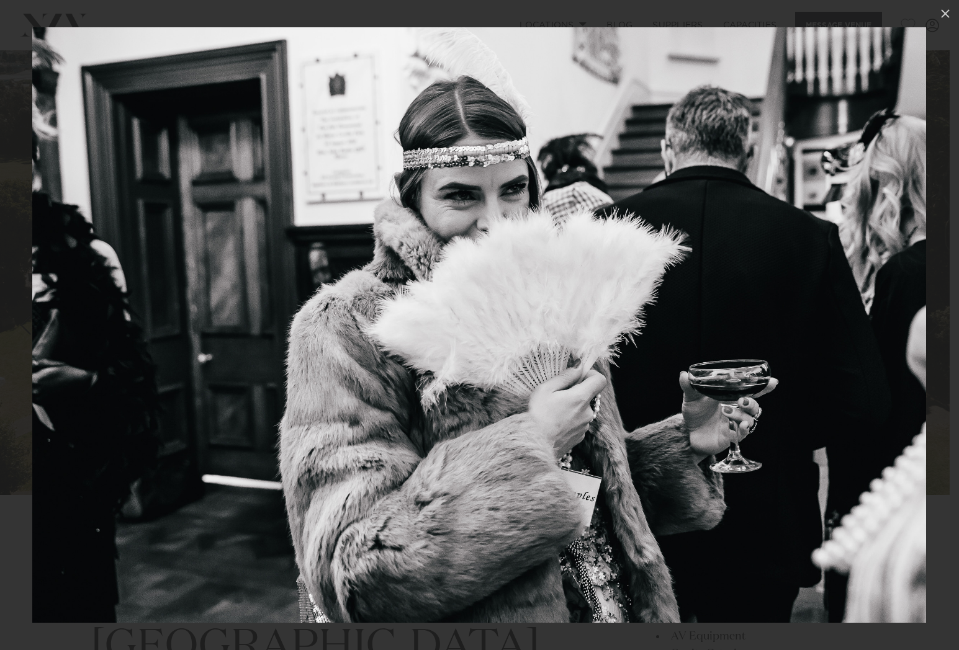
click at [944, 324] on link at bounding box center [936, 325] width 43 height 62
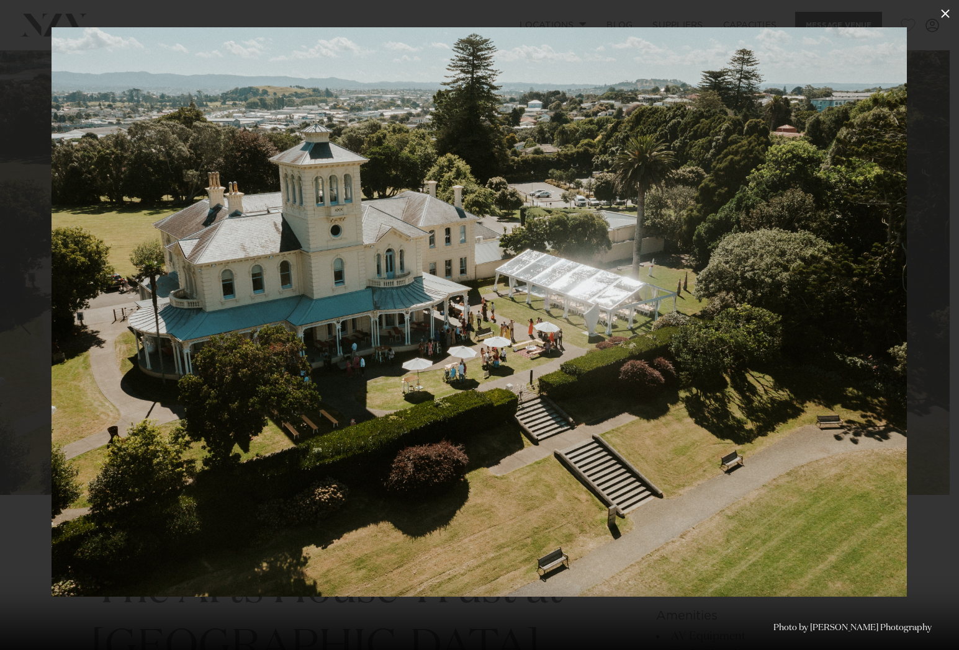
click at [946, 14] on icon at bounding box center [945, 13] width 9 height 9
